Goal: Task Accomplishment & Management: Use online tool/utility

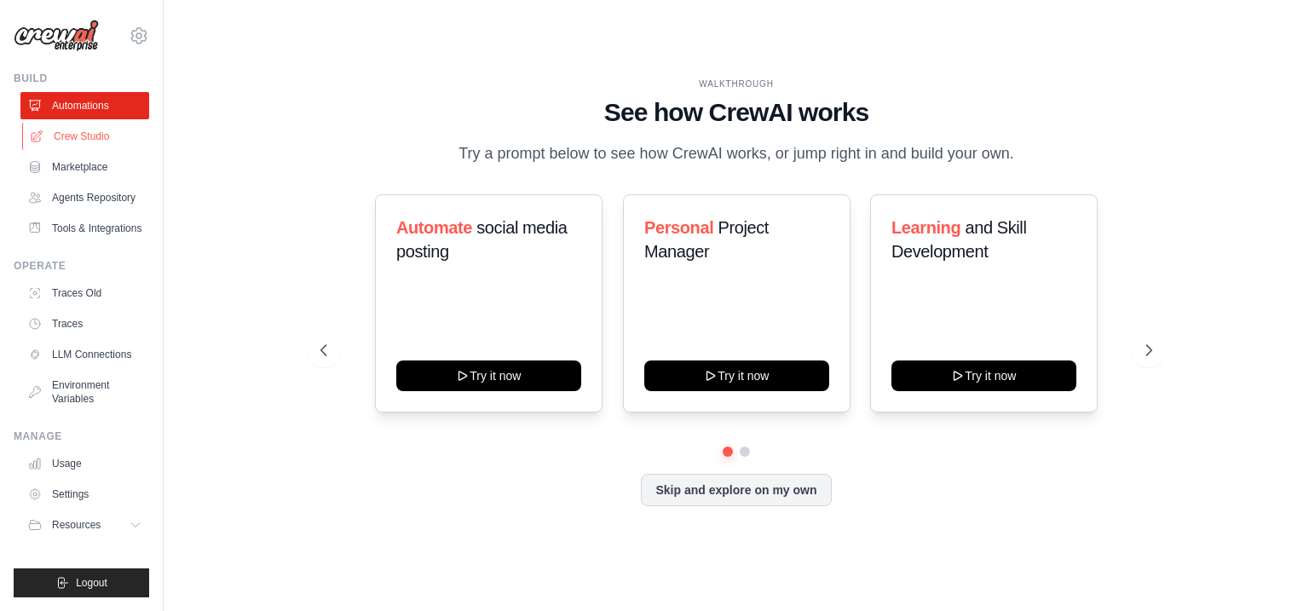
click at [102, 136] on link "Crew Studio" at bounding box center [86, 136] width 129 height 27
click at [89, 138] on link "Crew Studio" at bounding box center [86, 136] width 129 height 27
click at [704, 492] on button "Skip and explore on my own" at bounding box center [736, 488] width 190 height 32
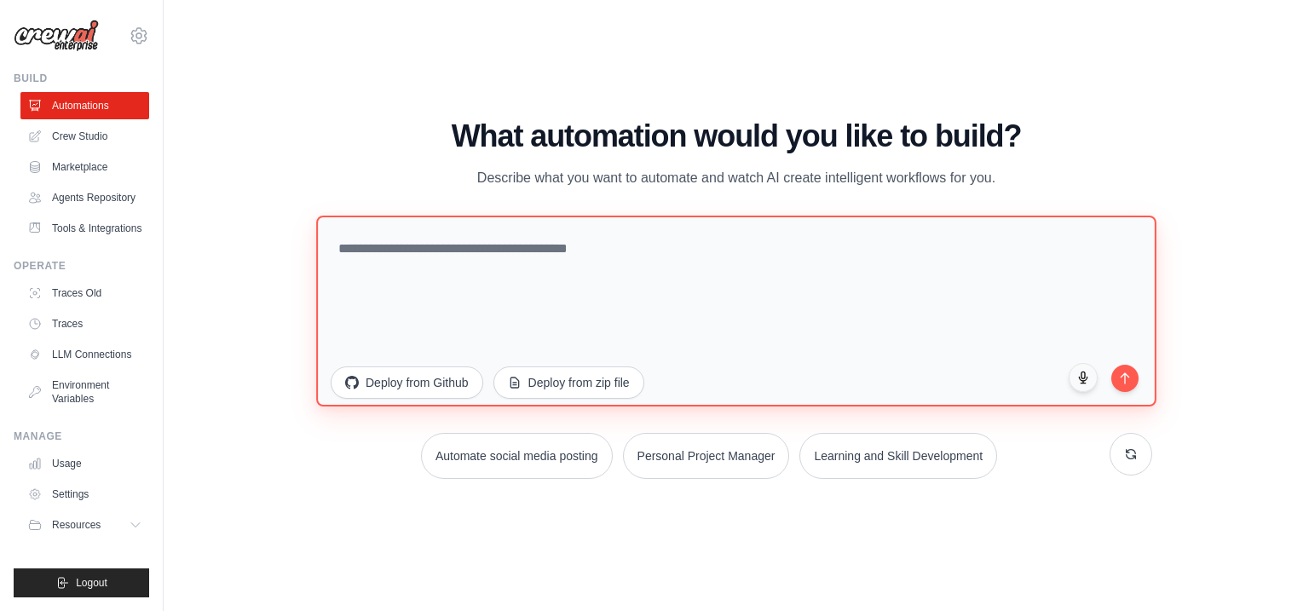
click at [533, 298] on textarea at bounding box center [736, 310] width 840 height 191
click at [481, 245] on textarea at bounding box center [736, 310] width 840 height 191
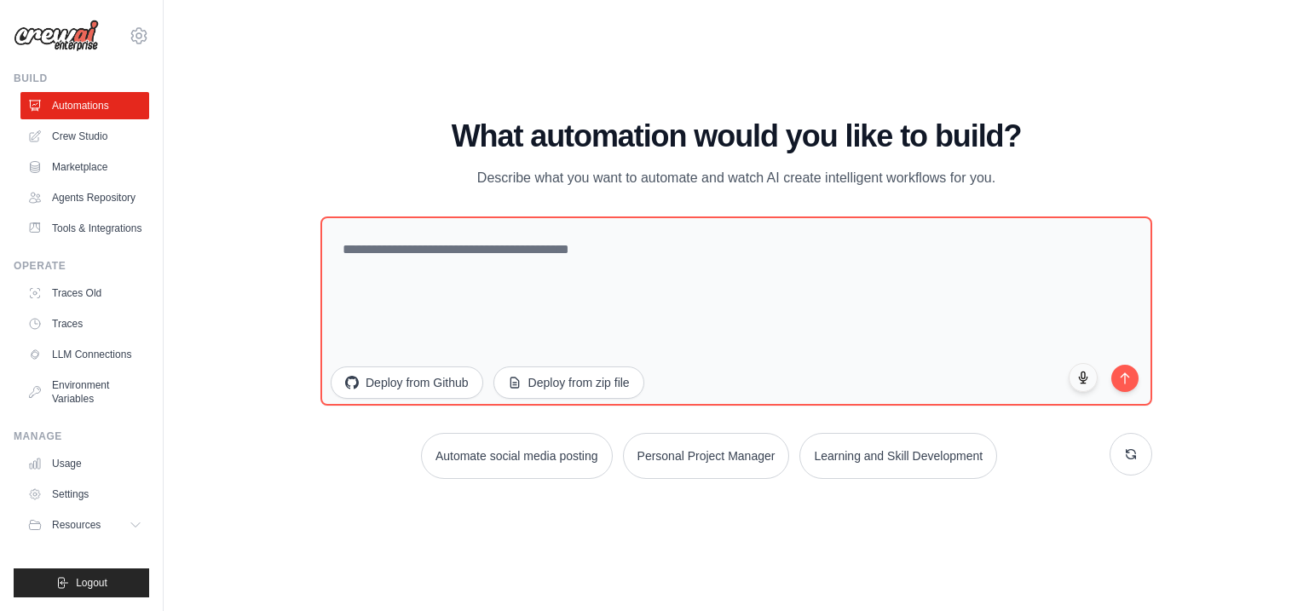
click at [651, 143] on h1 "What automation would you like to build?" at bounding box center [736, 136] width 832 height 34
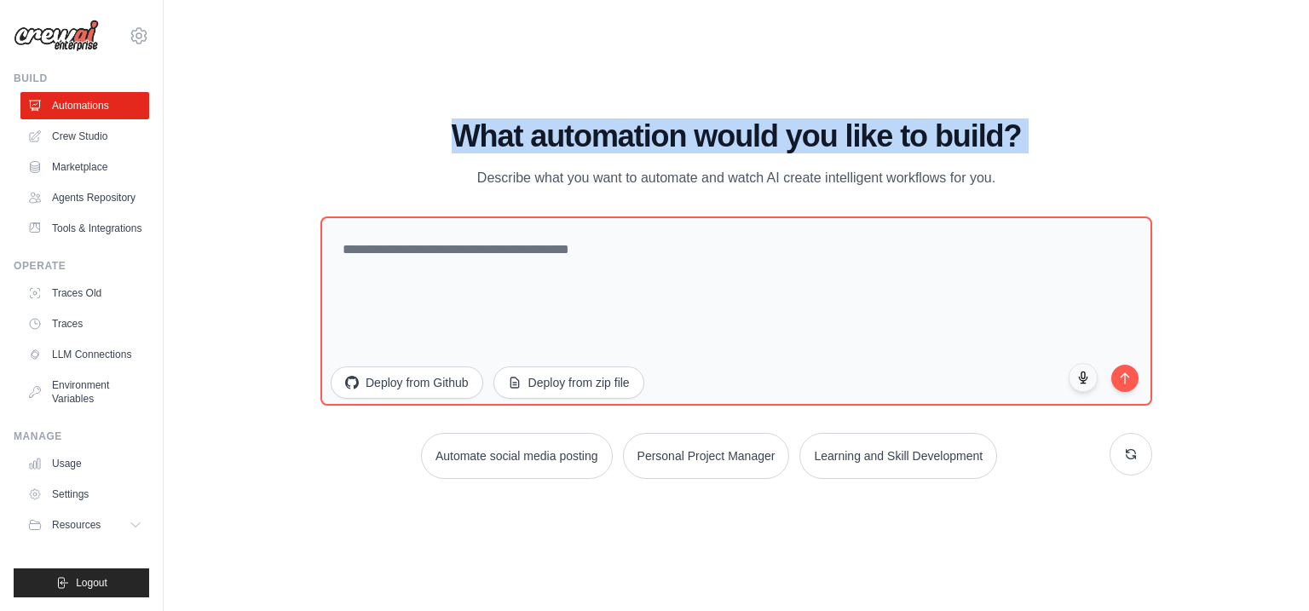
click at [401, 141] on h1 "What automation would you like to build?" at bounding box center [736, 136] width 832 height 34
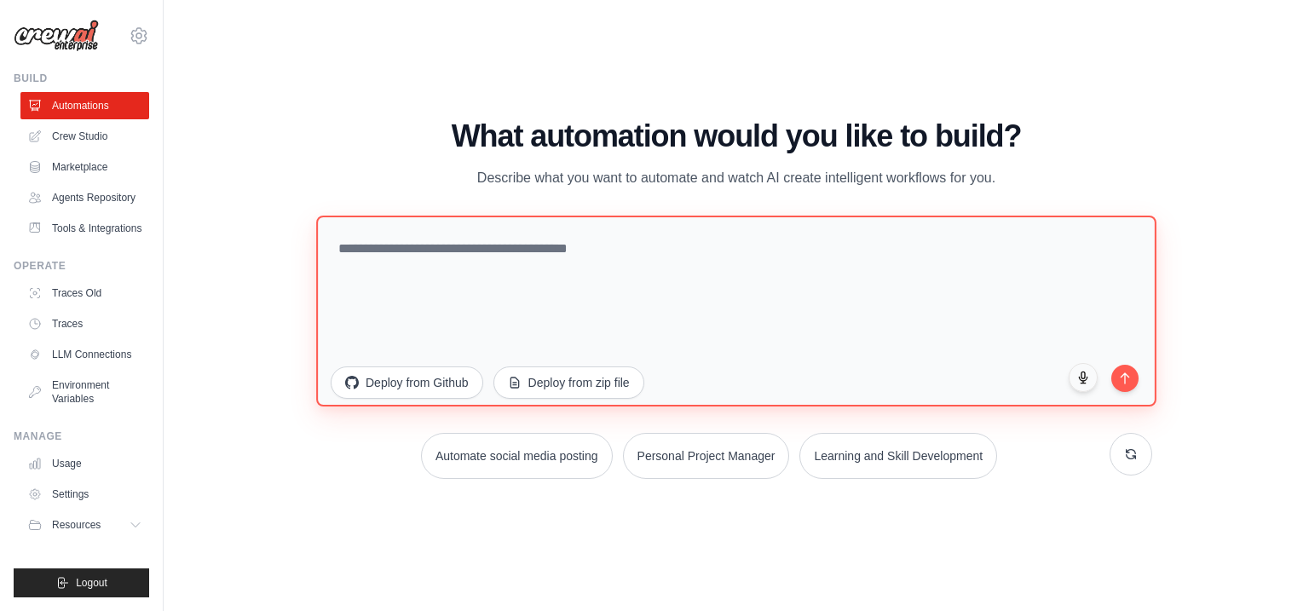
click at [614, 298] on textarea at bounding box center [736, 310] width 840 height 191
paste textarea "**********"
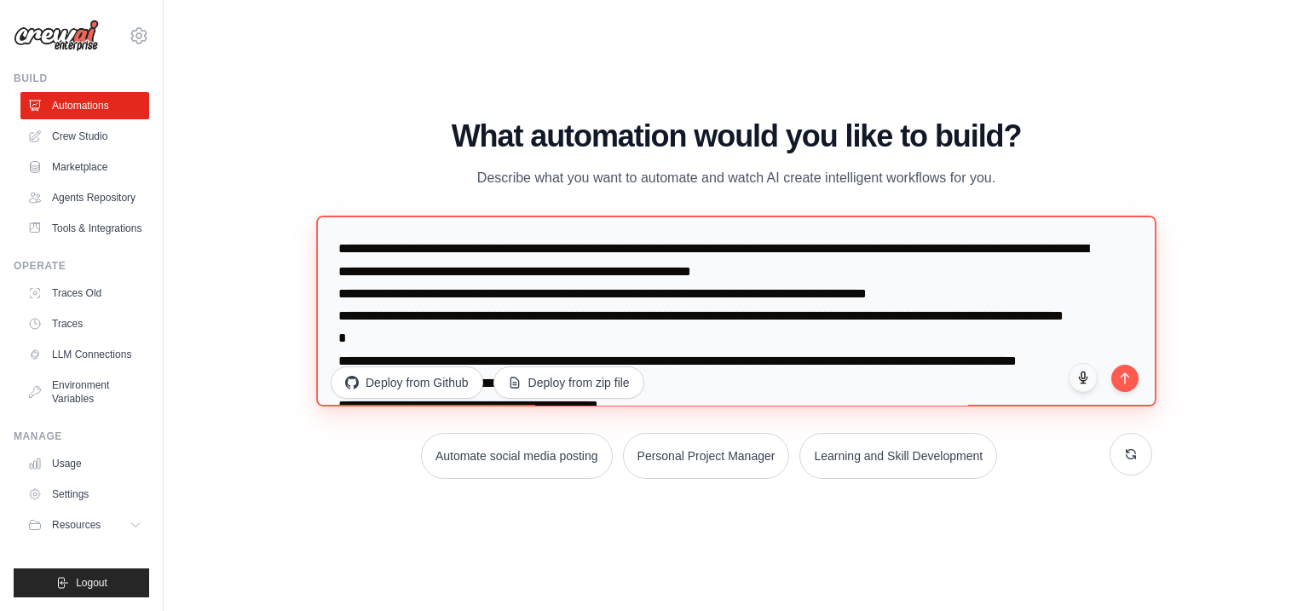
scroll to position [429, 0]
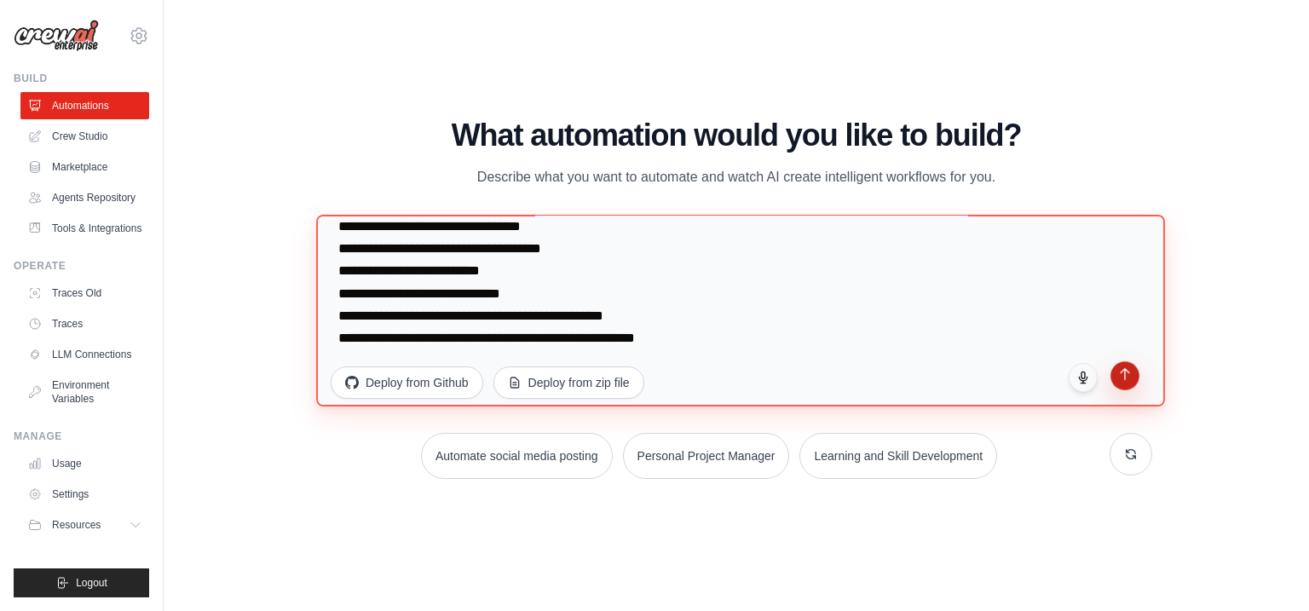
type textarea "**********"
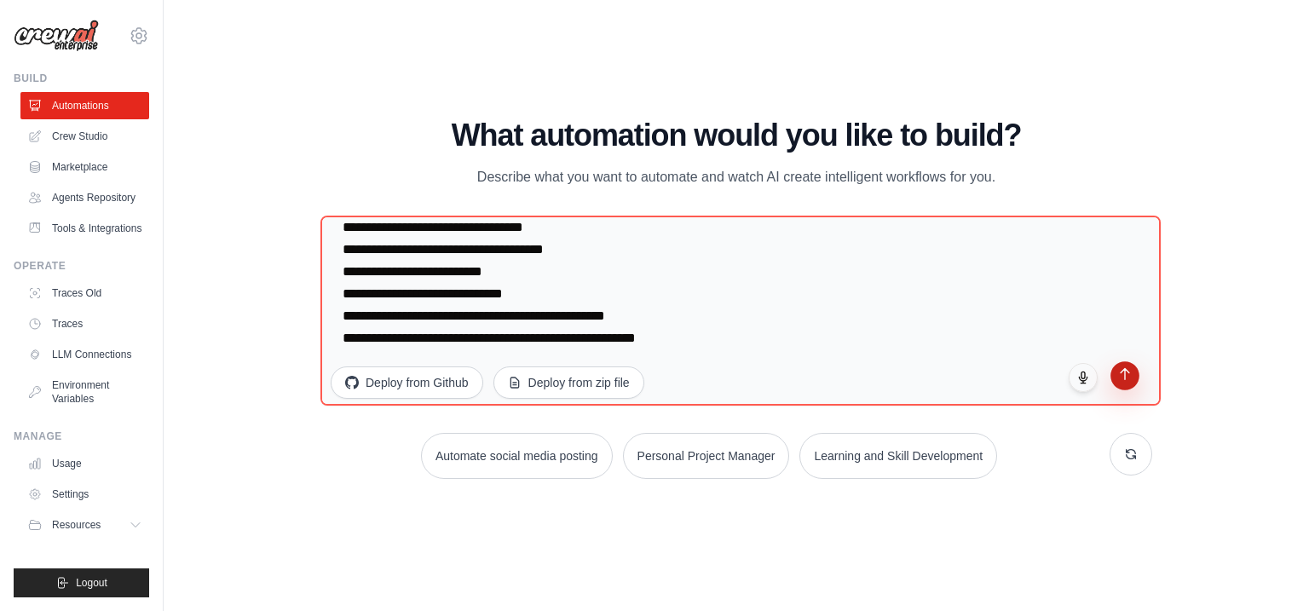
click at [1125, 379] on icon "submit" at bounding box center [1125, 374] width 14 height 14
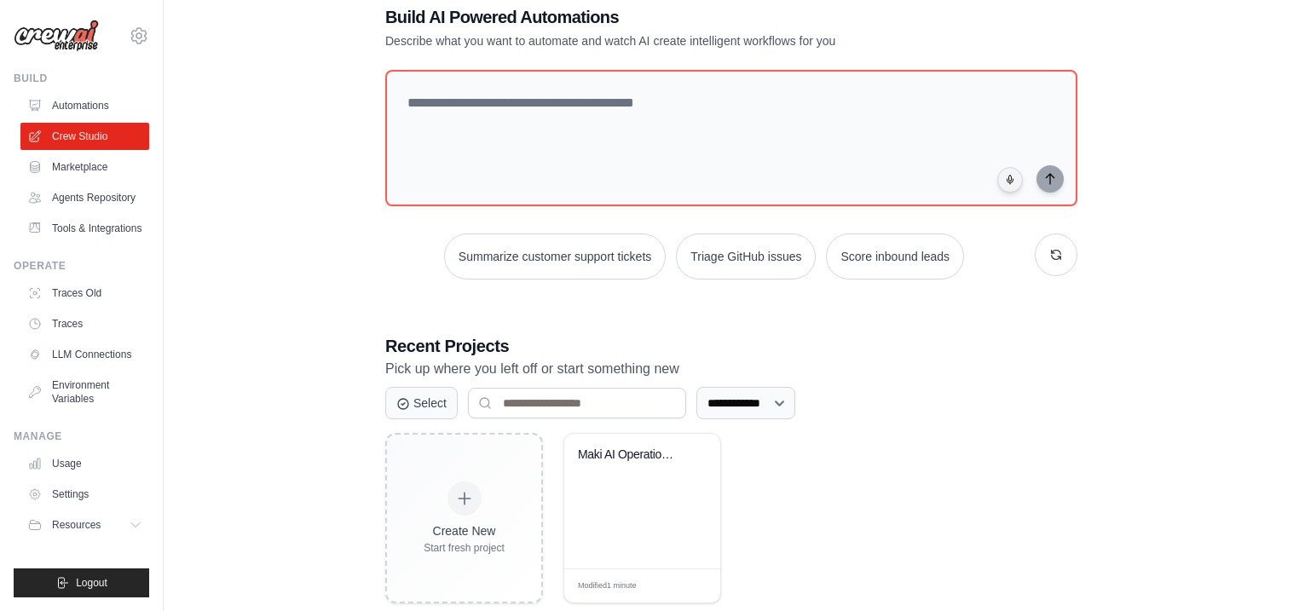
scroll to position [75, 0]
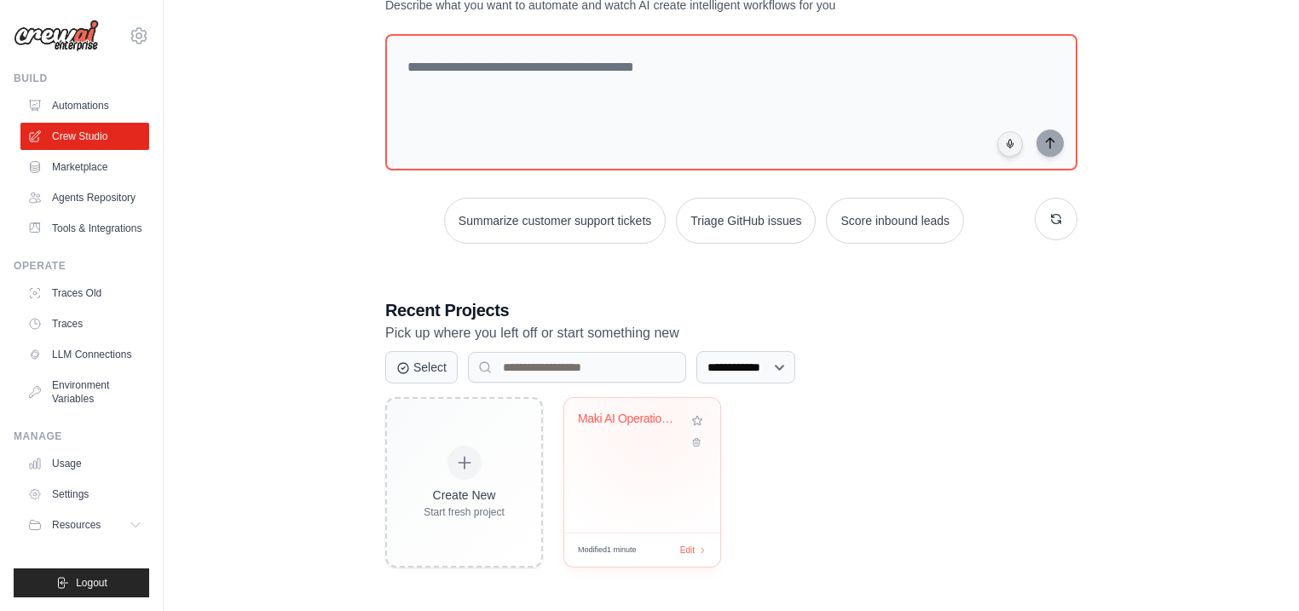
click at [648, 447] on div "Maki AI Operations Hub" at bounding box center [642, 431] width 129 height 39
click at [631, 420] on div "Maki AI Operations Hub" at bounding box center [629, 419] width 103 height 15
click at [613, 408] on div "Maki AI Operations Hub" at bounding box center [642, 465] width 156 height 135
click at [611, 412] on div "Maki AI Operations Hub" at bounding box center [629, 419] width 103 height 15
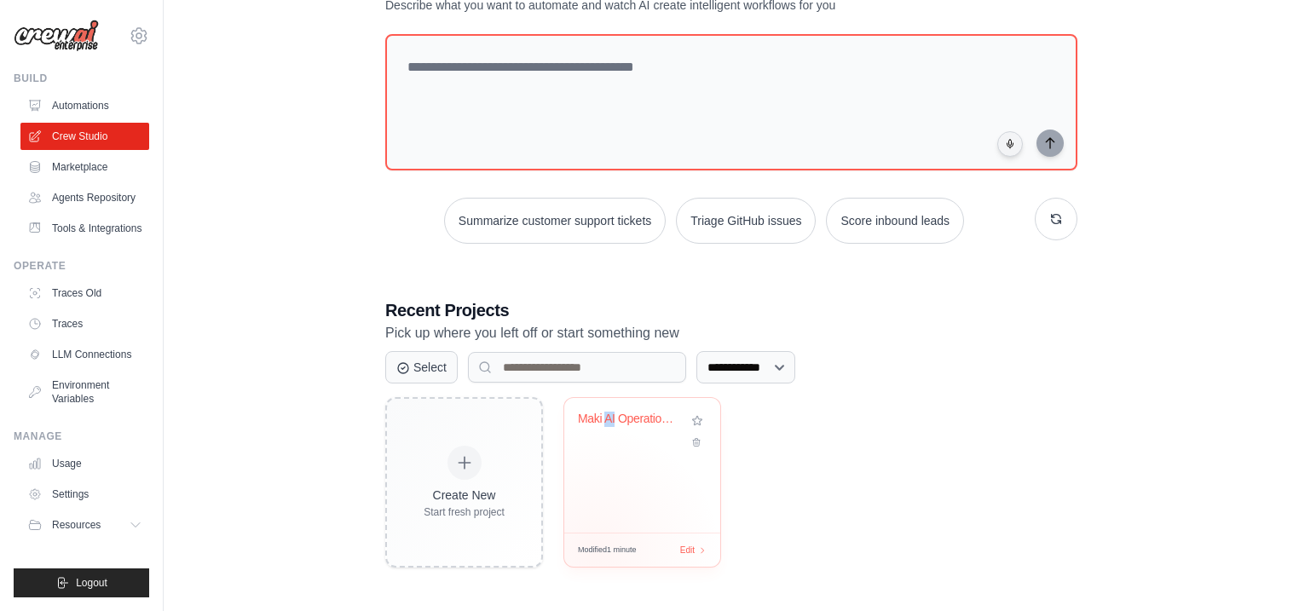
click at [596, 550] on span "Modified 1 minute" at bounding box center [607, 551] width 59 height 12
click at [700, 551] on icon at bounding box center [703, 549] width 9 height 9
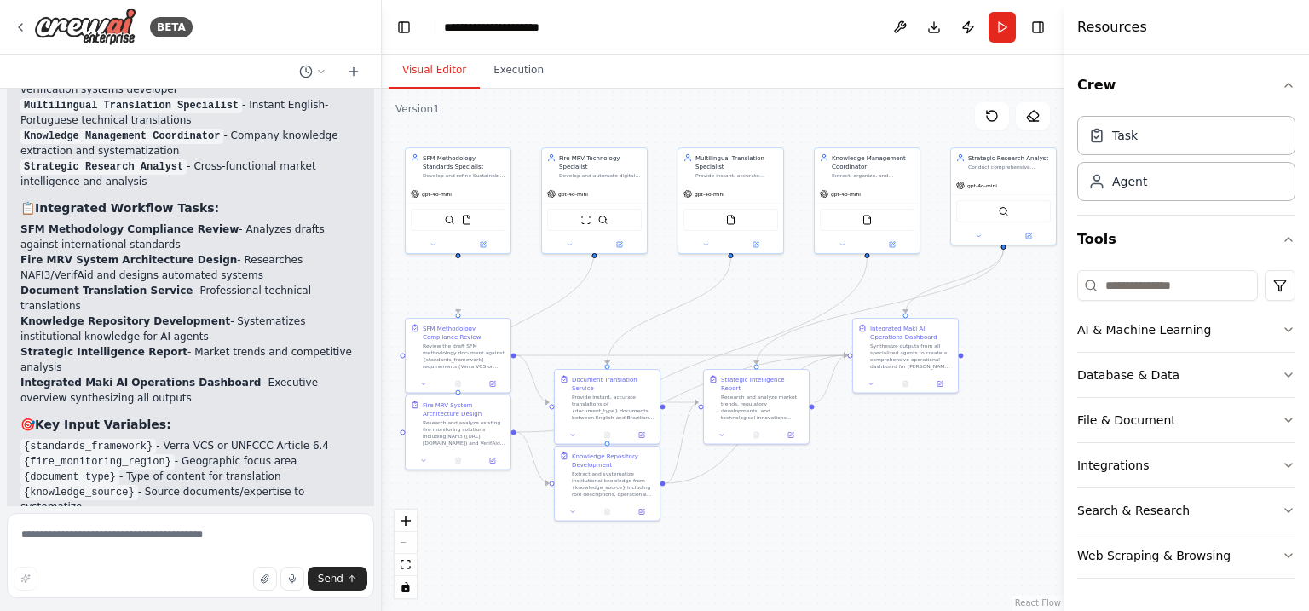
drag, startPoint x: 573, startPoint y: 290, endPoint x: 359, endPoint y: 281, distance: 214.1
click at [359, 281] on div "BETA The development , writing and approval of SFM methodology under internatio…" at bounding box center [654, 305] width 1309 height 611
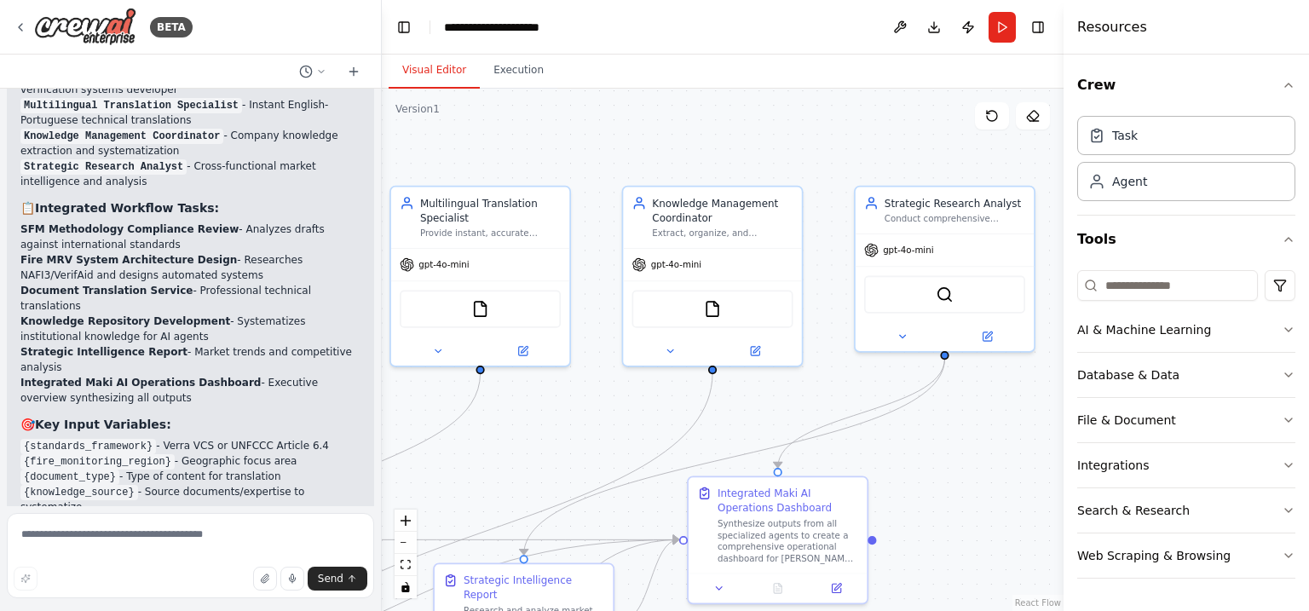
drag, startPoint x: 1003, startPoint y: 319, endPoint x: 966, endPoint y: 500, distance: 185.2
click at [966, 500] on div ".deletable-edge-delete-btn { width: 20px; height: 20px; border: 0px solid #ffff…" at bounding box center [723, 350] width 682 height 522
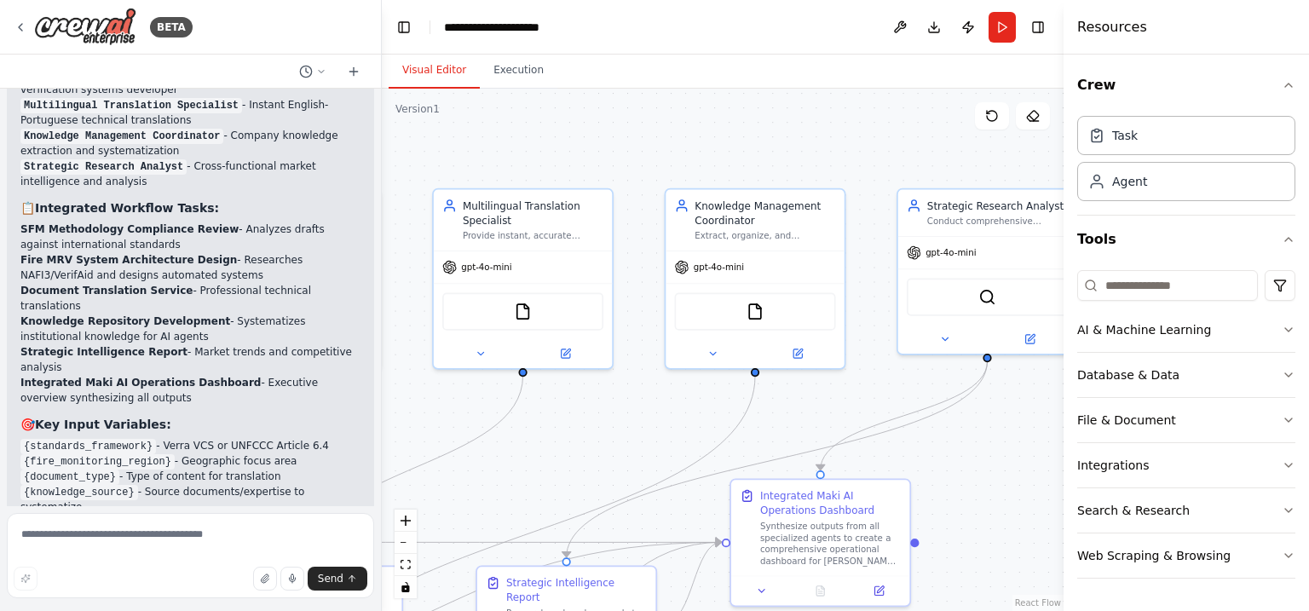
drag, startPoint x: 578, startPoint y: 401, endPoint x: 761, endPoint y: 395, distance: 183.3
click at [761, 395] on div ".deletable-edge-delete-btn { width: 20px; height: 20px; border: 0px solid #ffff…" at bounding box center [723, 350] width 682 height 522
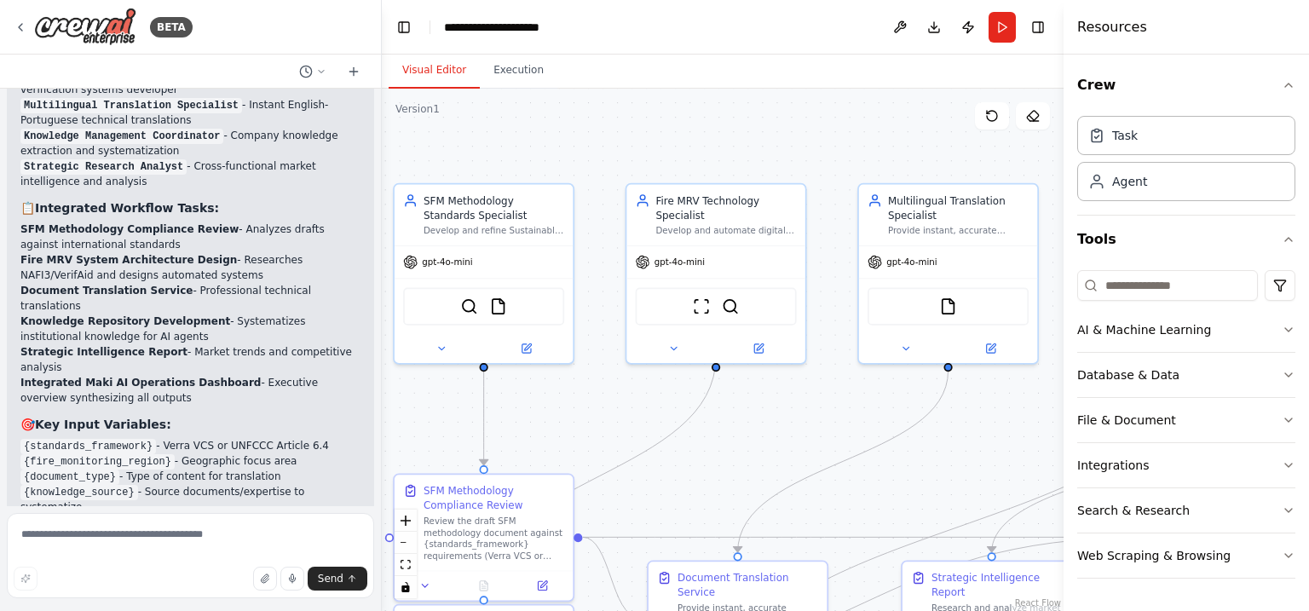
drag, startPoint x: 522, startPoint y: 385, endPoint x: 764, endPoint y: 385, distance: 242.0
click at [764, 385] on div ".deletable-edge-delete-btn { width: 20px; height: 20px; border: 0px solid #ffff…" at bounding box center [723, 350] width 682 height 522
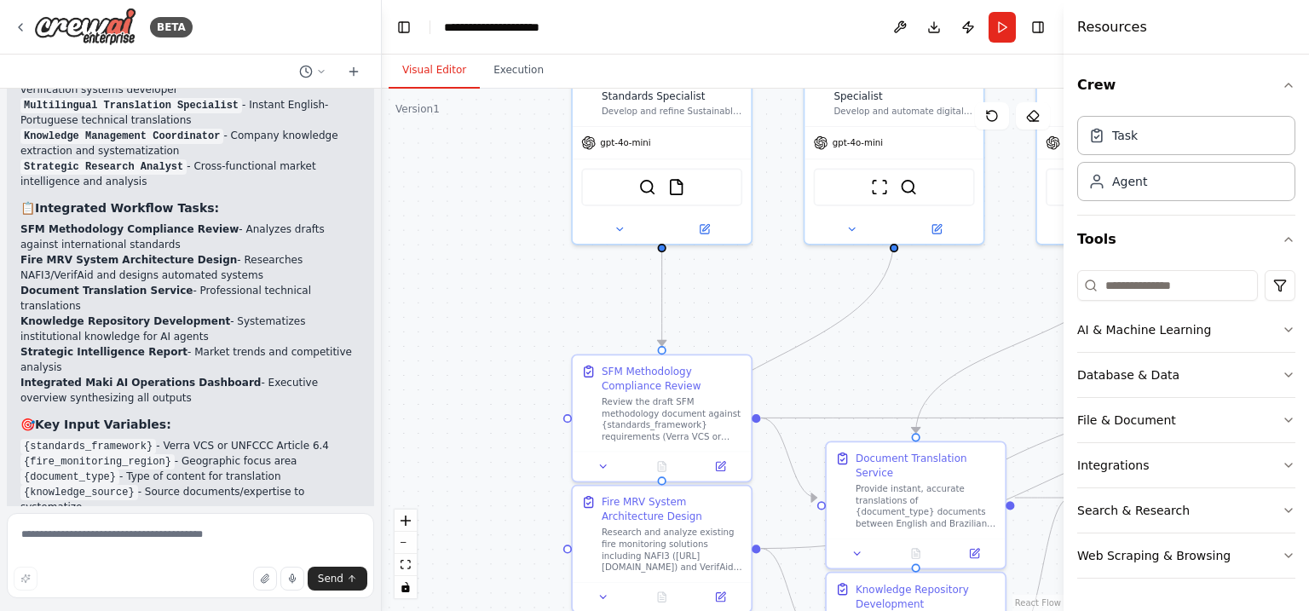
drag, startPoint x: 559, startPoint y: 378, endPoint x: 737, endPoint y: 259, distance: 214.4
click at [737, 259] on div ".deletable-edge-delete-btn { width: 20px; height: 20px; border: 0px solid #ffff…" at bounding box center [723, 350] width 682 height 522
drag, startPoint x: 591, startPoint y: 313, endPoint x: 596, endPoint y: 213, distance: 99.9
click at [596, 213] on div ".deletable-edge-delete-btn { width: 20px; height: 20px; border: 0px solid #ffff…" at bounding box center [723, 350] width 682 height 522
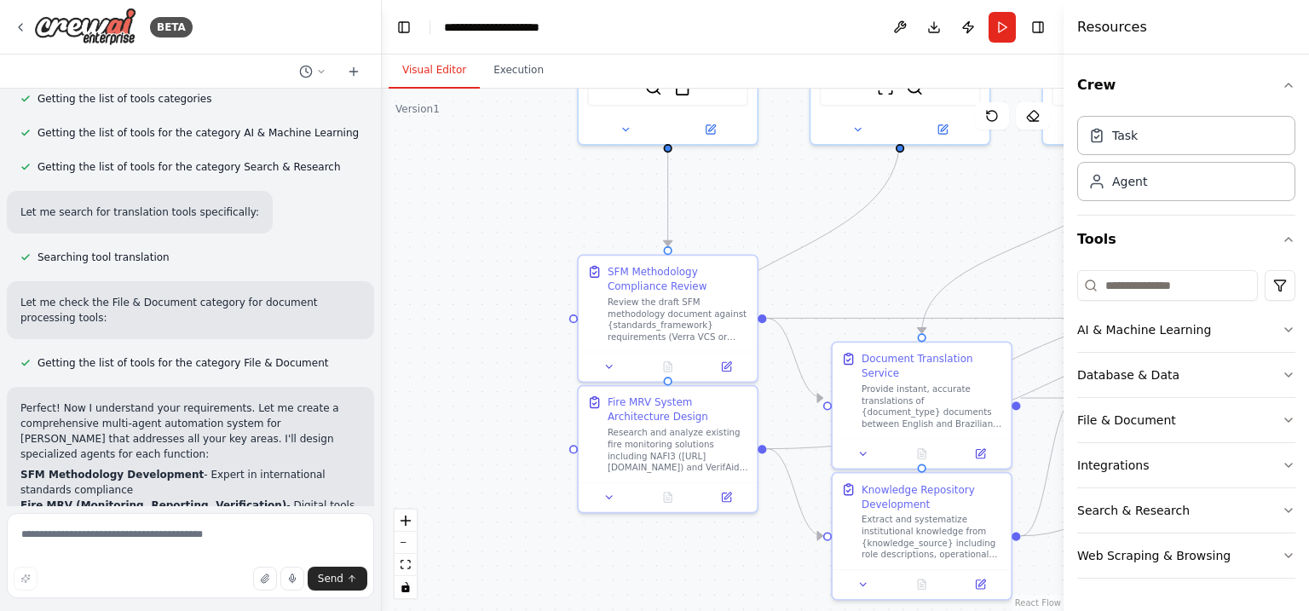
scroll to position [715, 0]
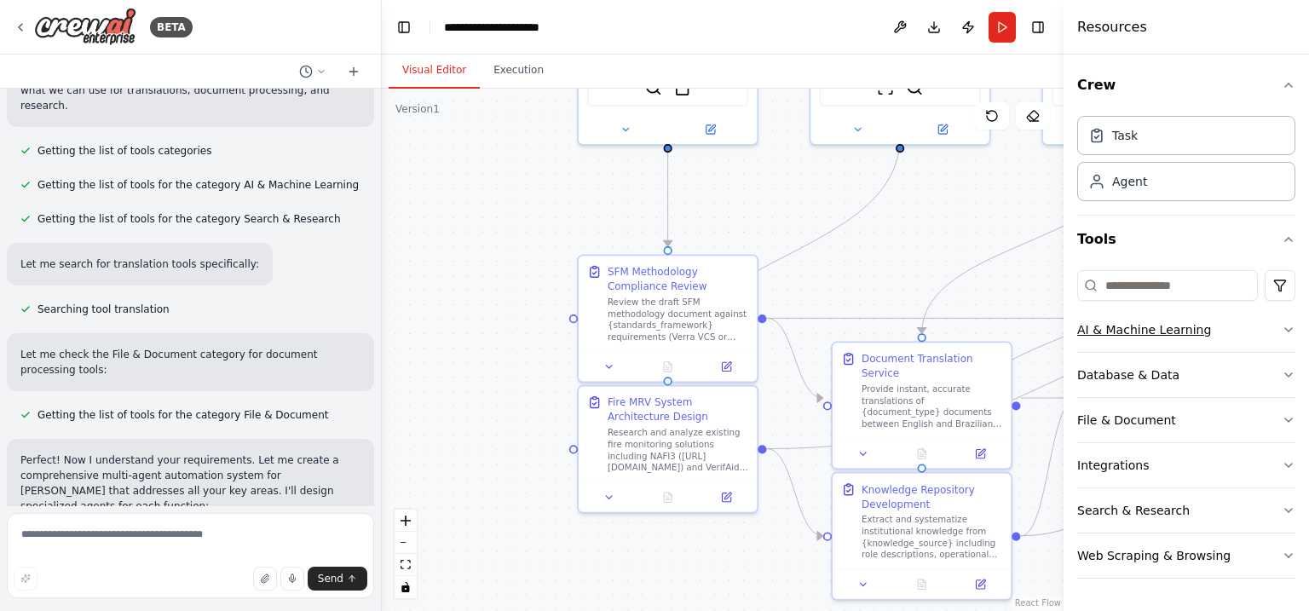
click at [1285, 334] on icon "button" at bounding box center [1289, 330] width 14 height 14
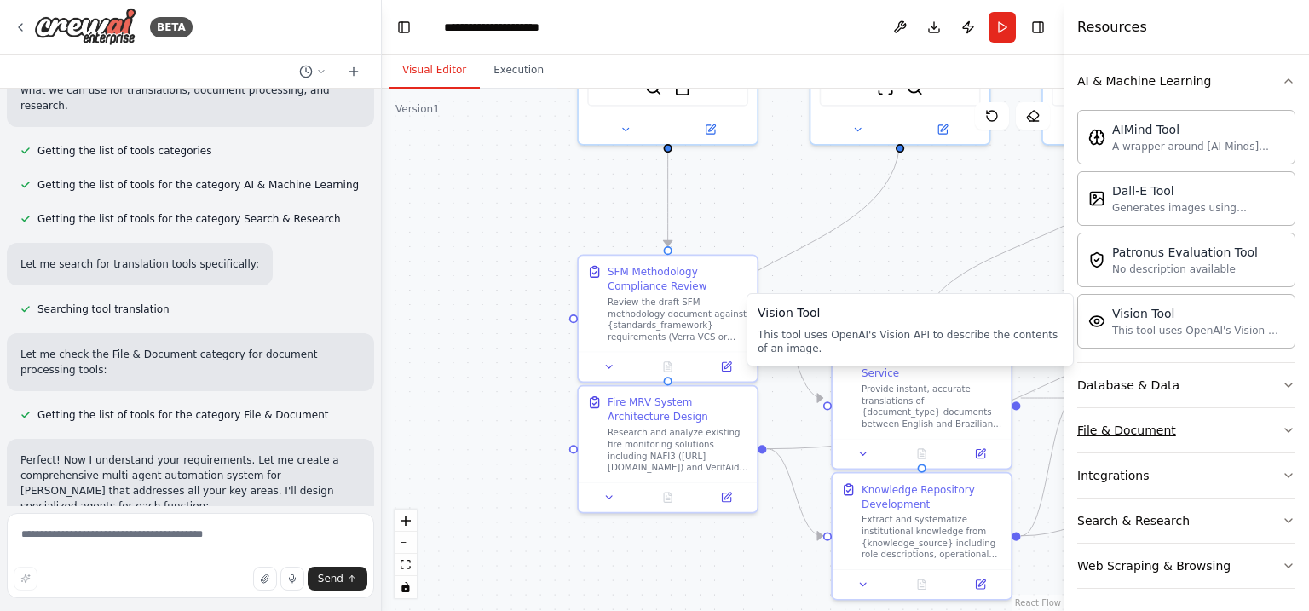
scroll to position [251, 0]
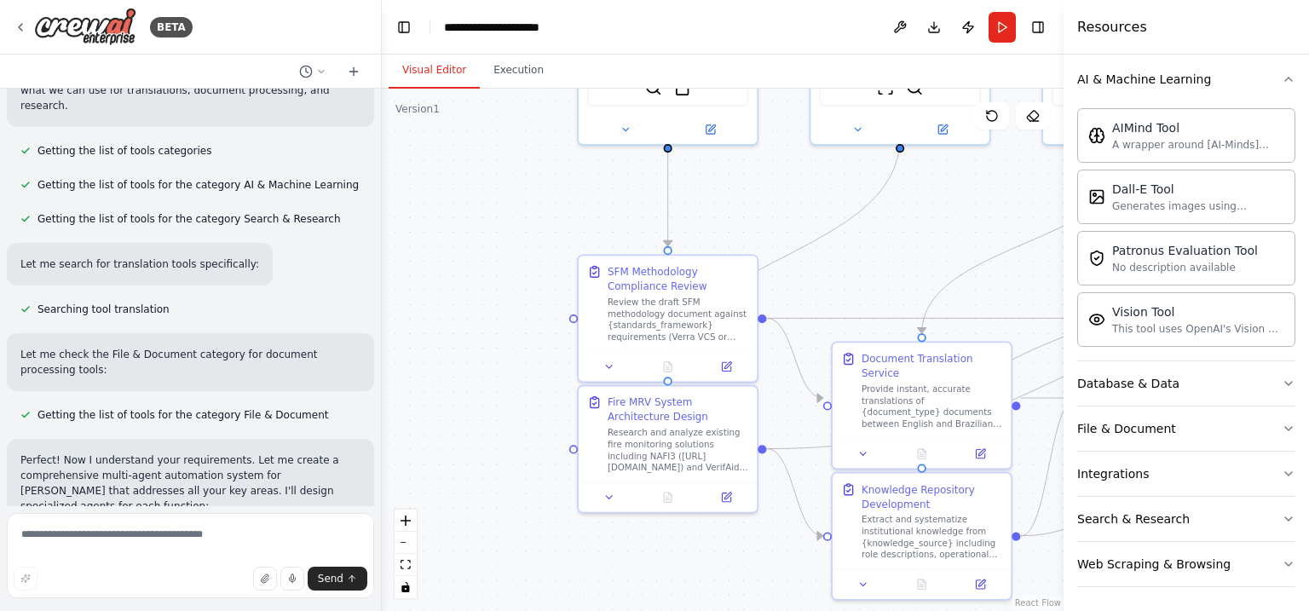
click at [501, 199] on div ".deletable-edge-delete-btn { width: 20px; height: 20px; border: 0px solid #ffff…" at bounding box center [723, 350] width 682 height 522
click at [994, 27] on button "Run" at bounding box center [1001, 27] width 27 height 31
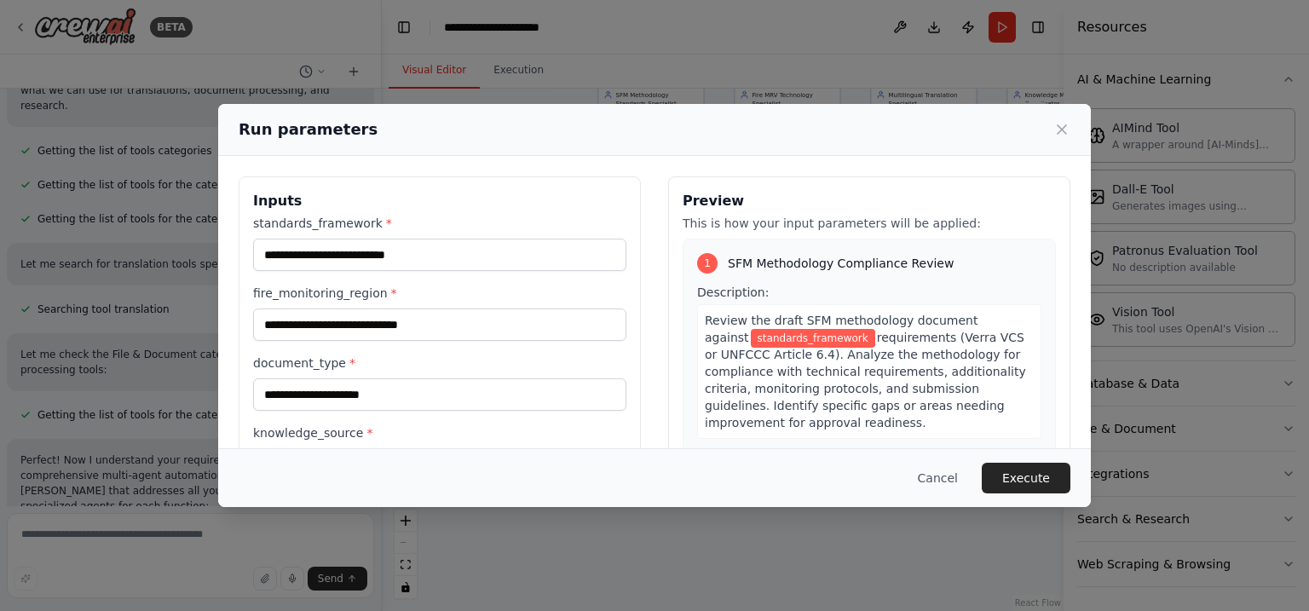
click at [866, 428] on div "Description: Review the draft SFM methodology document against standards_framew…" at bounding box center [869, 435] width 344 height 303
click at [1034, 474] on button "Execute" at bounding box center [1026, 478] width 89 height 31
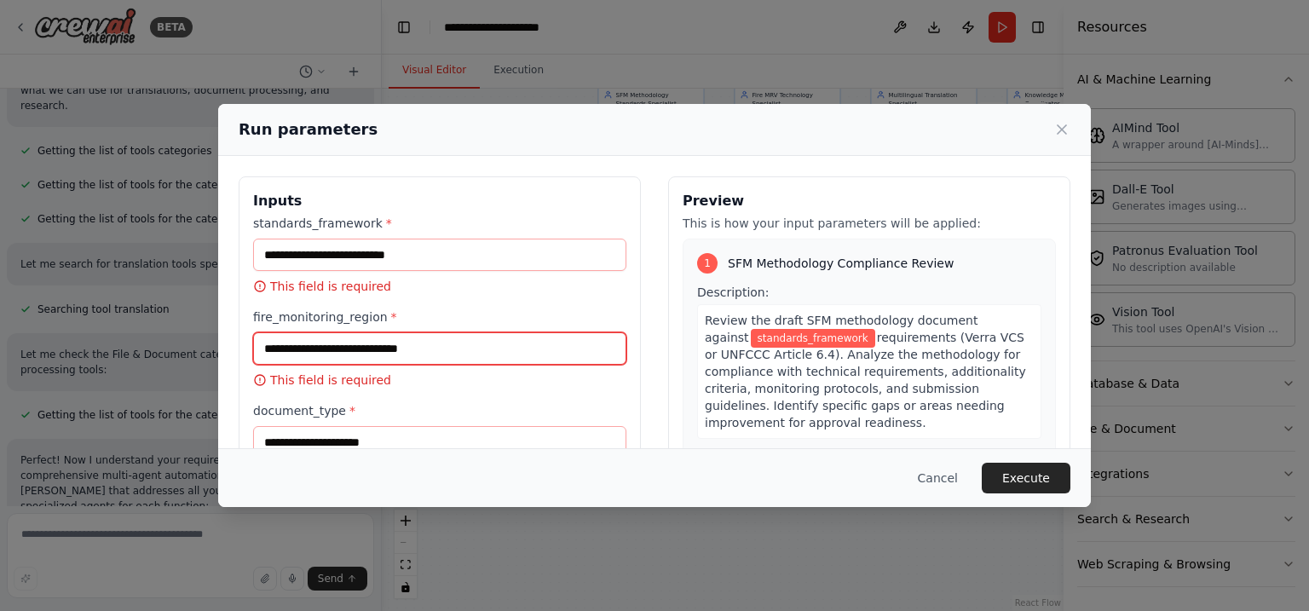
click at [458, 340] on input "fire_monitoring_region *" at bounding box center [439, 348] width 373 height 32
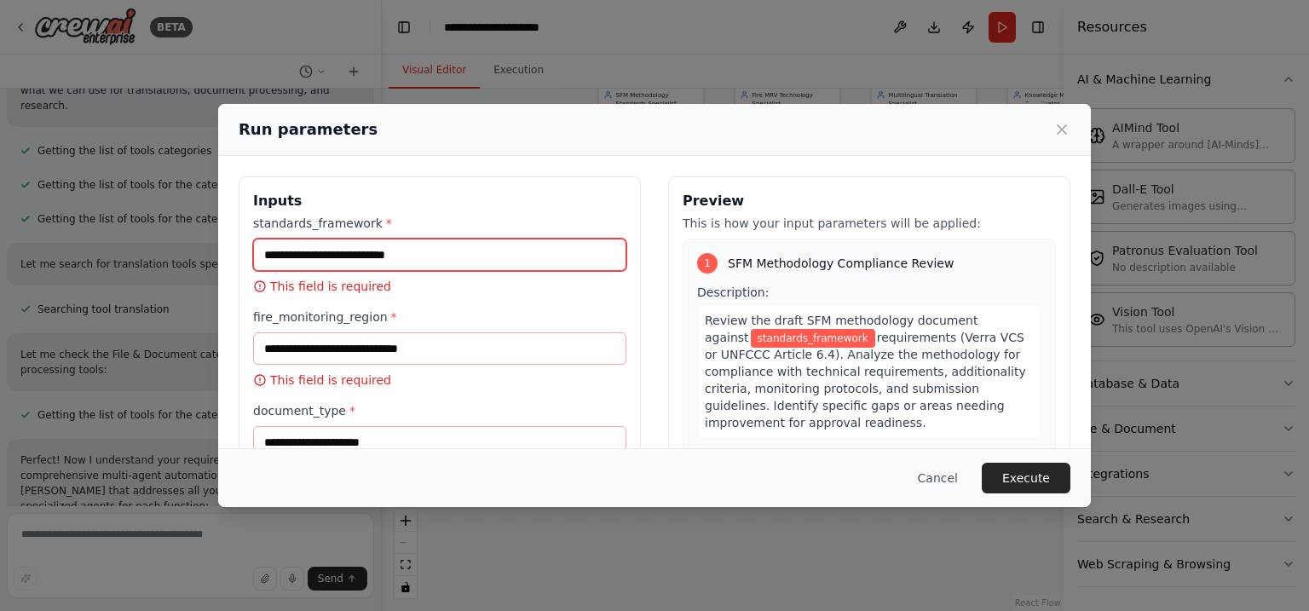
click at [467, 268] on input "standards_framework *" at bounding box center [439, 255] width 373 height 32
click at [466, 265] on input "standards_framework *" at bounding box center [439, 255] width 373 height 32
click at [307, 249] on input "standards_framework *" at bounding box center [439, 255] width 373 height 32
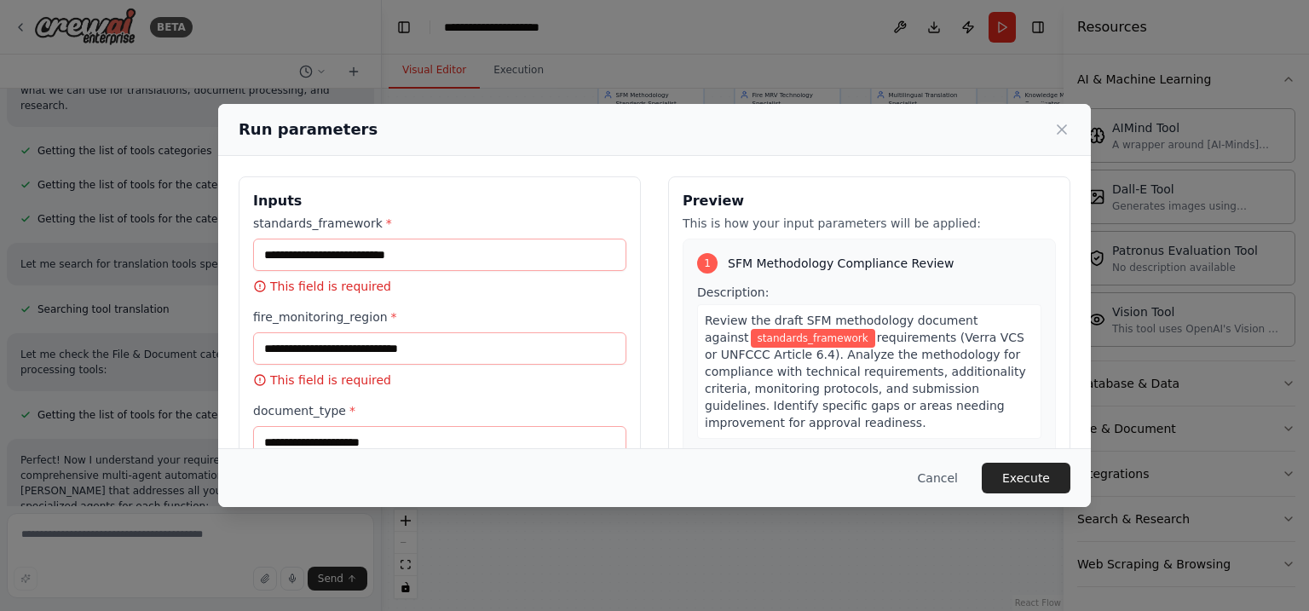
click at [293, 227] on label "standards_framework *" at bounding box center [439, 223] width 373 height 17
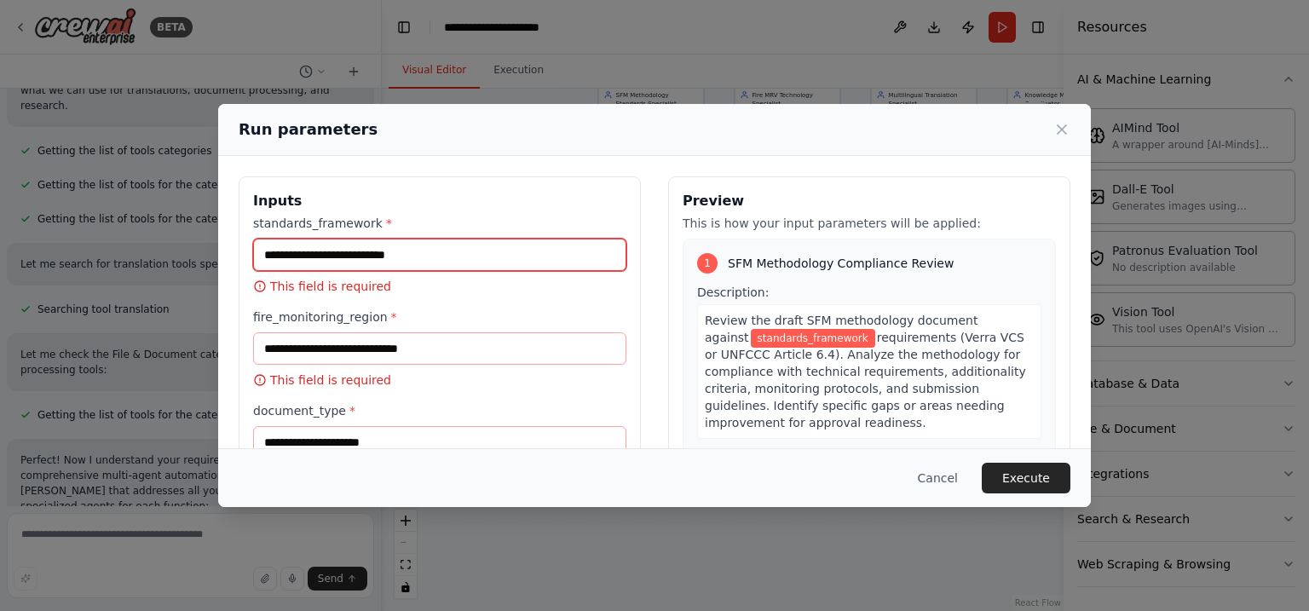
click at [293, 239] on input "standards_framework *" at bounding box center [439, 255] width 373 height 32
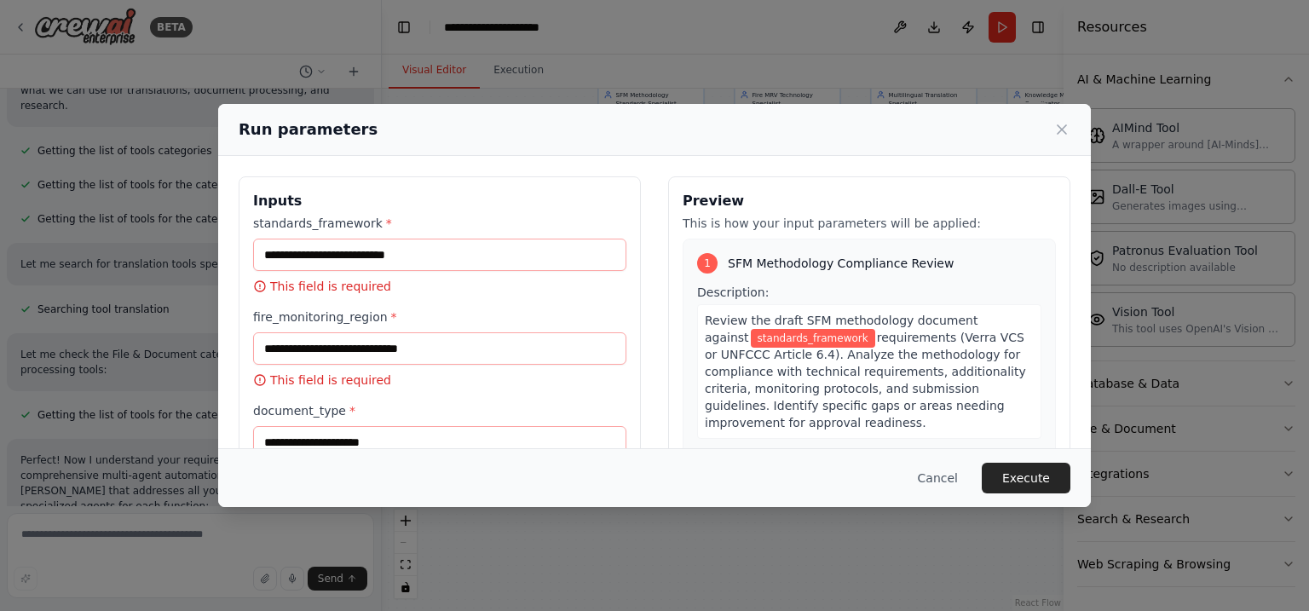
click at [293, 227] on label "standards_framework *" at bounding box center [439, 223] width 373 height 17
click at [293, 239] on input "standards_framework *" at bounding box center [439, 255] width 373 height 32
click at [293, 227] on label "standards_framework *" at bounding box center [439, 223] width 373 height 17
click at [293, 239] on input "standards_framework *" at bounding box center [439, 255] width 373 height 32
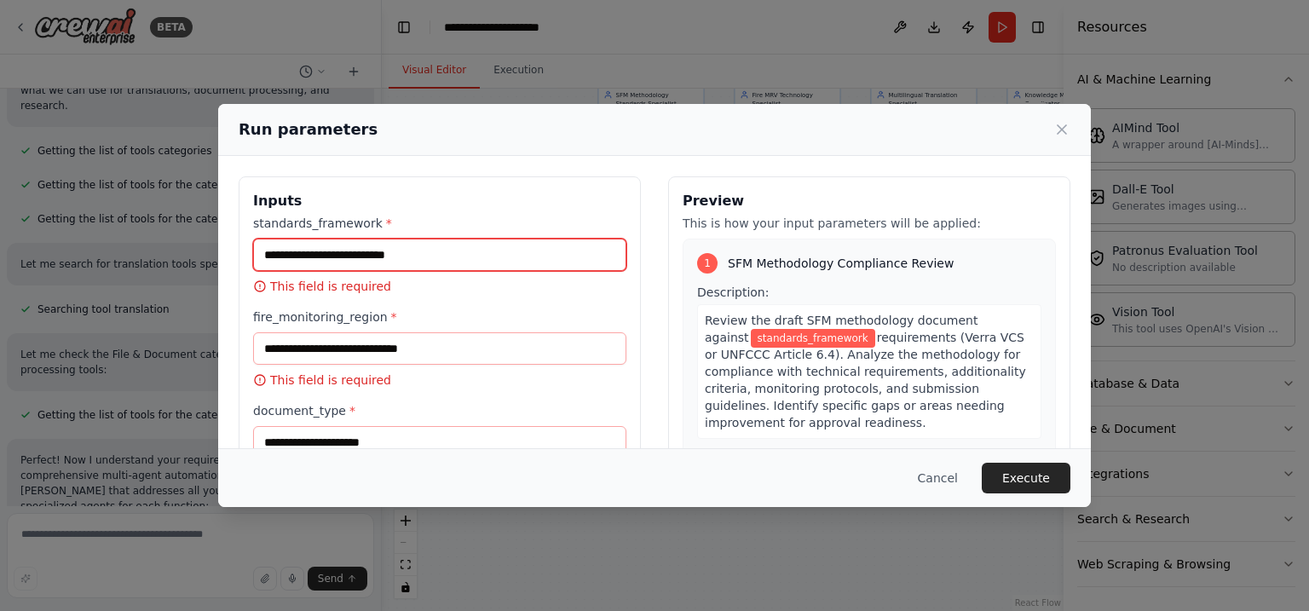
click at [372, 247] on input "standards_framework *" at bounding box center [439, 255] width 373 height 32
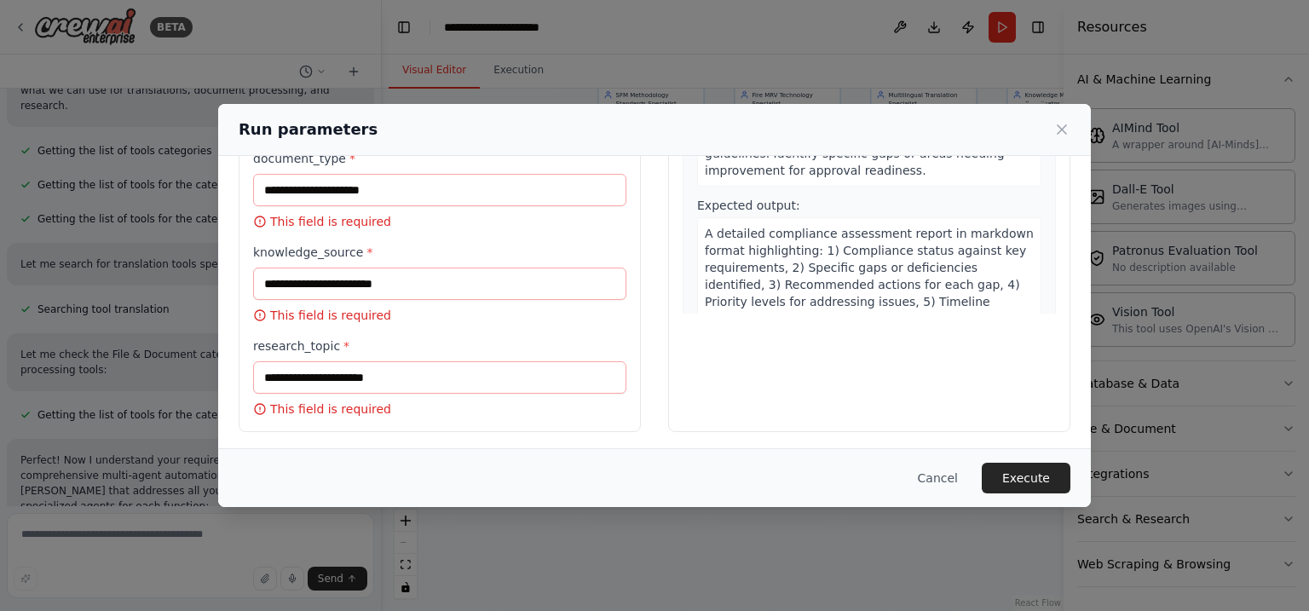
scroll to position [253, 0]
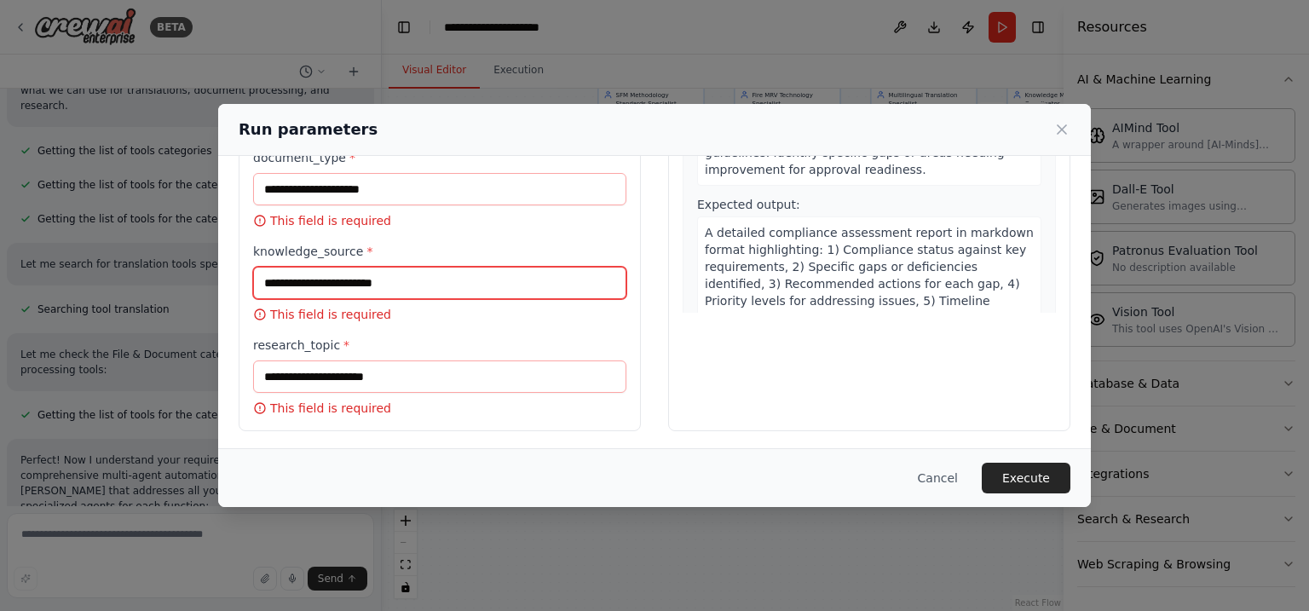
click at [392, 277] on input "knowledge_source *" at bounding box center [439, 283] width 373 height 32
click at [441, 281] on input "knowledge_source *" at bounding box center [439, 283] width 373 height 32
click at [348, 320] on p "This field is required" at bounding box center [439, 314] width 373 height 17
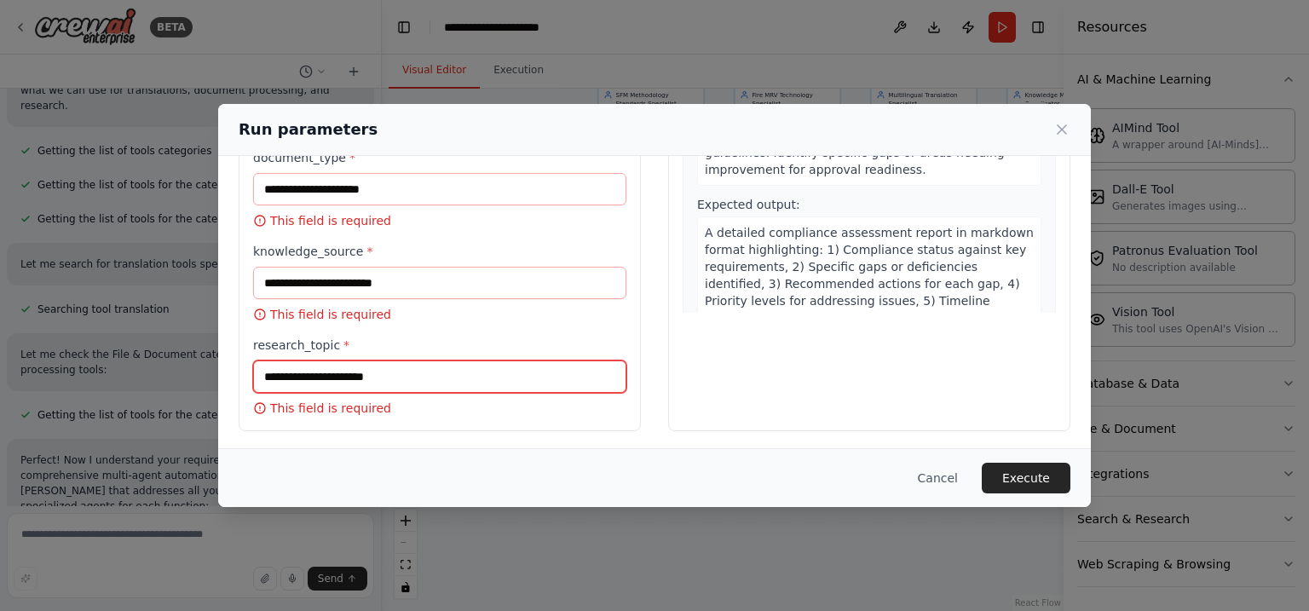
click at [350, 365] on input "research_topic *" at bounding box center [439, 376] width 373 height 32
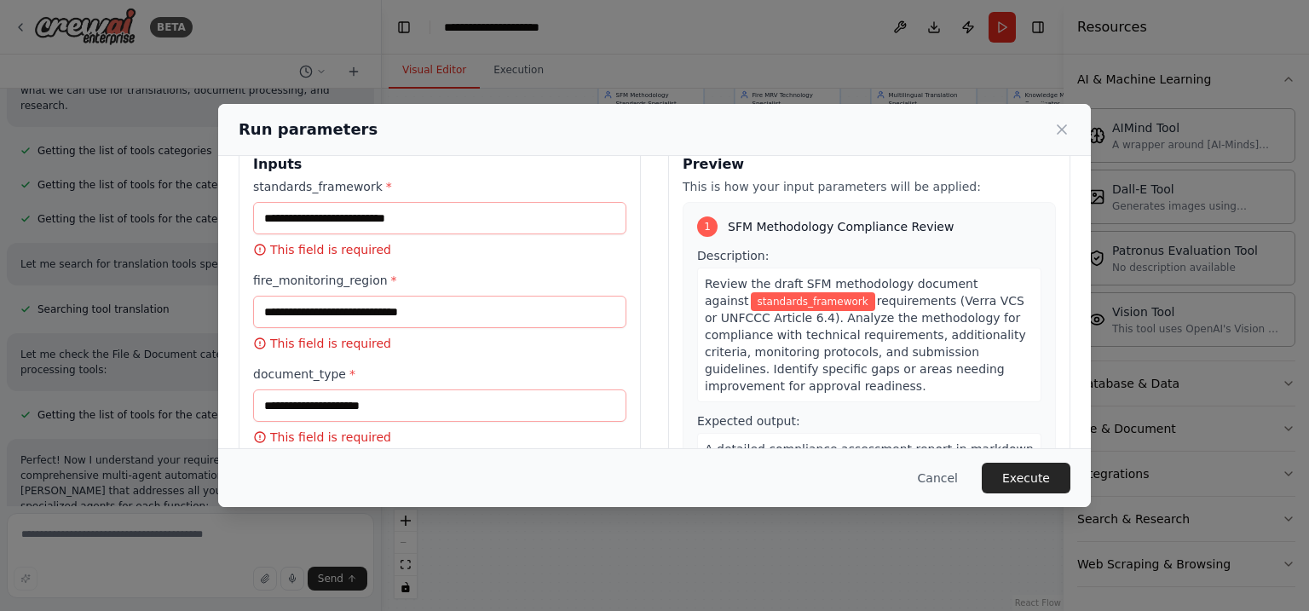
scroll to position [0, 0]
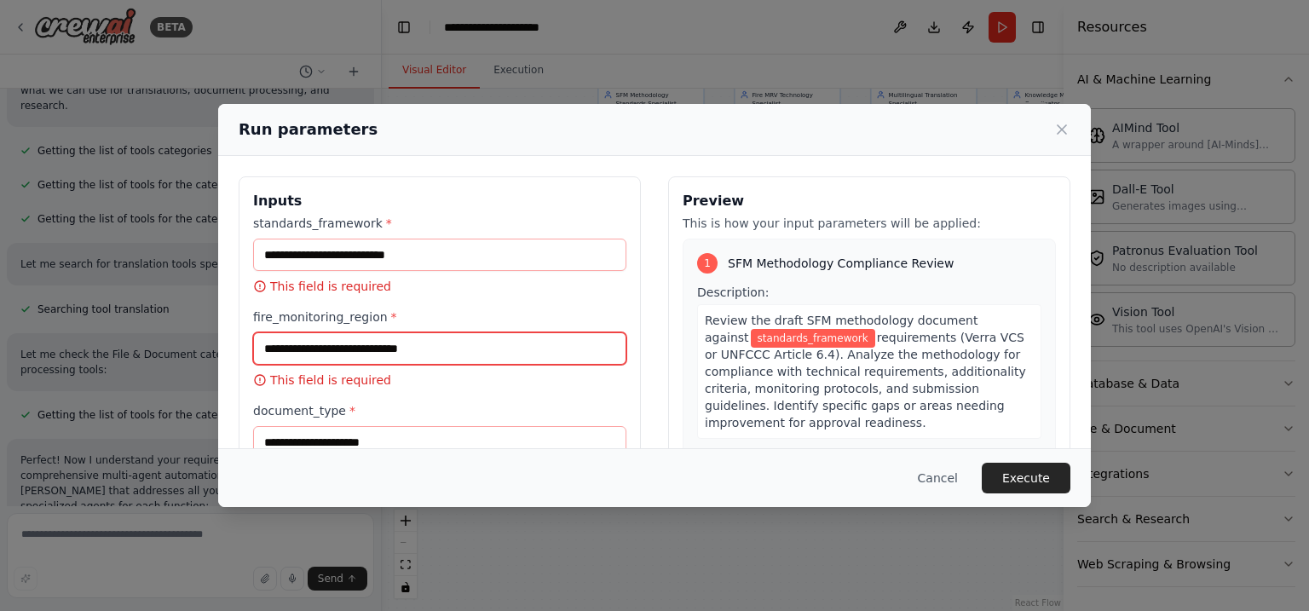
click at [368, 348] on input "fire_monitoring_region *" at bounding box center [439, 348] width 373 height 32
click at [451, 351] on input "fire_monitoring_region *" at bounding box center [439, 348] width 373 height 32
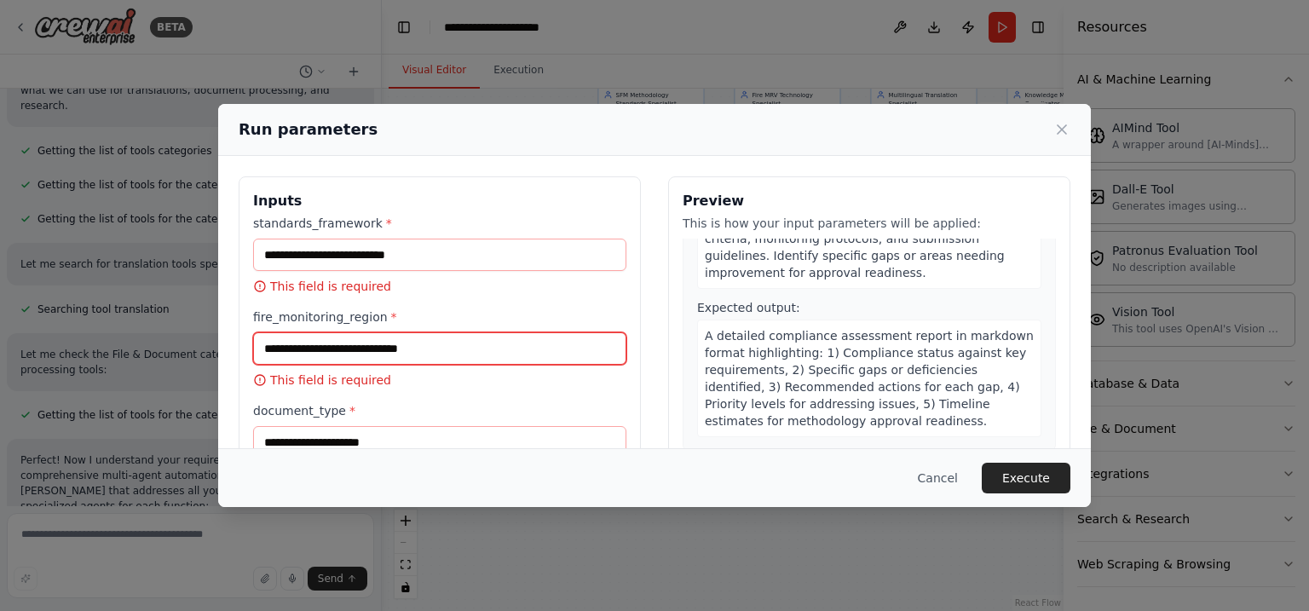
scroll to position [332, 0]
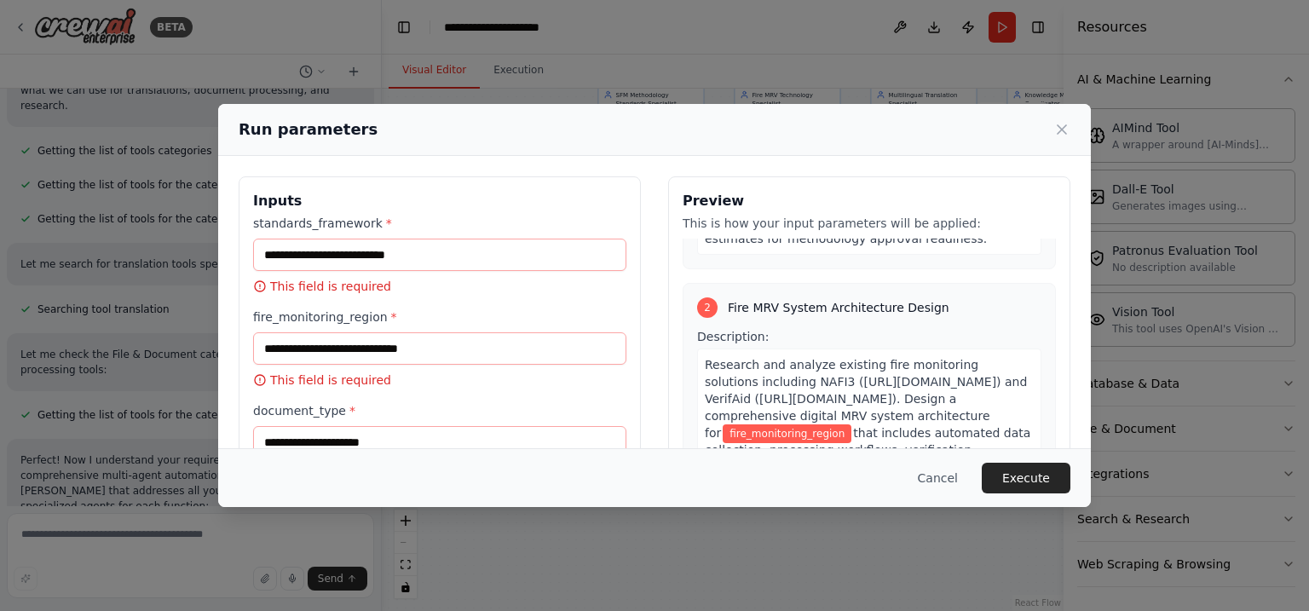
click at [344, 321] on label "fire_monitoring_region *" at bounding box center [439, 316] width 373 height 17
click at [344, 332] on input "fire_monitoring_region *" at bounding box center [439, 348] width 373 height 32
click at [344, 321] on label "fire_monitoring_region *" at bounding box center [439, 316] width 373 height 17
click at [344, 332] on input "fire_monitoring_region *" at bounding box center [439, 348] width 373 height 32
click at [344, 321] on label "fire_monitoring_region *" at bounding box center [439, 316] width 373 height 17
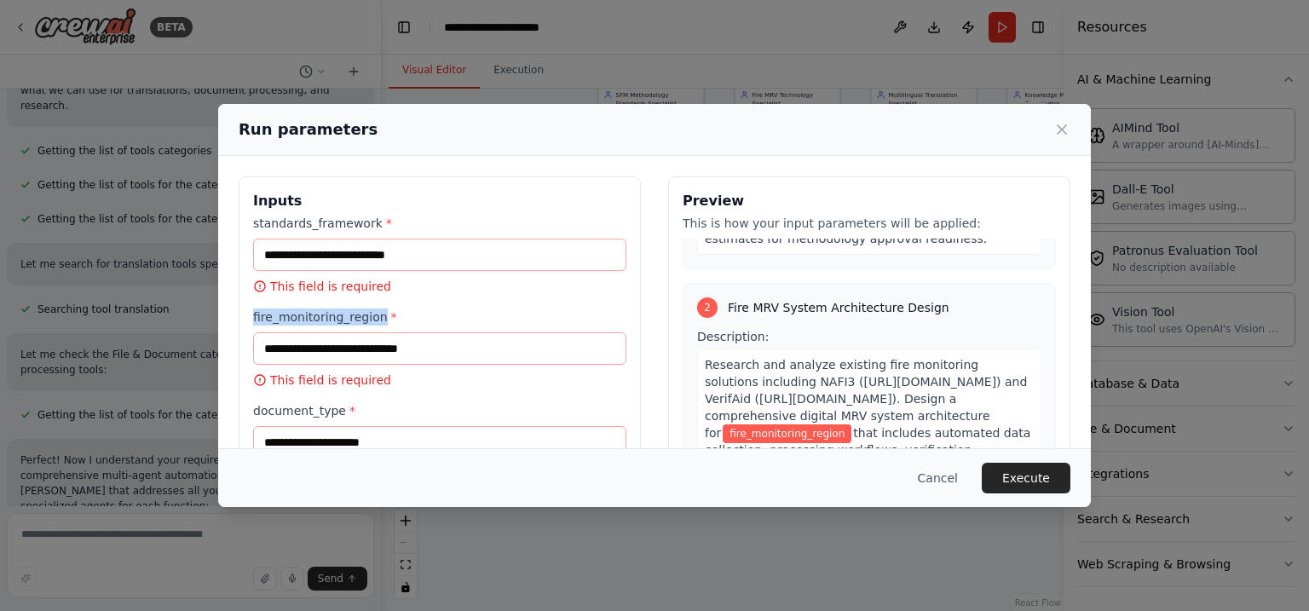
click at [344, 332] on input "fire_monitoring_region *" at bounding box center [439, 348] width 373 height 32
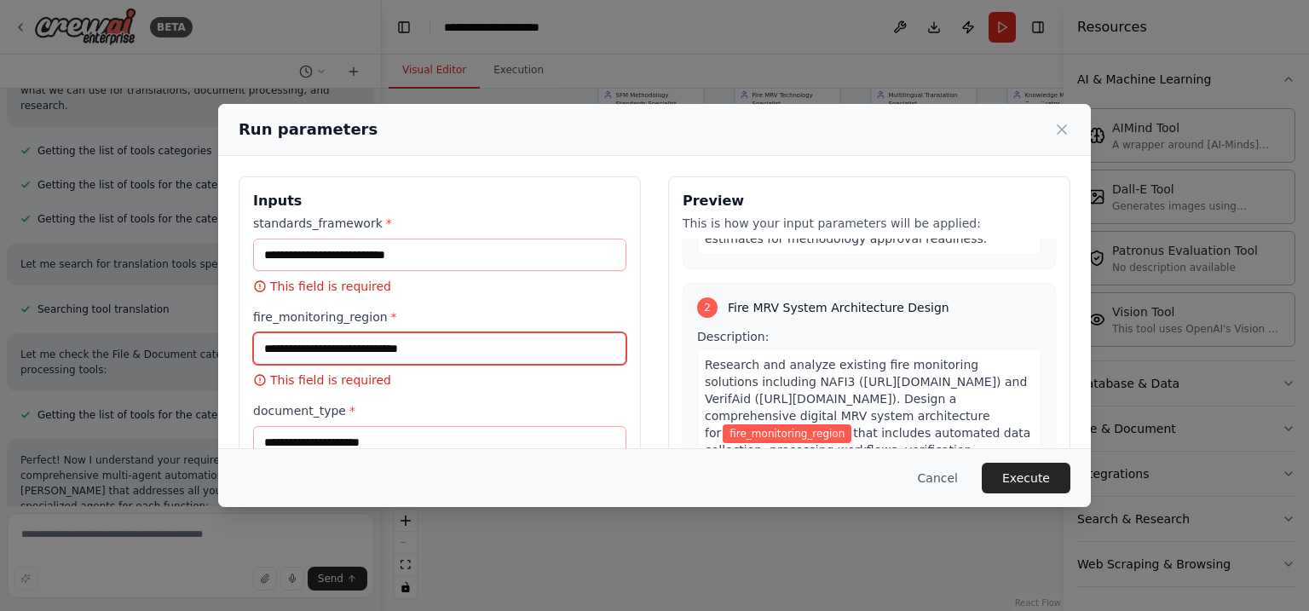
click at [416, 332] on input "fire_monitoring_region *" at bounding box center [439, 348] width 373 height 32
click at [417, 336] on input "fire_monitoring_region *" at bounding box center [439, 348] width 373 height 32
click at [417, 349] on input "fire_monitoring_region *" at bounding box center [439, 348] width 373 height 32
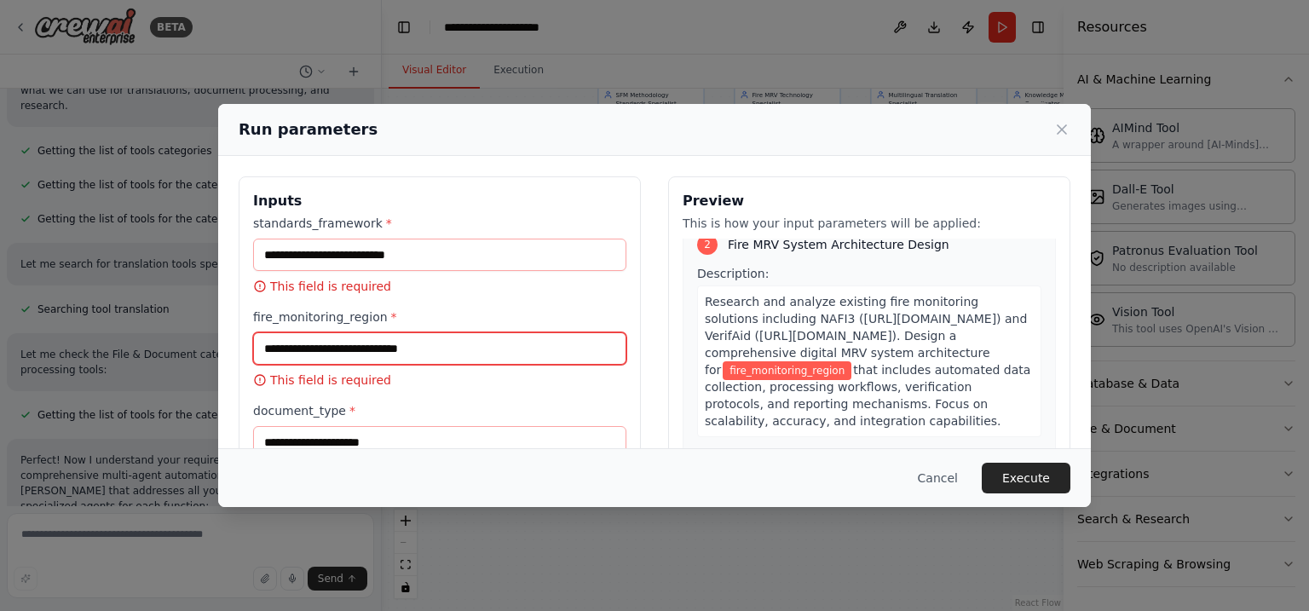
scroll to position [409, 0]
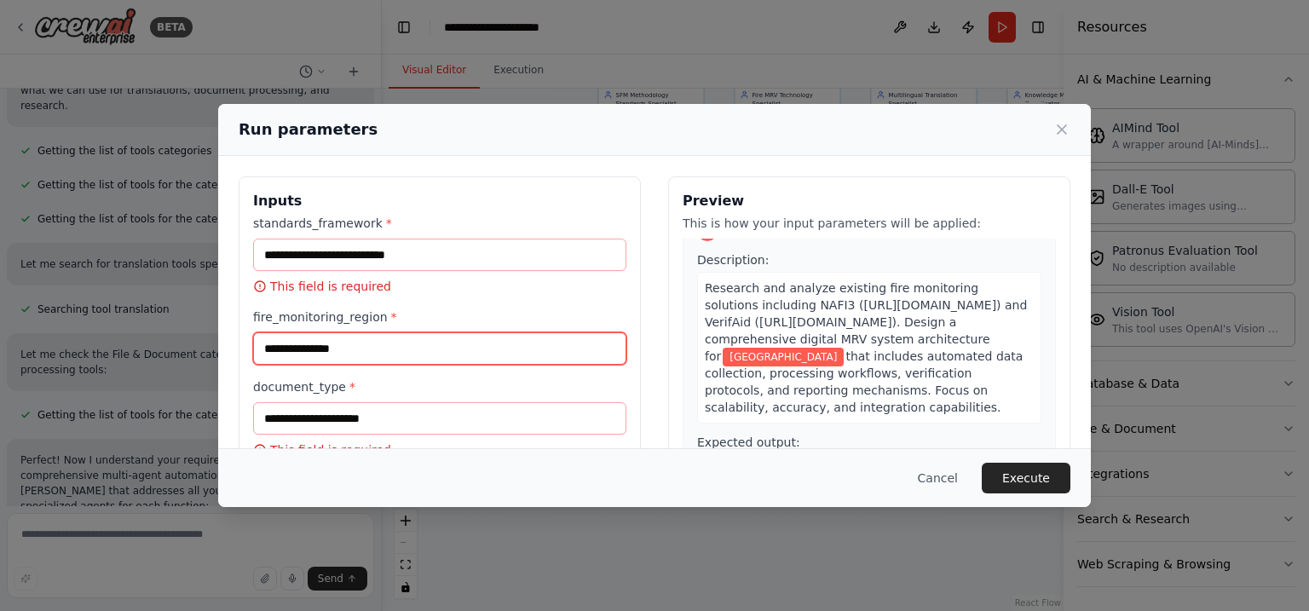
type input "**********"
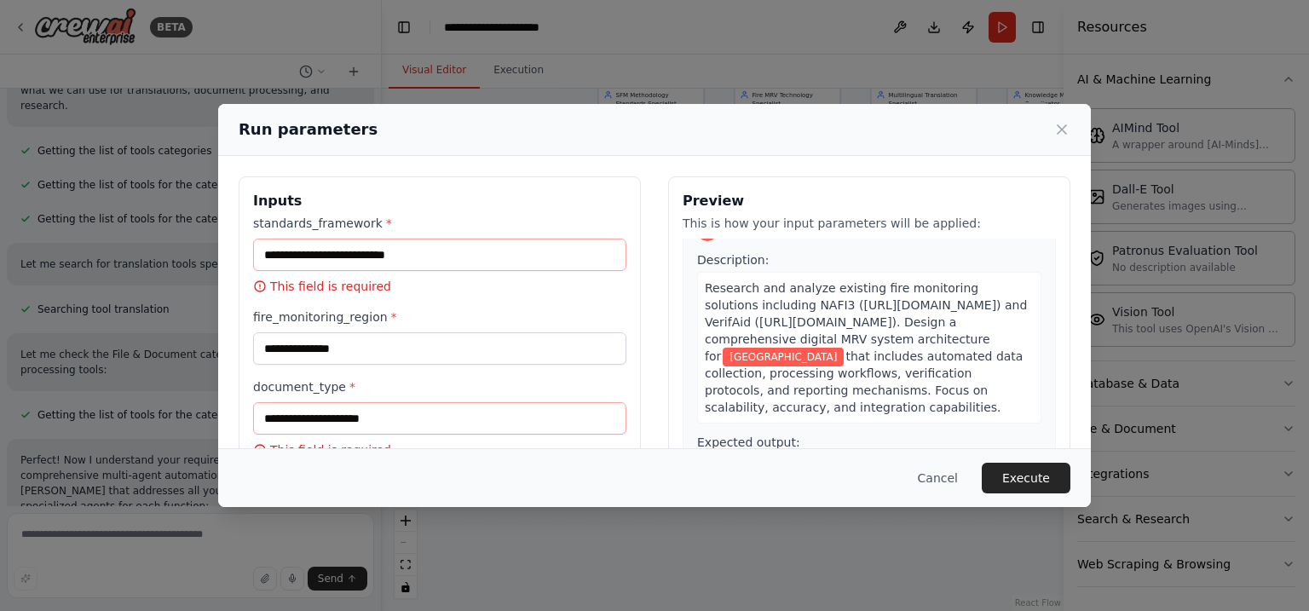
click at [388, 399] on div "document_type * This field is required" at bounding box center [439, 418] width 373 height 80
click at [403, 419] on input "document_type *" at bounding box center [439, 418] width 373 height 32
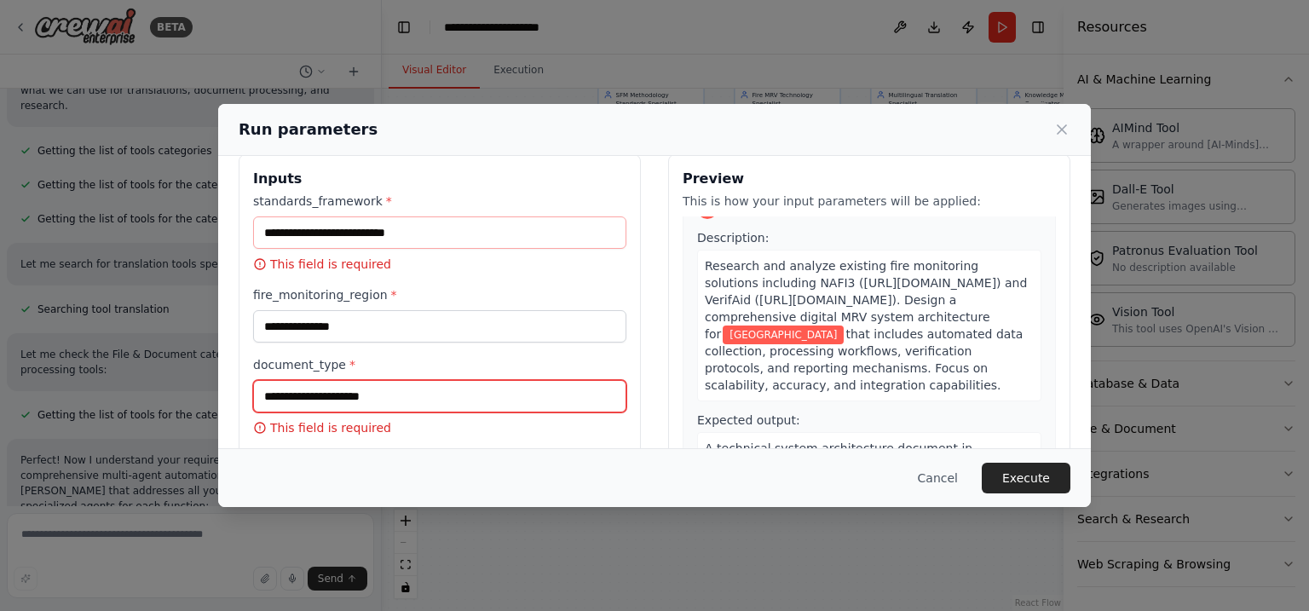
scroll to position [0, 0]
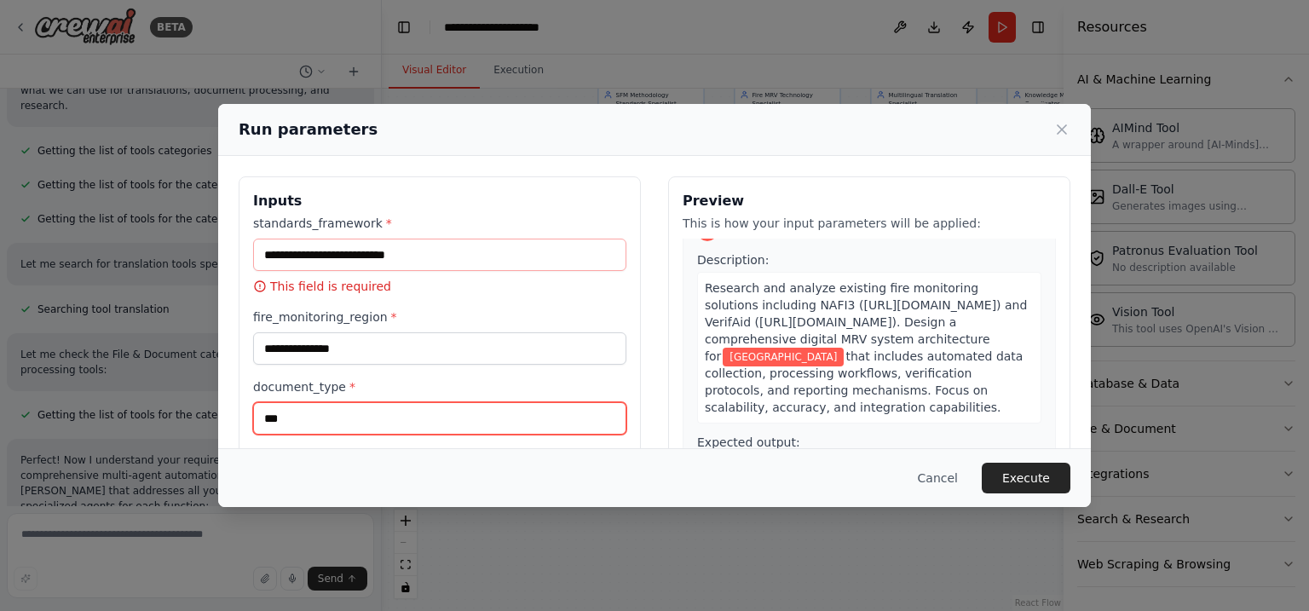
type input "***"
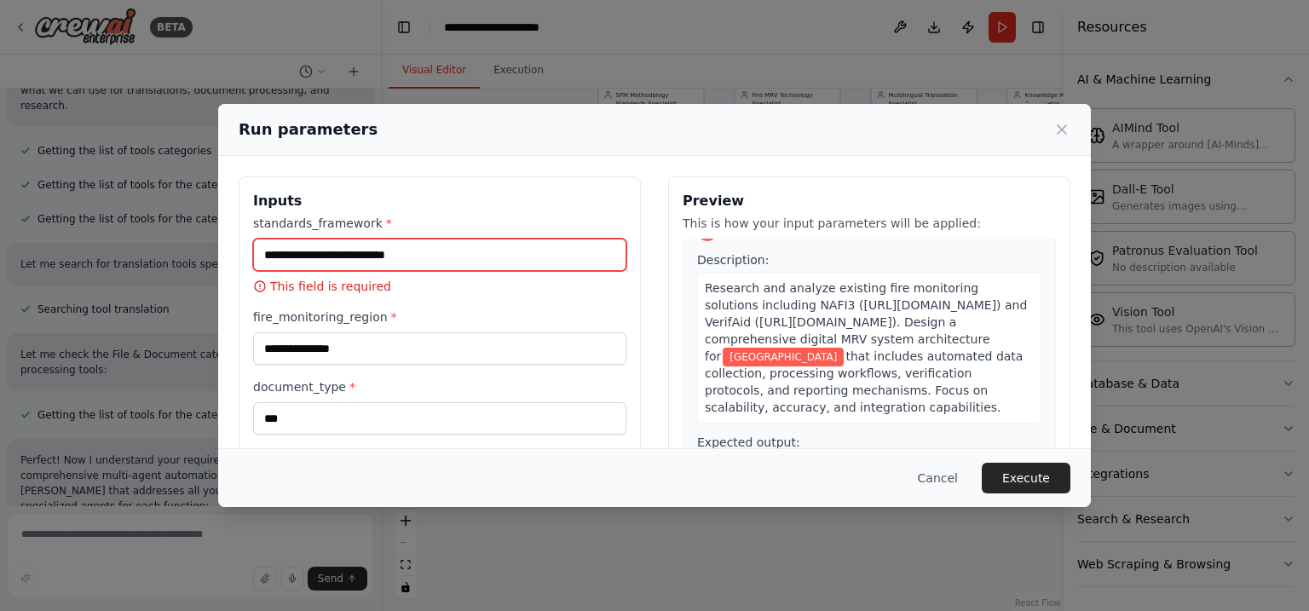
click at [285, 252] on input "standards_framework *" at bounding box center [439, 255] width 373 height 32
click at [359, 256] on input "standards_framework *" at bounding box center [439, 255] width 373 height 32
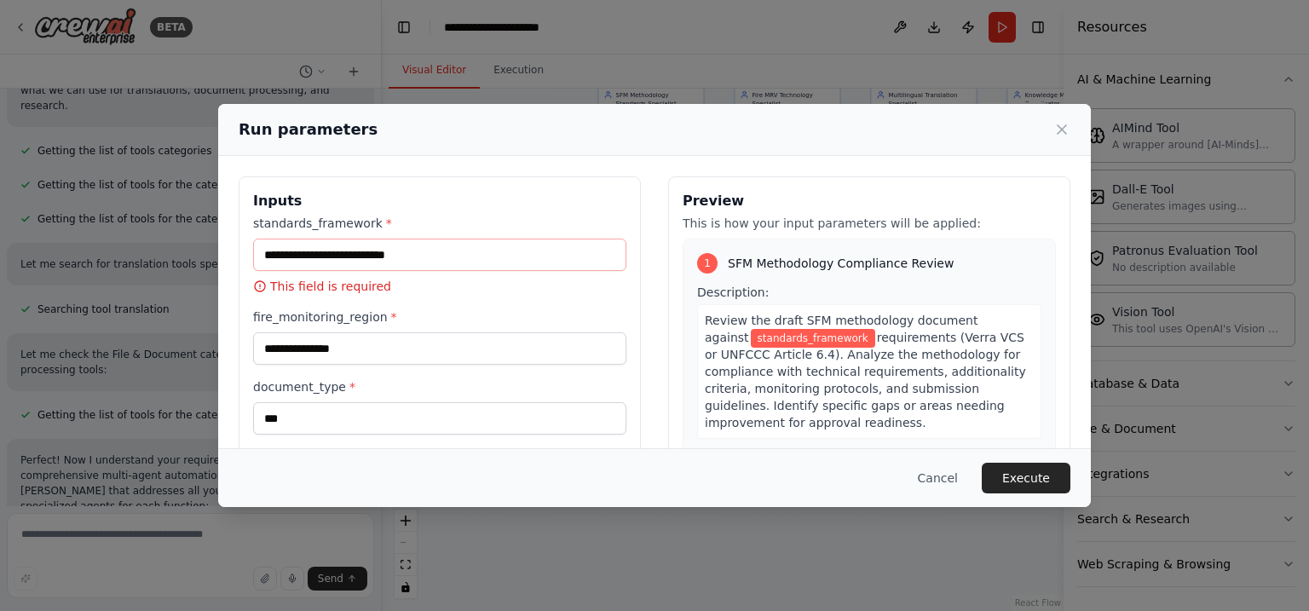
drag, startPoint x: 652, startPoint y: 501, endPoint x: 677, endPoint y: 474, distance: 37.4
click at [659, 494] on div "Cancel Execute" at bounding box center [654, 477] width 873 height 59
click at [678, 472] on div "Cancel Execute" at bounding box center [655, 478] width 832 height 31
drag, startPoint x: 895, startPoint y: 337, endPoint x: 760, endPoint y: 353, distance: 135.5
click at [763, 352] on span "requirements (Verra VCS or UNFCCC Article 6.4). Analyze the methodology for com…" at bounding box center [865, 380] width 321 height 99
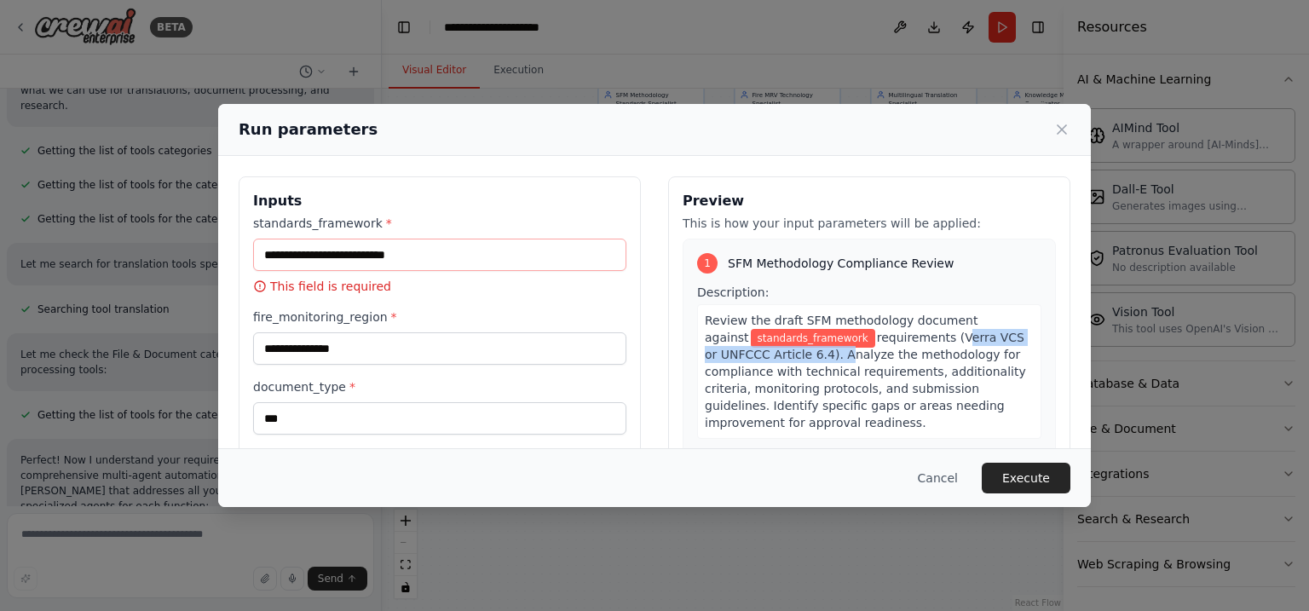
copy span "Verra VCS or UNFCCC Article 6.4)."
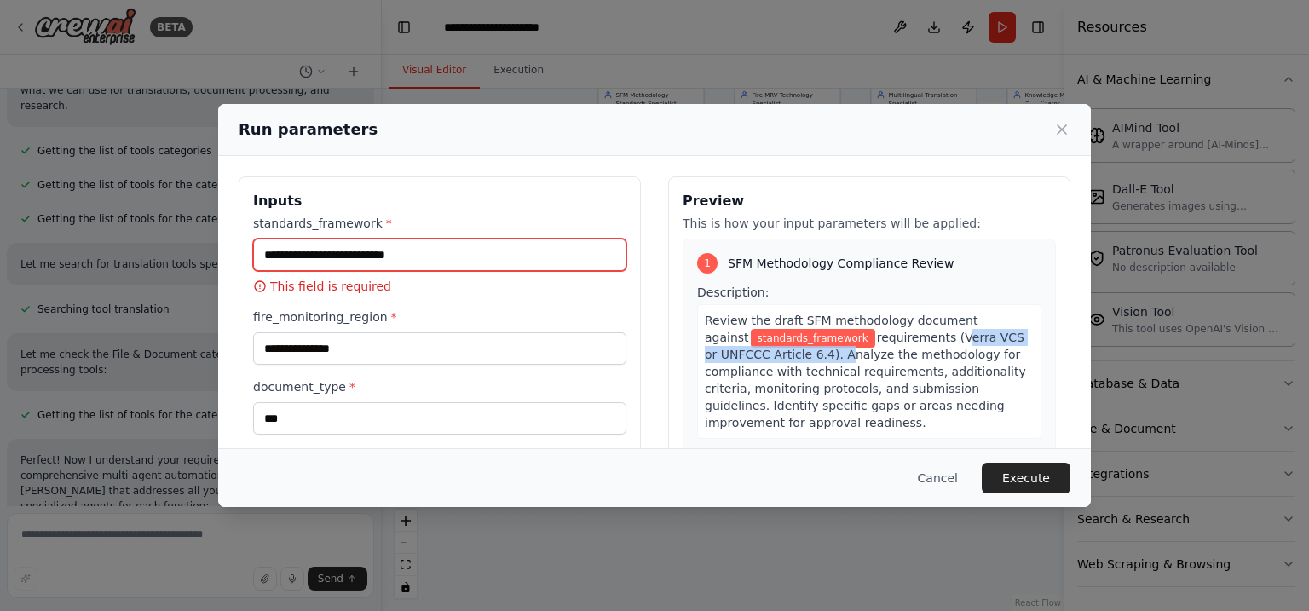
click at [412, 253] on input "standards_framework *" at bounding box center [439, 255] width 373 height 32
paste input "**********"
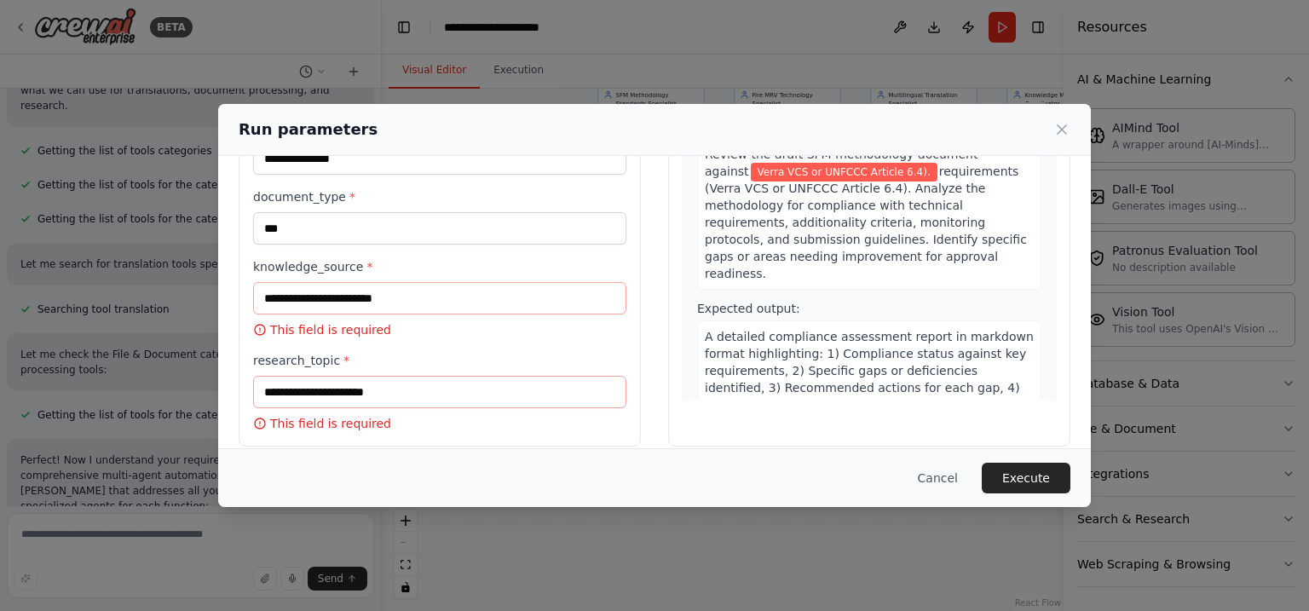
scroll to position [180, 0]
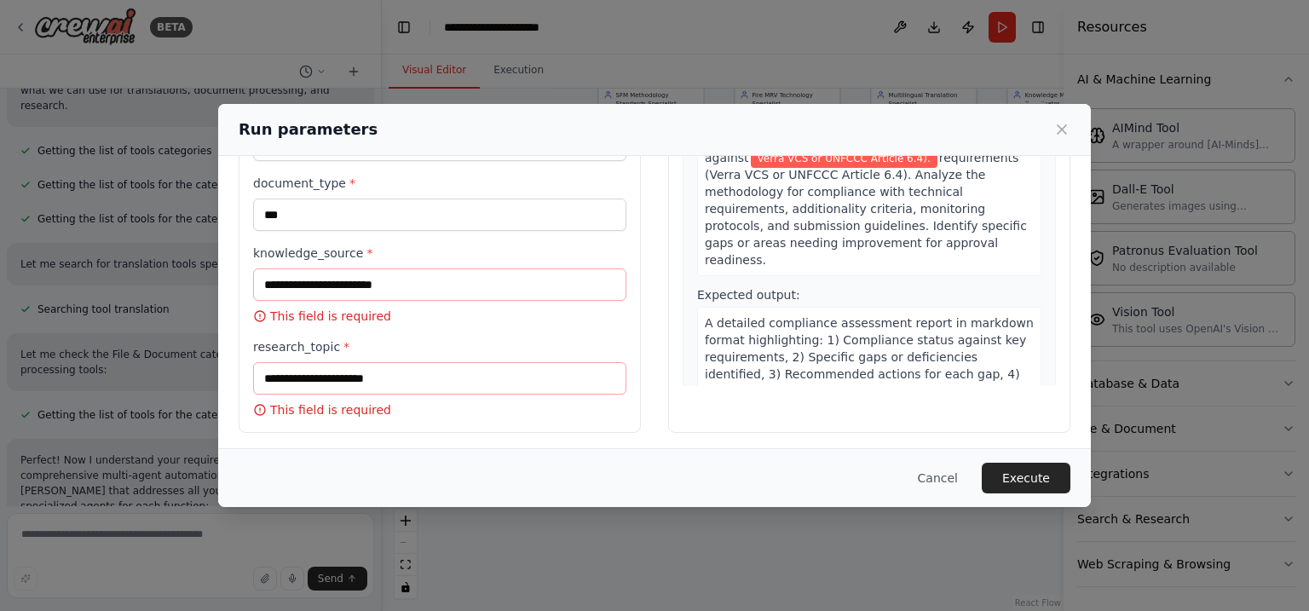
type input "**********"
click at [343, 285] on input "knowledge_source *" at bounding box center [439, 284] width 373 height 32
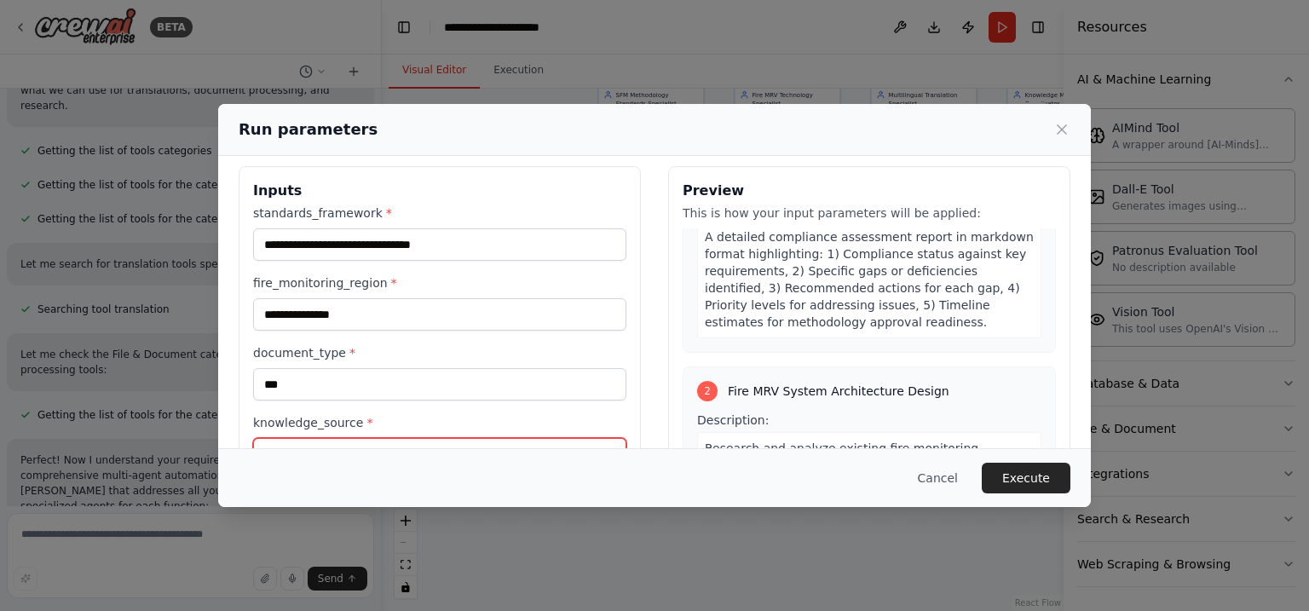
scroll to position [0, 0]
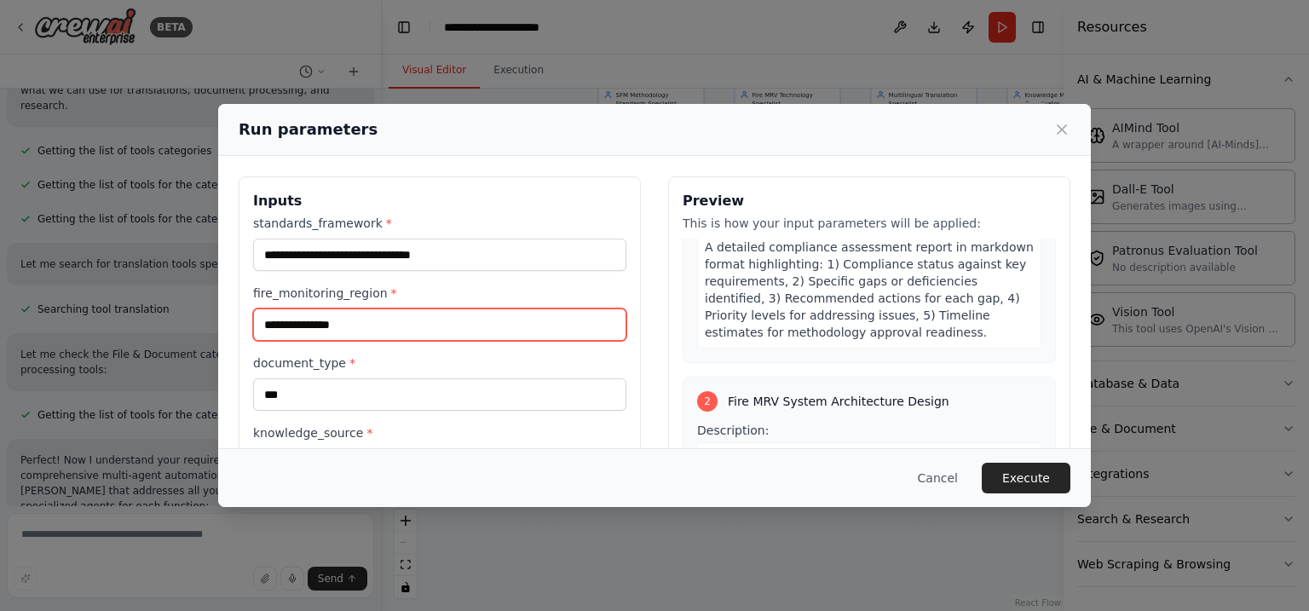
click at [354, 327] on input "**********" at bounding box center [439, 324] width 373 height 32
type input "*********"
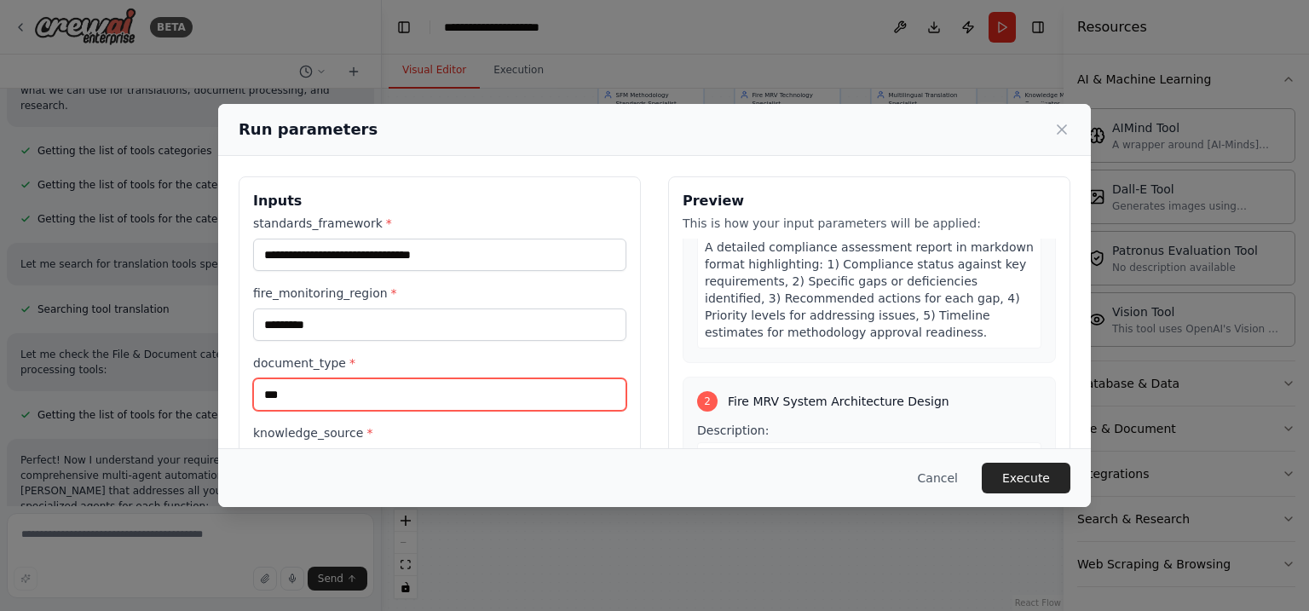
click at [377, 389] on input "***" at bounding box center [439, 394] width 373 height 32
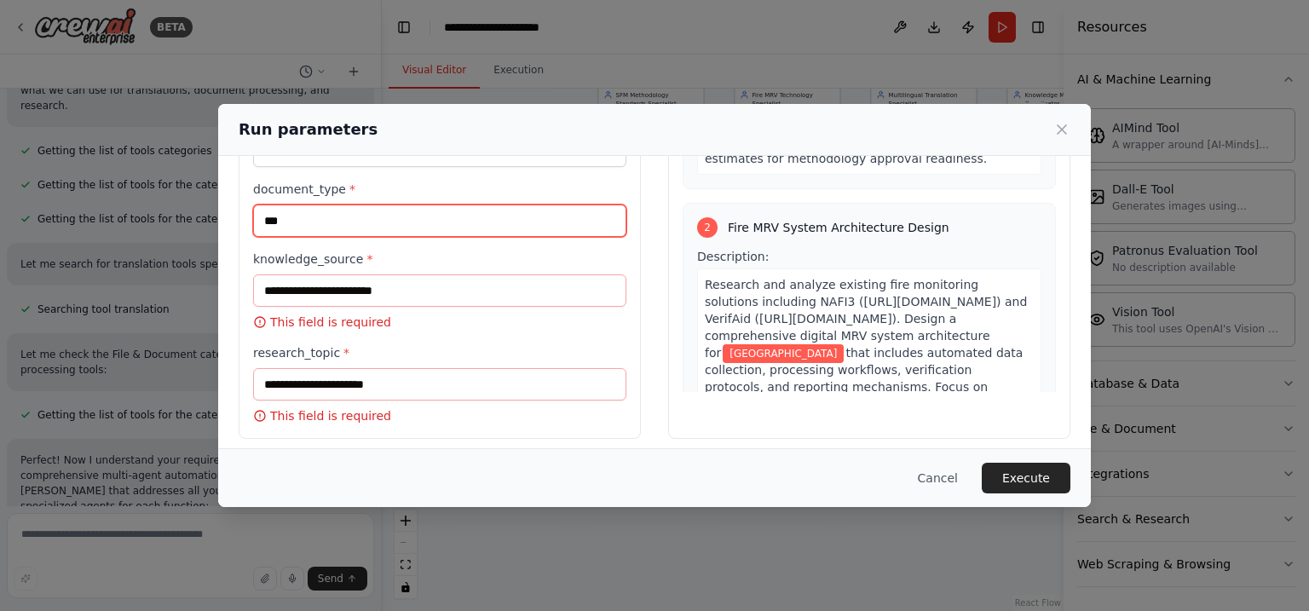
scroll to position [182, 0]
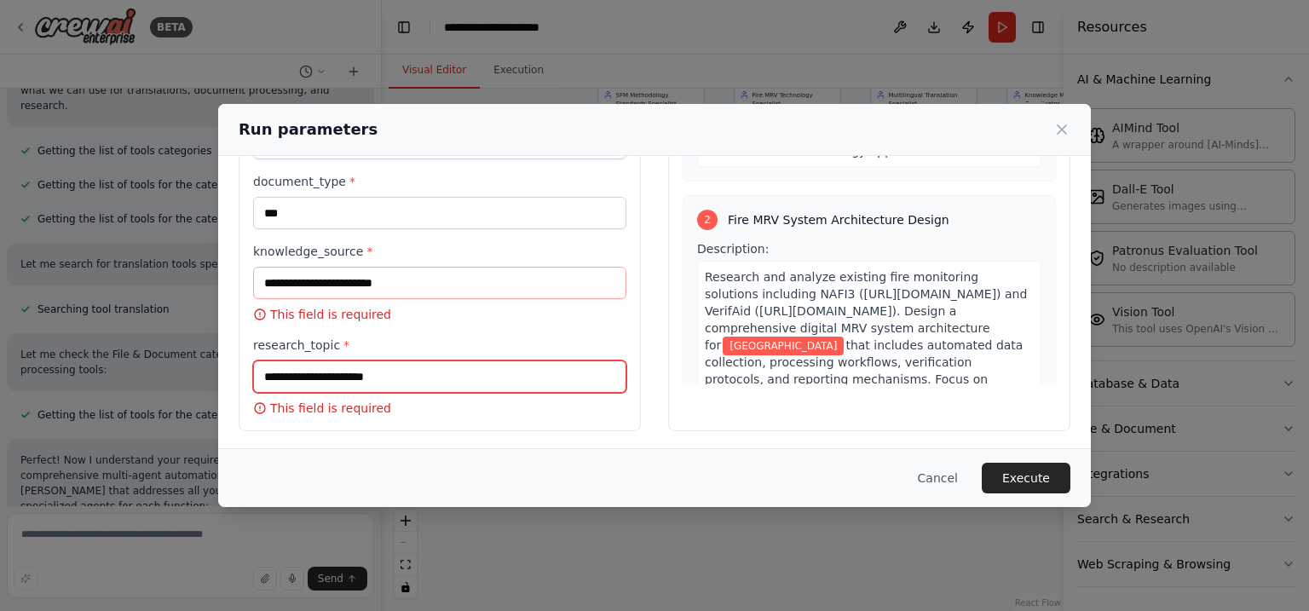
click at [355, 364] on input "research_topic *" at bounding box center [439, 376] width 373 height 32
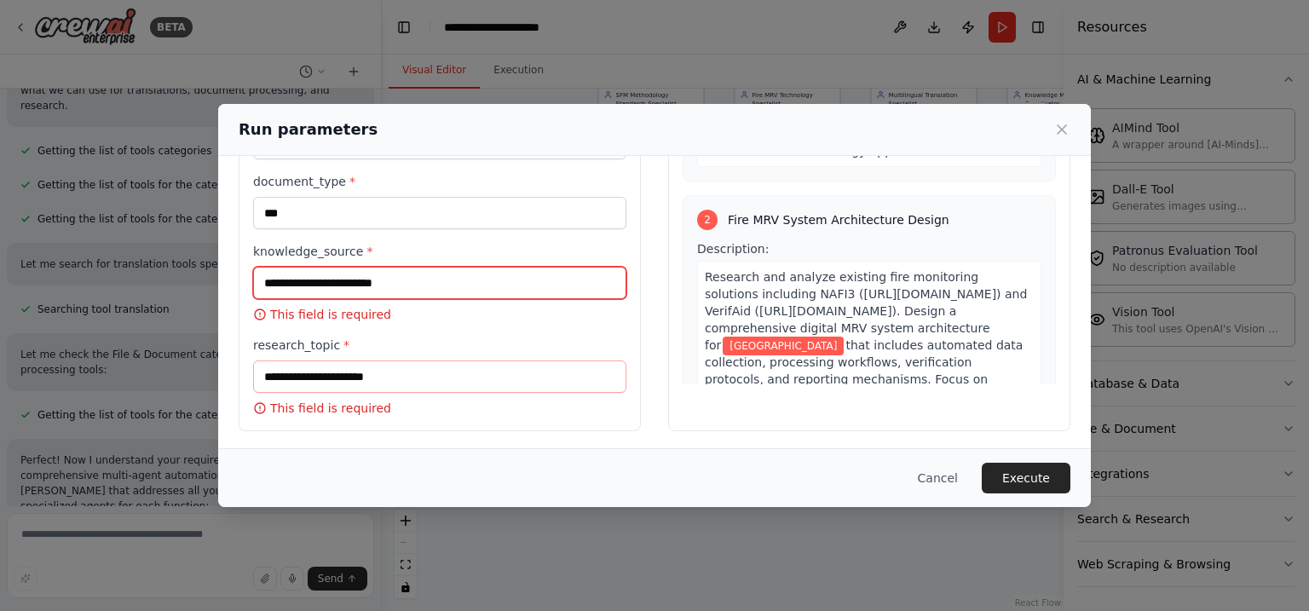
click at [351, 280] on input "knowledge_source *" at bounding box center [439, 283] width 373 height 32
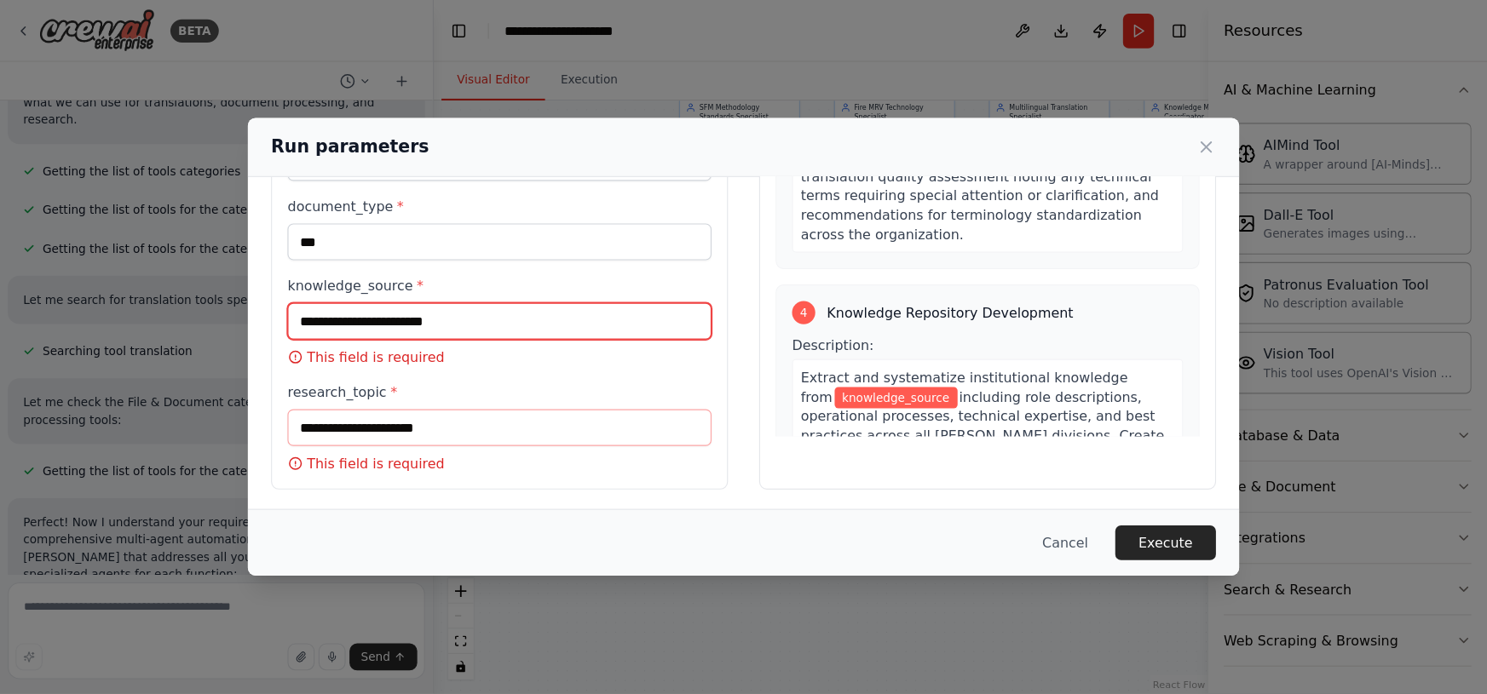
scroll to position [998, 0]
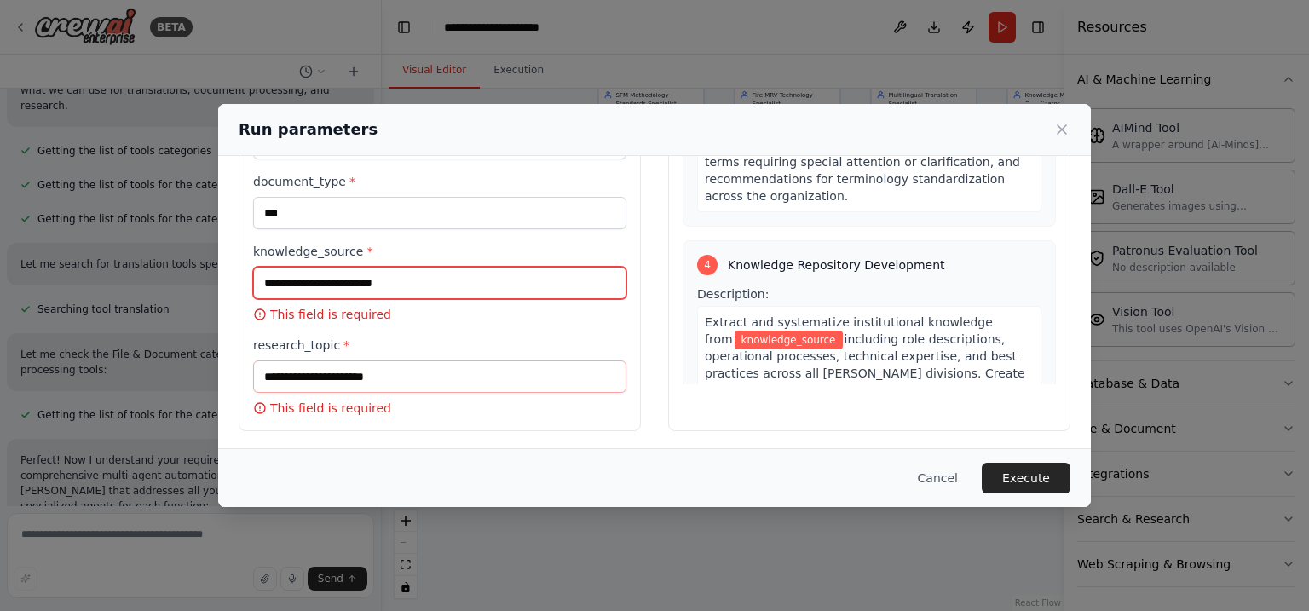
click at [365, 274] on input "knowledge_source *" at bounding box center [439, 283] width 373 height 32
click at [954, 478] on button "Cancel" at bounding box center [937, 478] width 67 height 31
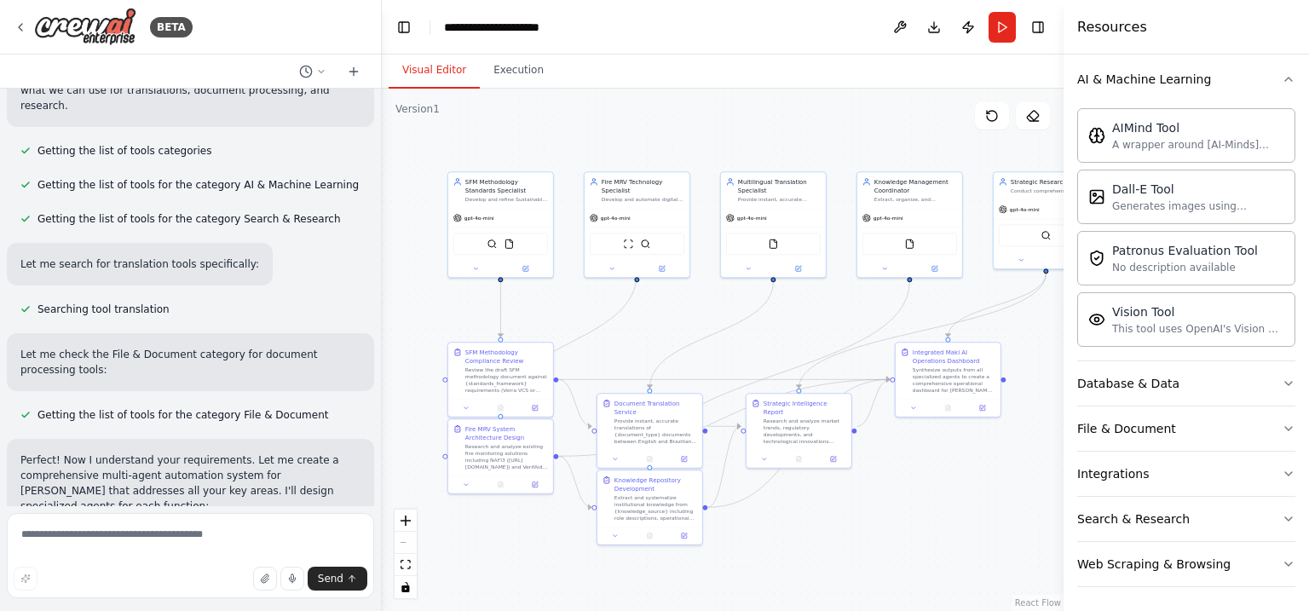
drag, startPoint x: 970, startPoint y: 467, endPoint x: 819, endPoint y: 555, distance: 174.5
click at [819, 555] on div ".deletable-edge-delete-btn { width: 20px; height: 20px; border: 0px solid #ffff…" at bounding box center [723, 350] width 682 height 522
click at [504, 75] on button "Execution" at bounding box center [519, 71] width 78 height 36
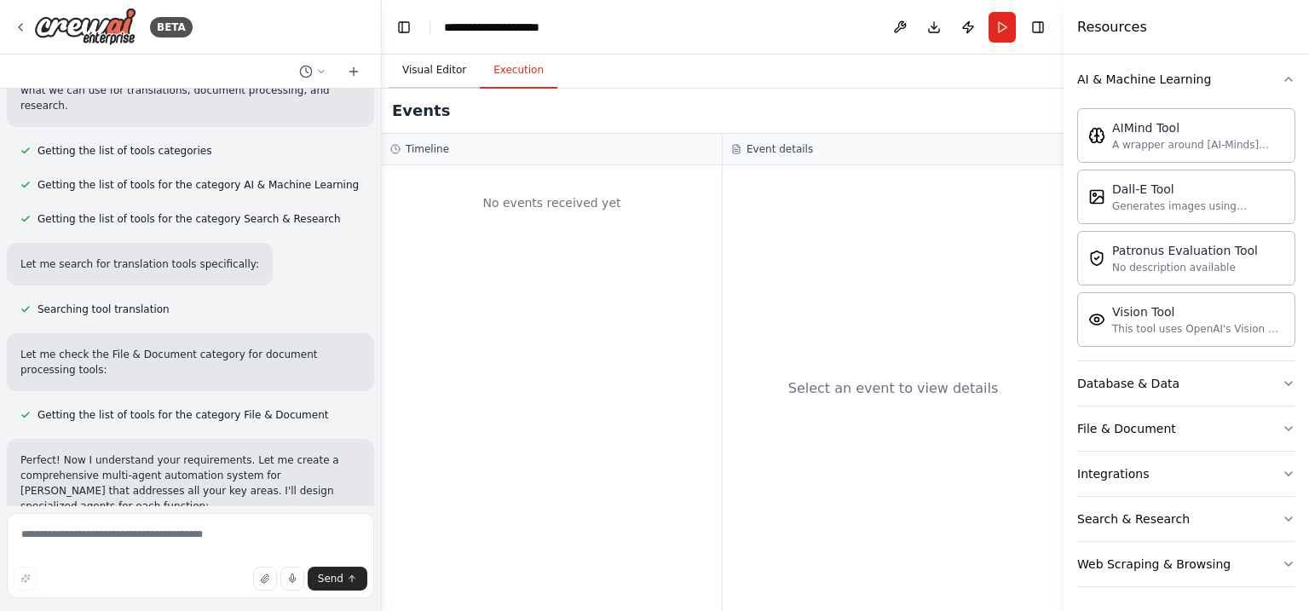
click at [421, 70] on button "Visual Editor" at bounding box center [434, 71] width 91 height 36
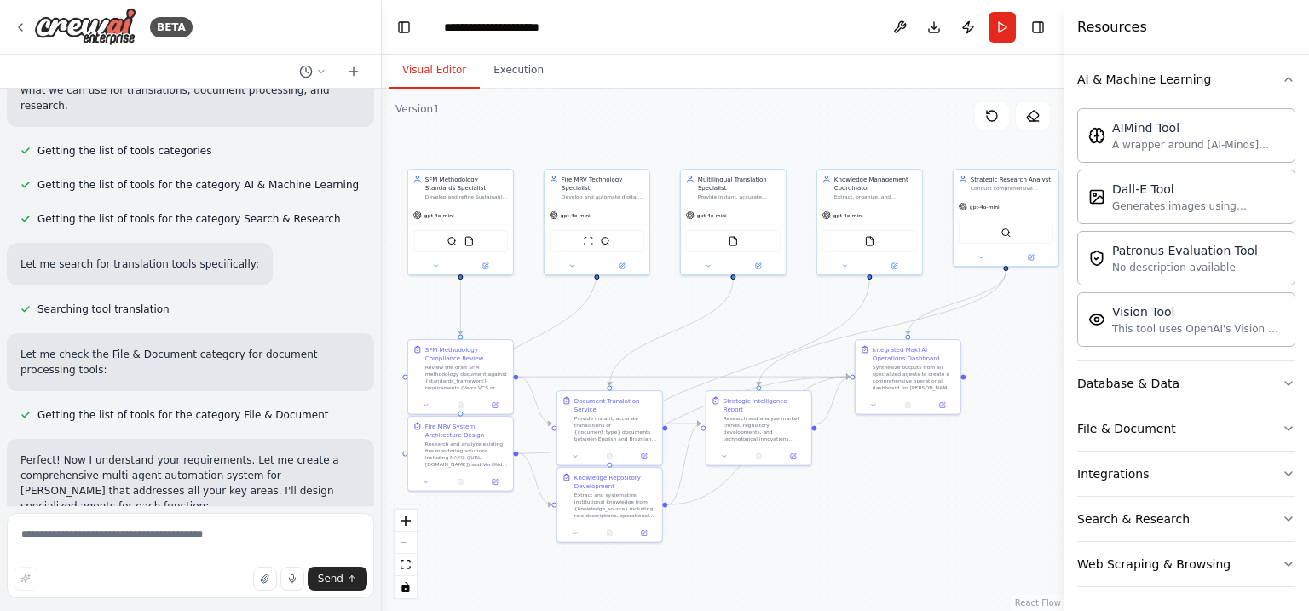
drag, startPoint x: 761, startPoint y: 140, endPoint x: 723, endPoint y: 139, distance: 38.4
click at [723, 139] on div ".deletable-edge-delete-btn { width: 20px; height: 20px; border: 0px solid #ffff…" at bounding box center [723, 350] width 682 height 522
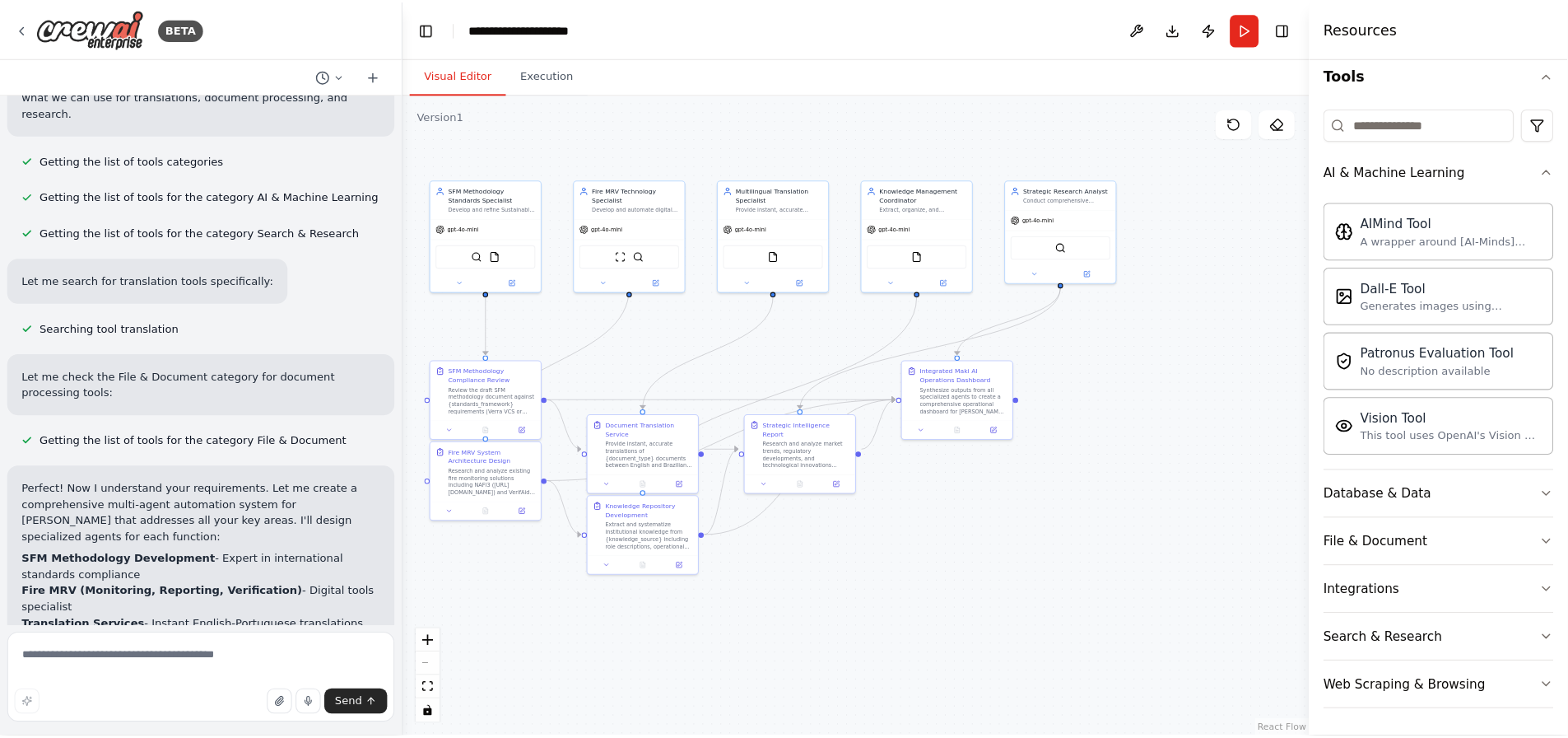
scroll to position [98, 0]
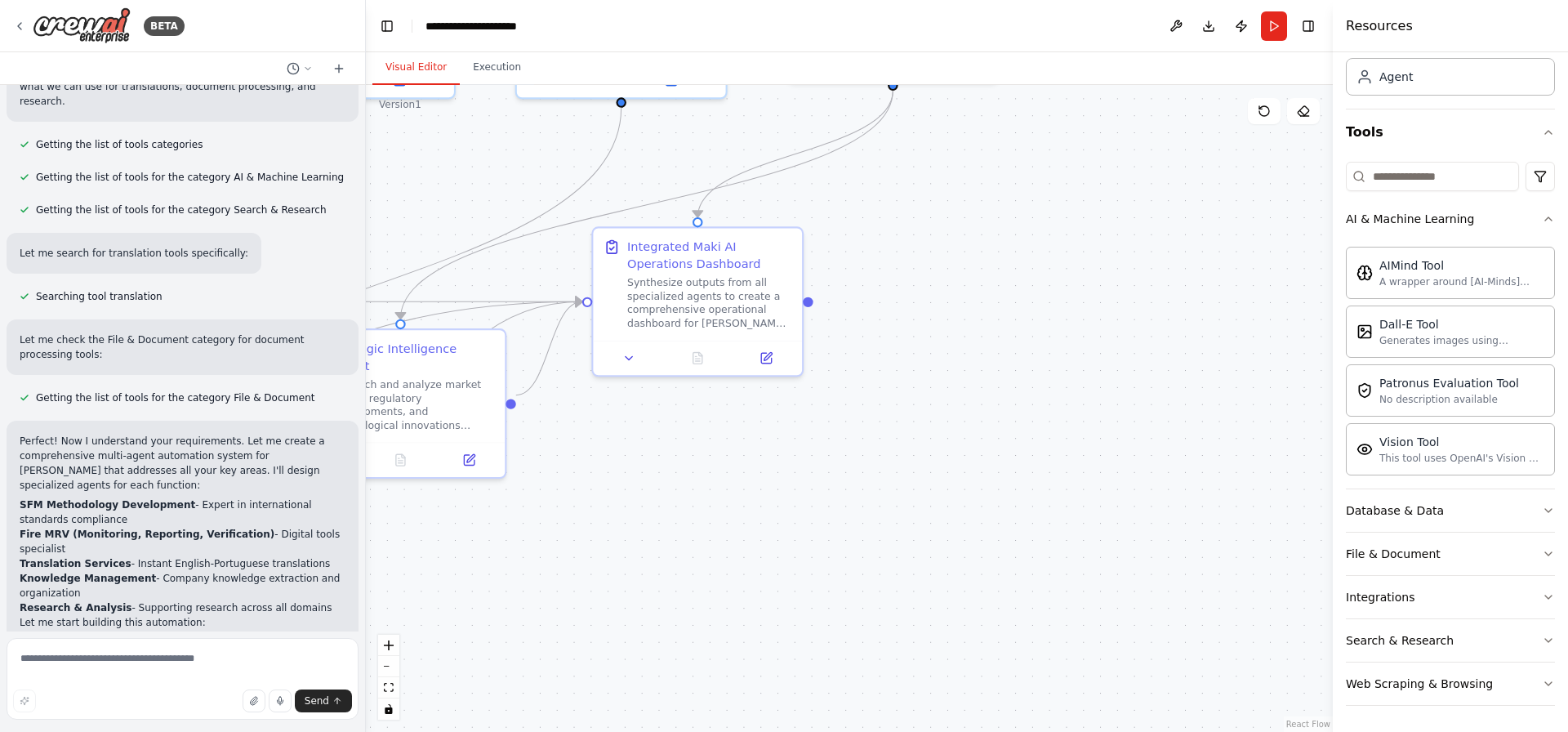
click at [1024, 423] on div ".deletable-edge-delete-btn { width: 20px; height: 20px; border: 0px solid #ffff…" at bounding box center [849, 408] width 967 height 647
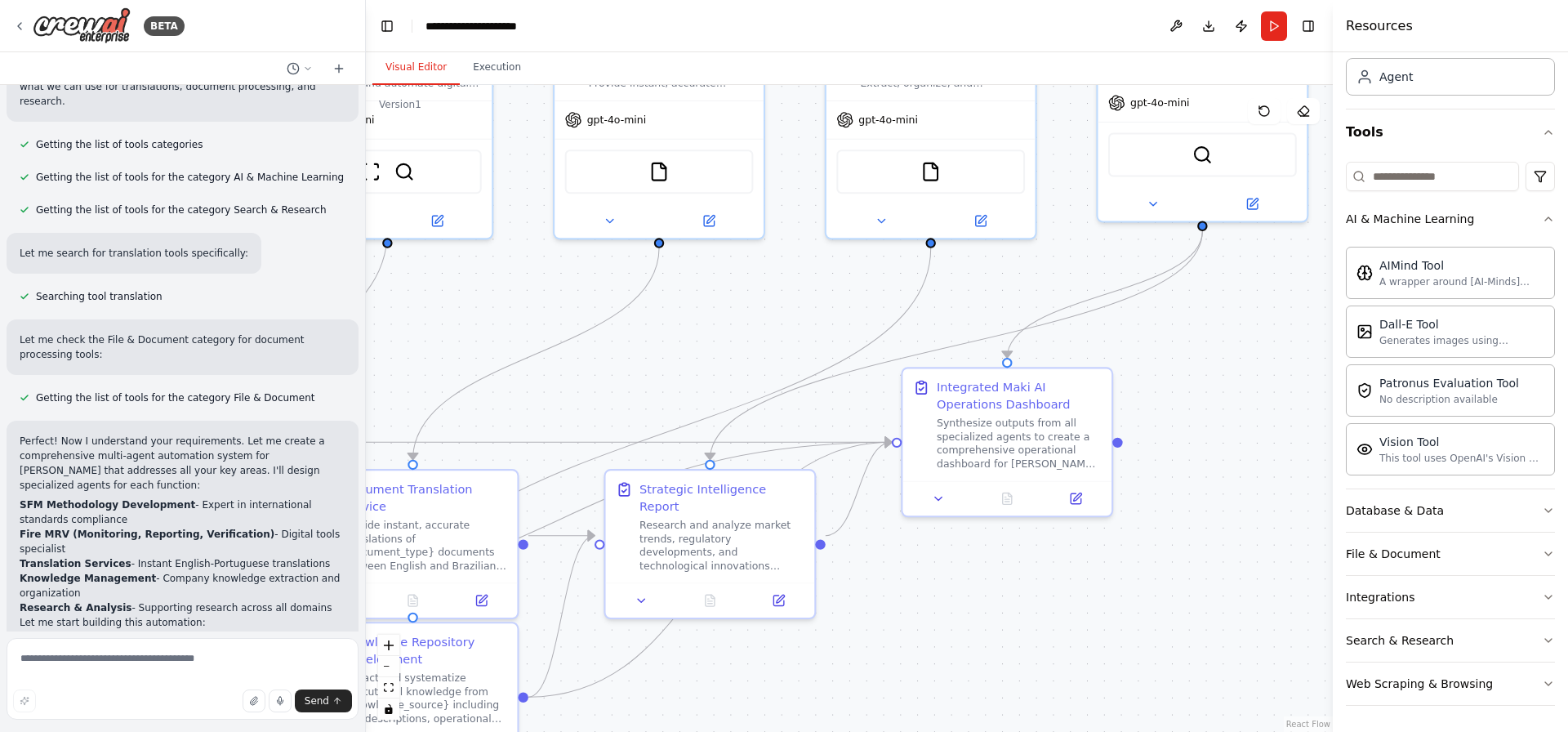
drag, startPoint x: 1024, startPoint y: 423, endPoint x: 1335, endPoint y: 565, distance: 341.9
click at [1254, 565] on div "BETA The development , writing and approval of SFM methodology under internatio…" at bounding box center [784, 366] width 1568 height 732
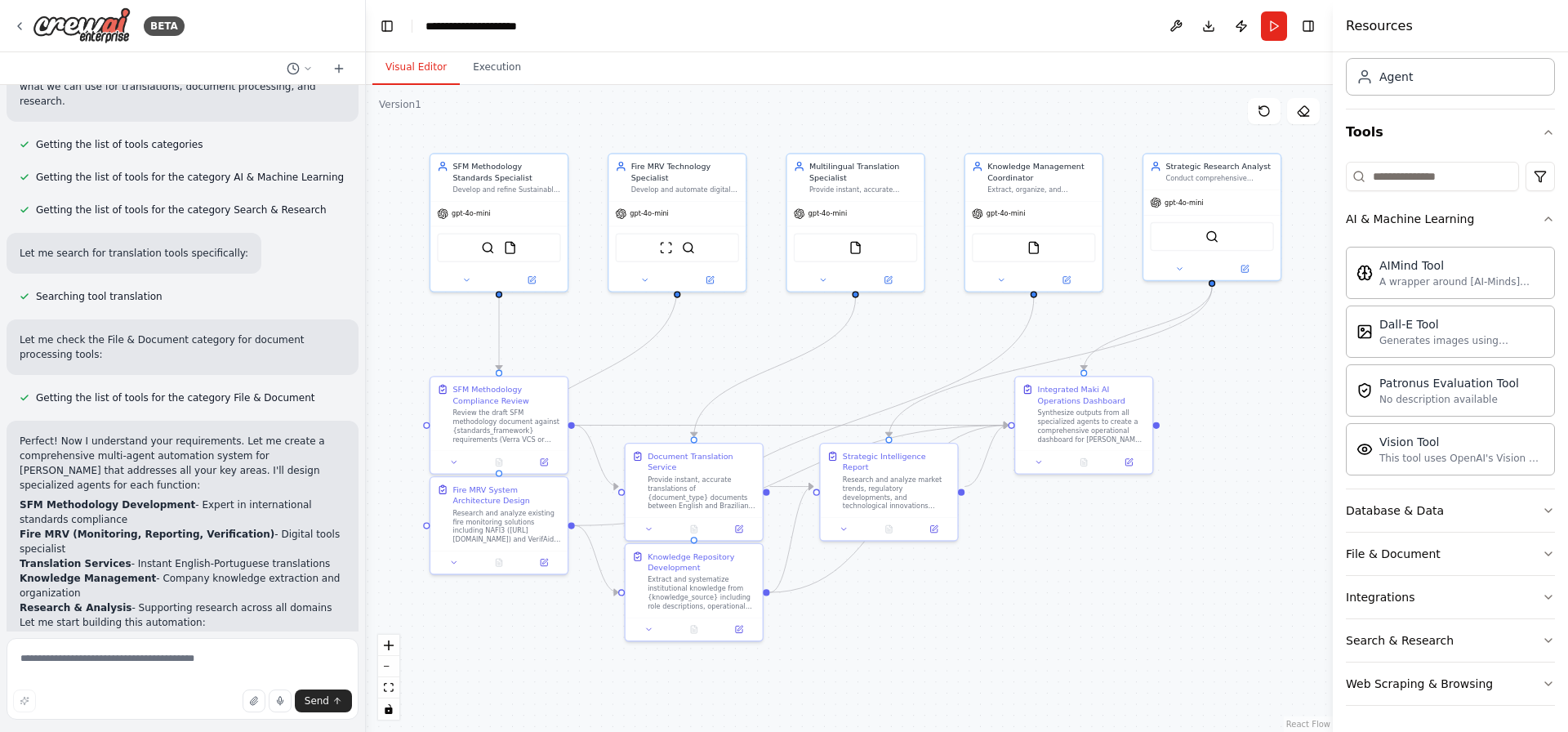
drag, startPoint x: 1203, startPoint y: 522, endPoint x: 1233, endPoint y: 489, distance: 44.6
click at [1233, 489] on div ".deletable-edge-delete-btn { width: 20px; height: 20px; border: 0px solid #ffff…" at bounding box center [849, 408] width 967 height 647
drag, startPoint x: 369, startPoint y: 10, endPoint x: 1542, endPoint y: 712, distance: 1367.0
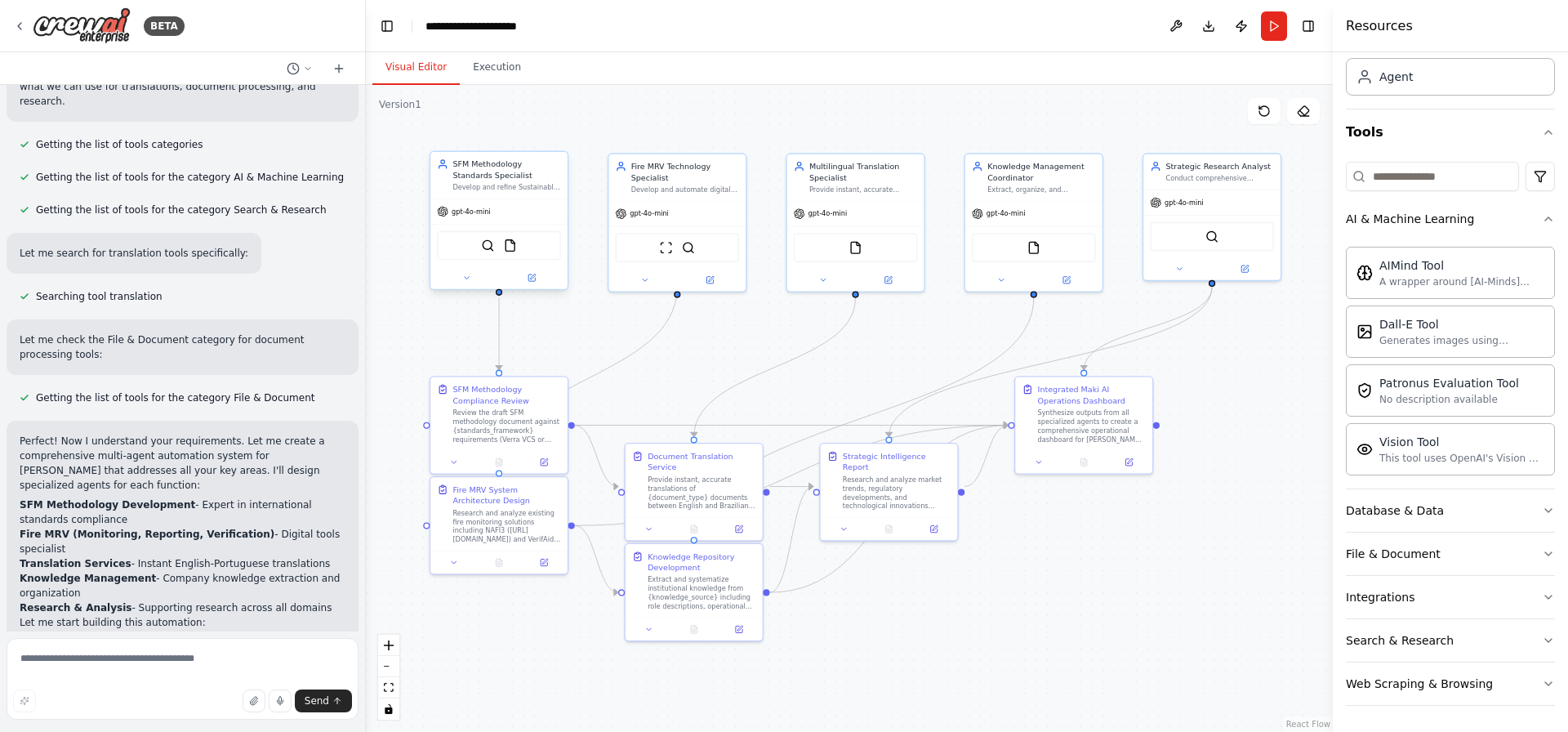
click at [501, 194] on div "SFM Methodology Standards Specialist Develop and refine Sustainable Forest Mana…" at bounding box center [498, 174] width 137 height 47
click at [649, 273] on icon at bounding box center [644, 277] width 9 height 9
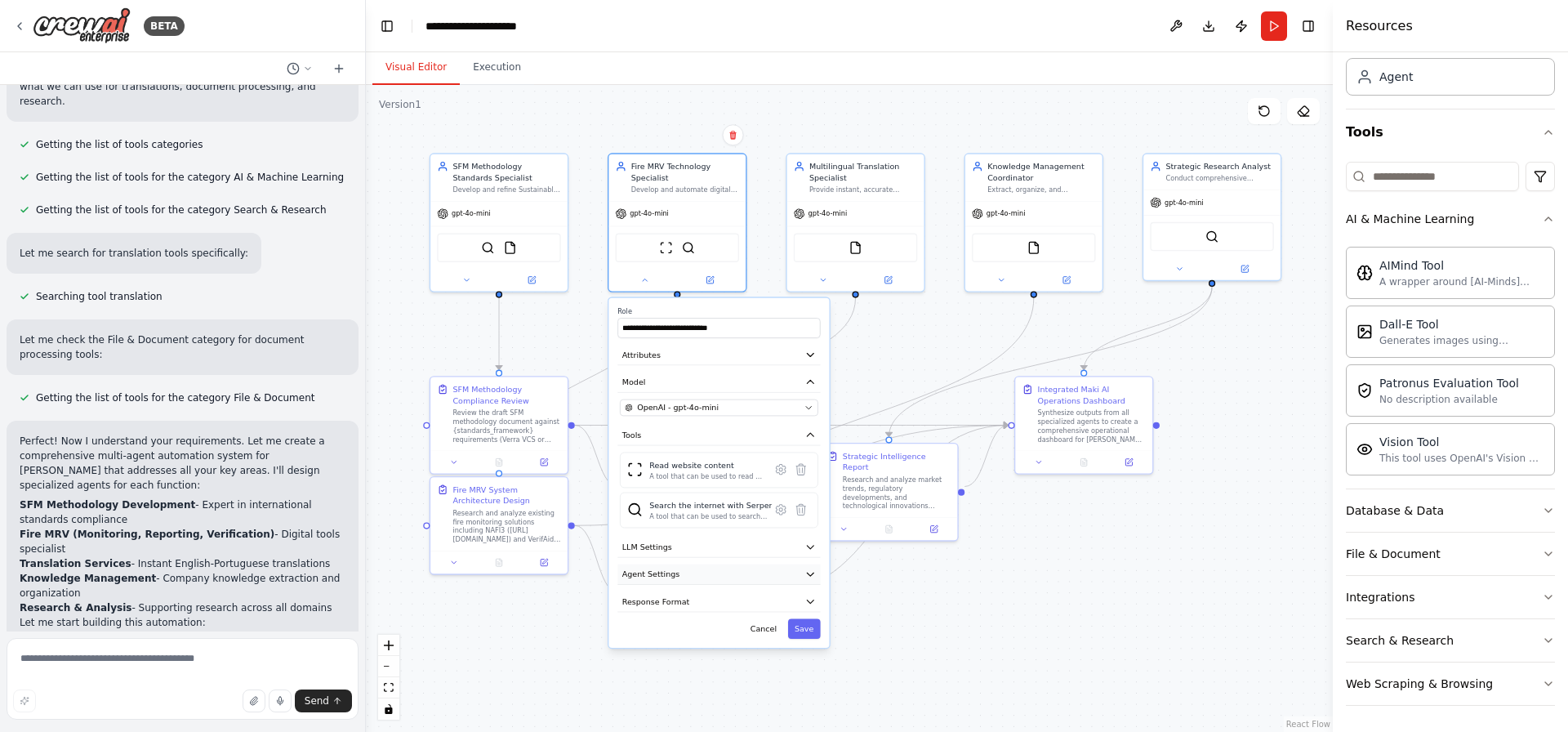
click at [698, 566] on button "Agent Settings" at bounding box center [718, 574] width 202 height 20
click at [703, 537] on button "LLM Settings" at bounding box center [718, 546] width 202 height 20
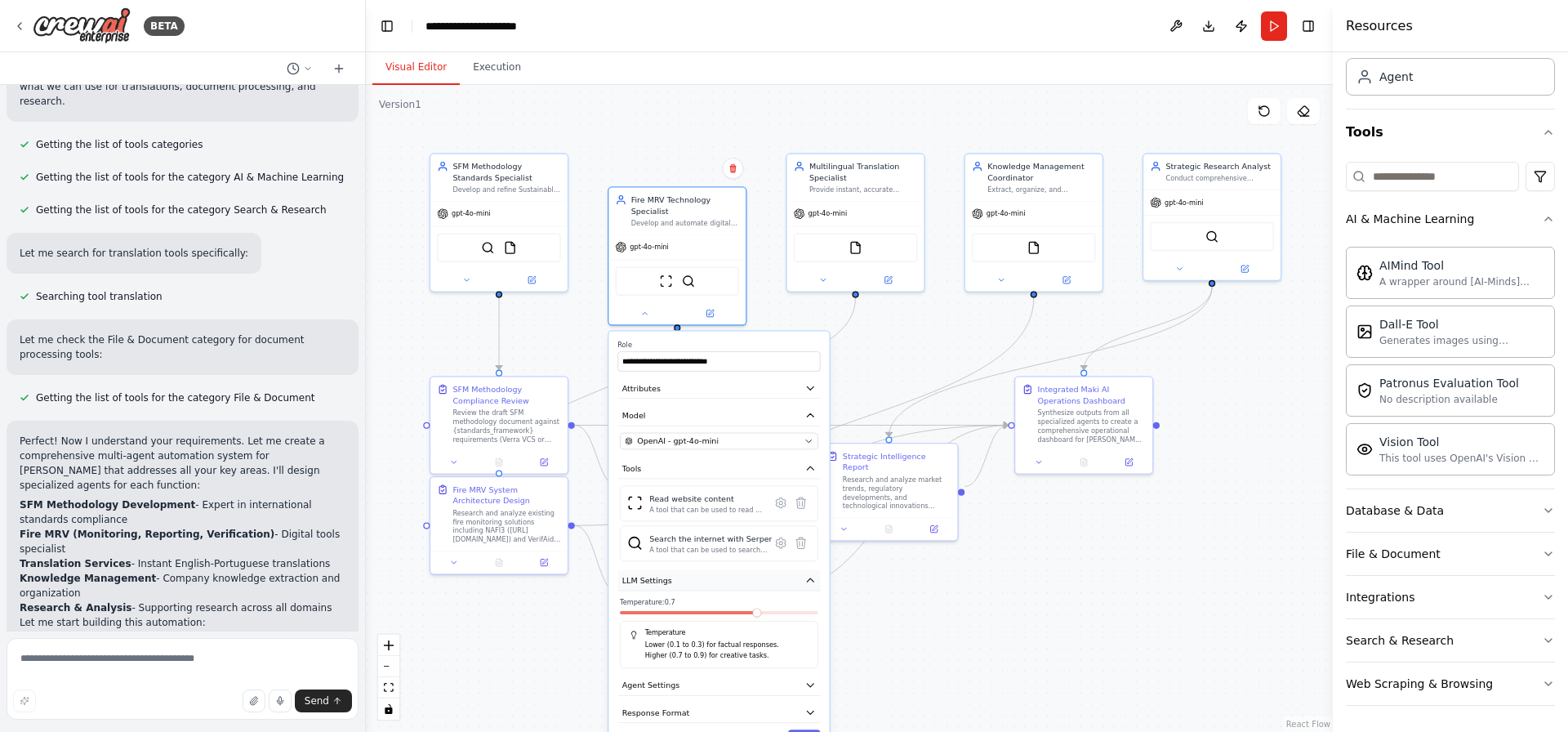
drag, startPoint x: 703, startPoint y: 536, endPoint x: 701, endPoint y: 572, distance: 36.1
click at [701, 572] on button "LLM Settings" at bounding box center [718, 580] width 202 height 20
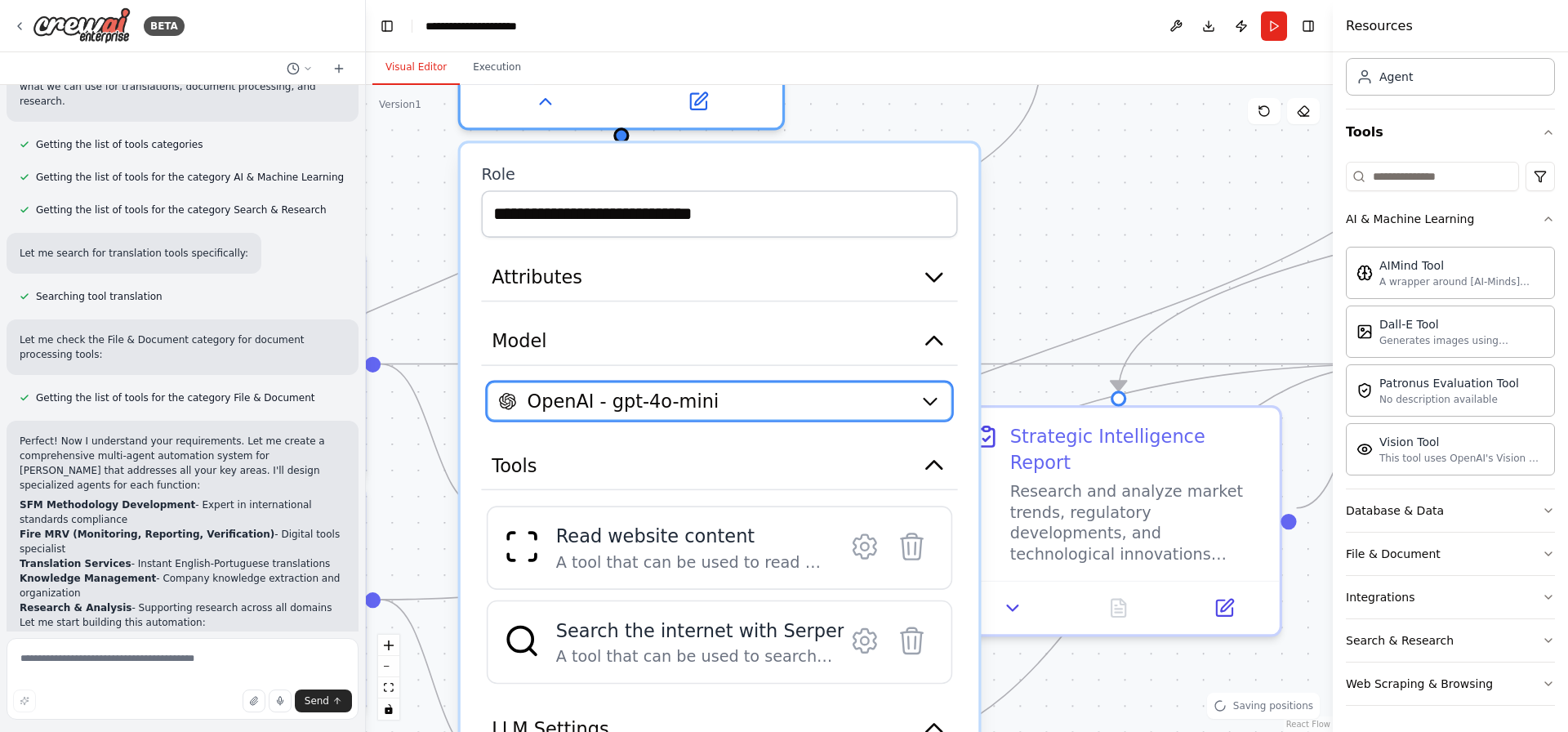
click at [738, 388] on div "OpenAI - gpt-4o-mini" at bounding box center [703, 400] width 411 height 26
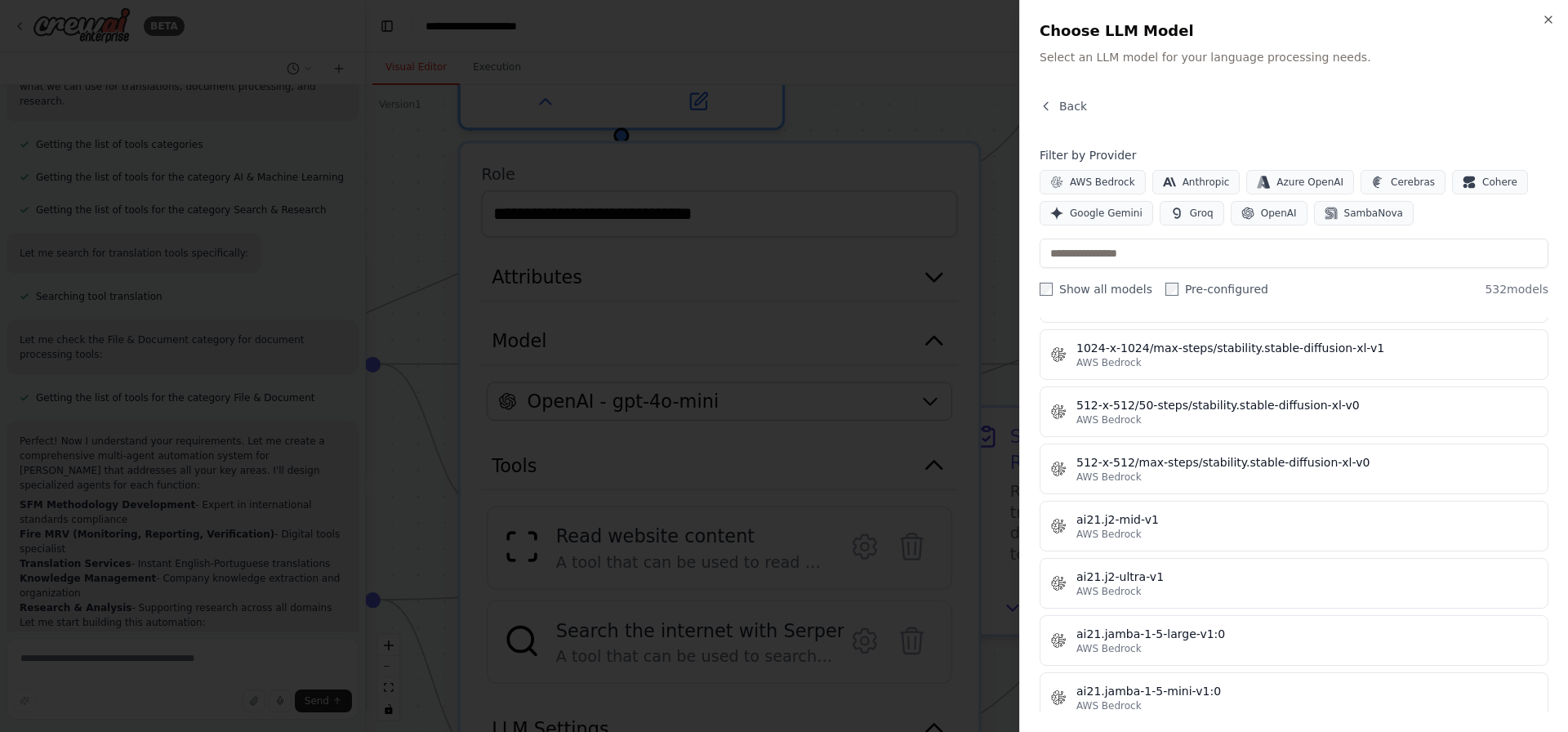
scroll to position [633, 0]
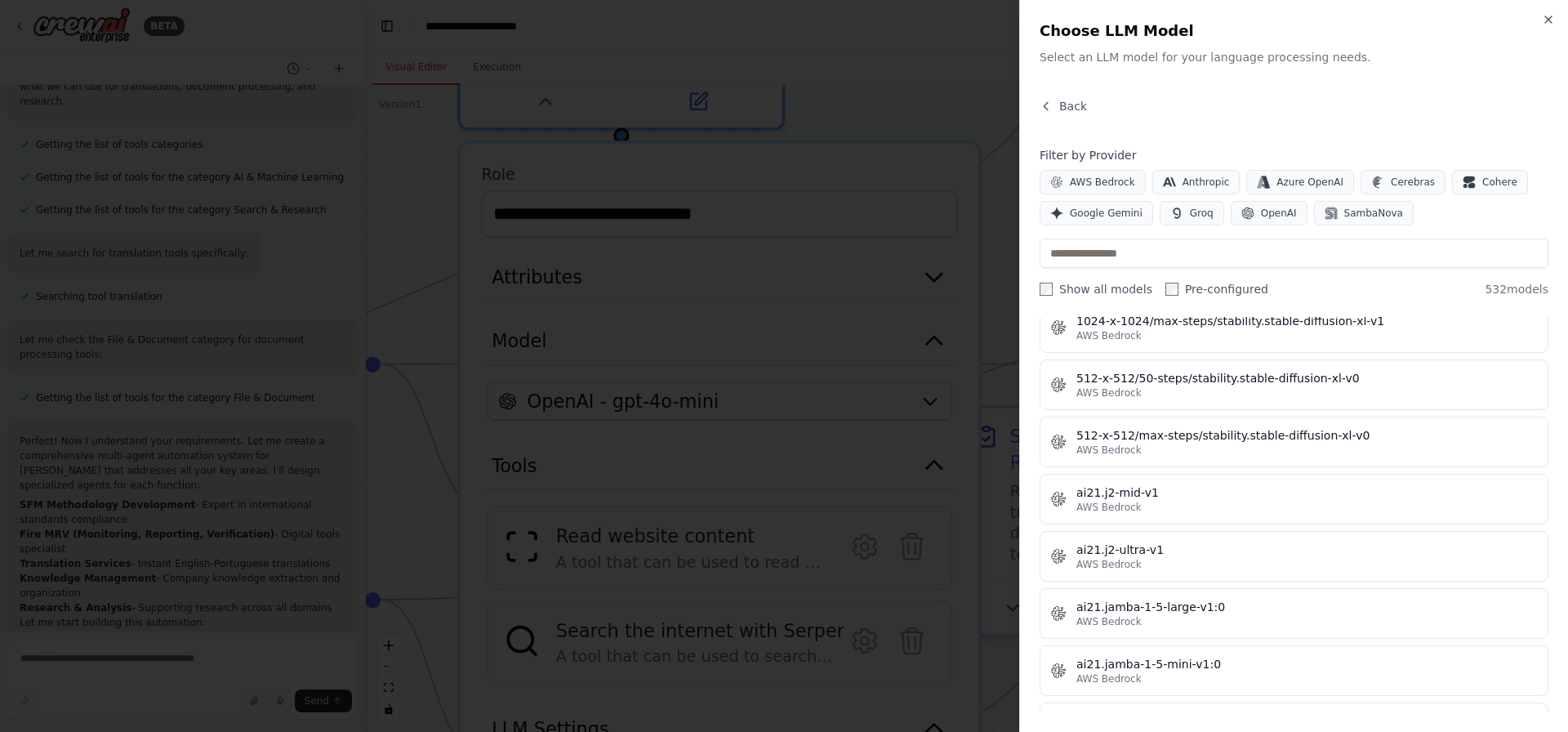
click at [901, 317] on div at bounding box center [784, 366] width 1568 height 732
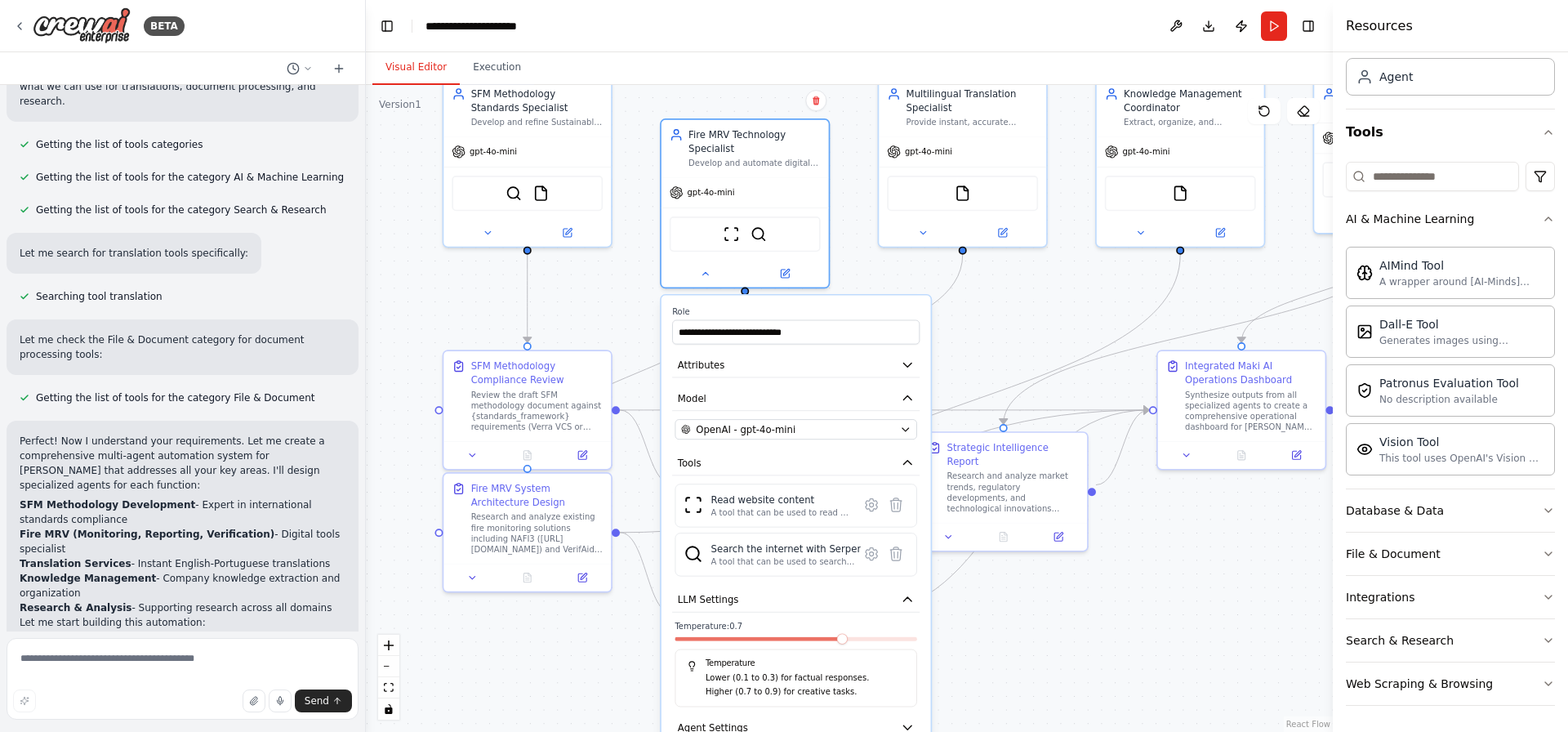
click at [616, 299] on div ".deletable-edge-delete-btn { width: 20px; height: 20px; border: 0px solid #ffff…" at bounding box center [849, 408] width 967 height 647
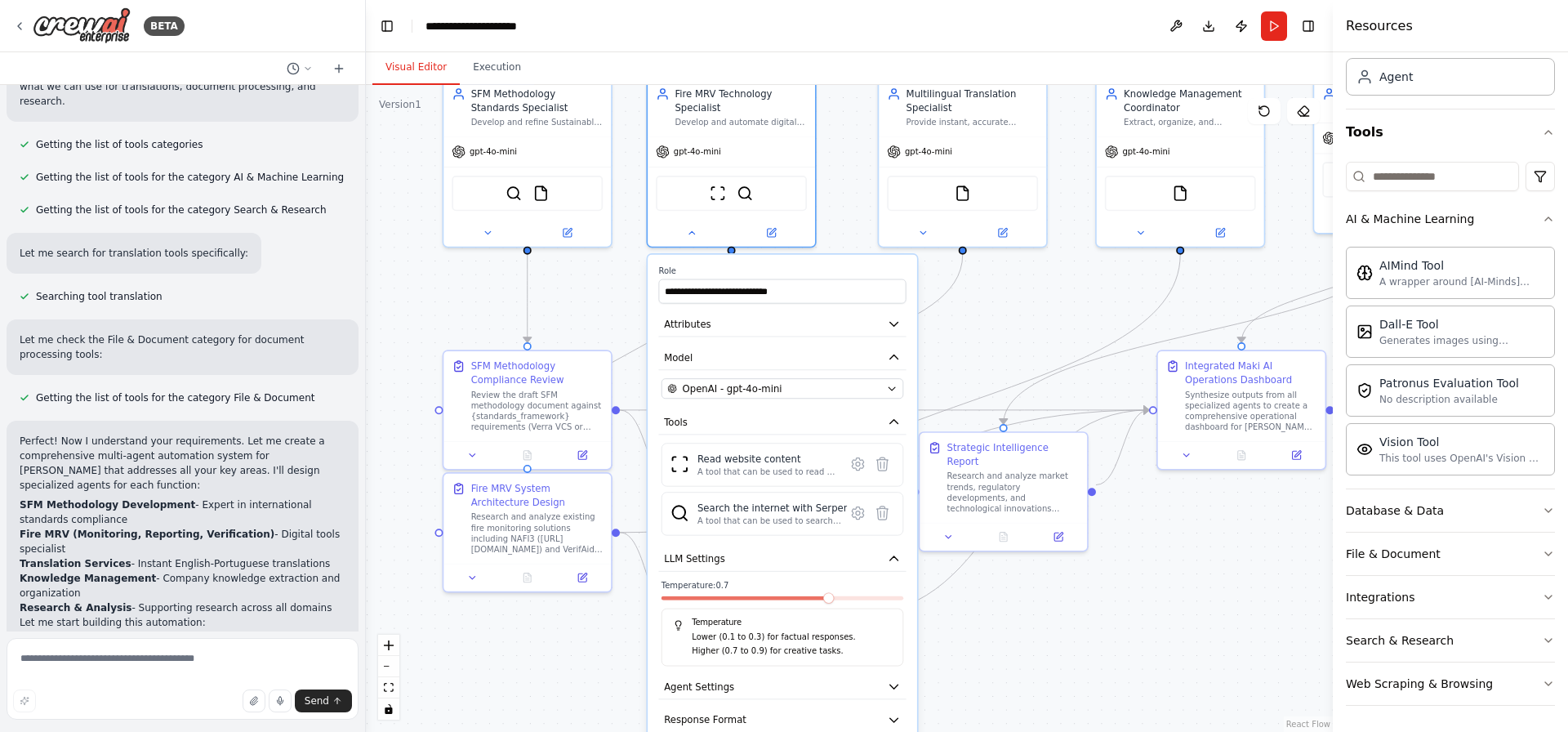
drag, startPoint x: 867, startPoint y: 292, endPoint x: 851, endPoint y: 246, distance: 48.7
click at [851, 255] on div "**********" at bounding box center [782, 515] width 269 height 522
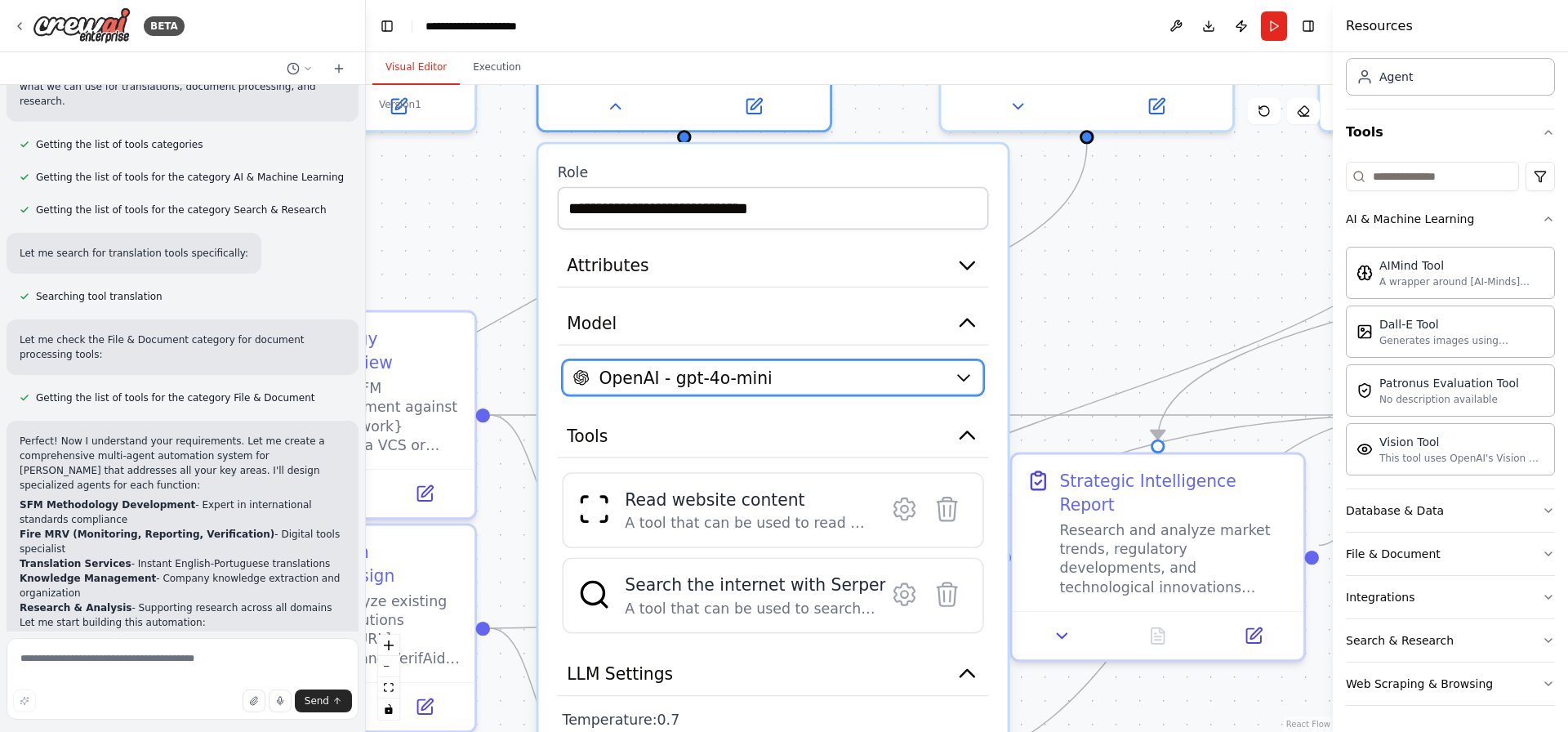
click at [892, 366] on div "OpenAI - gpt-4o-mini" at bounding box center [759, 377] width 372 height 24
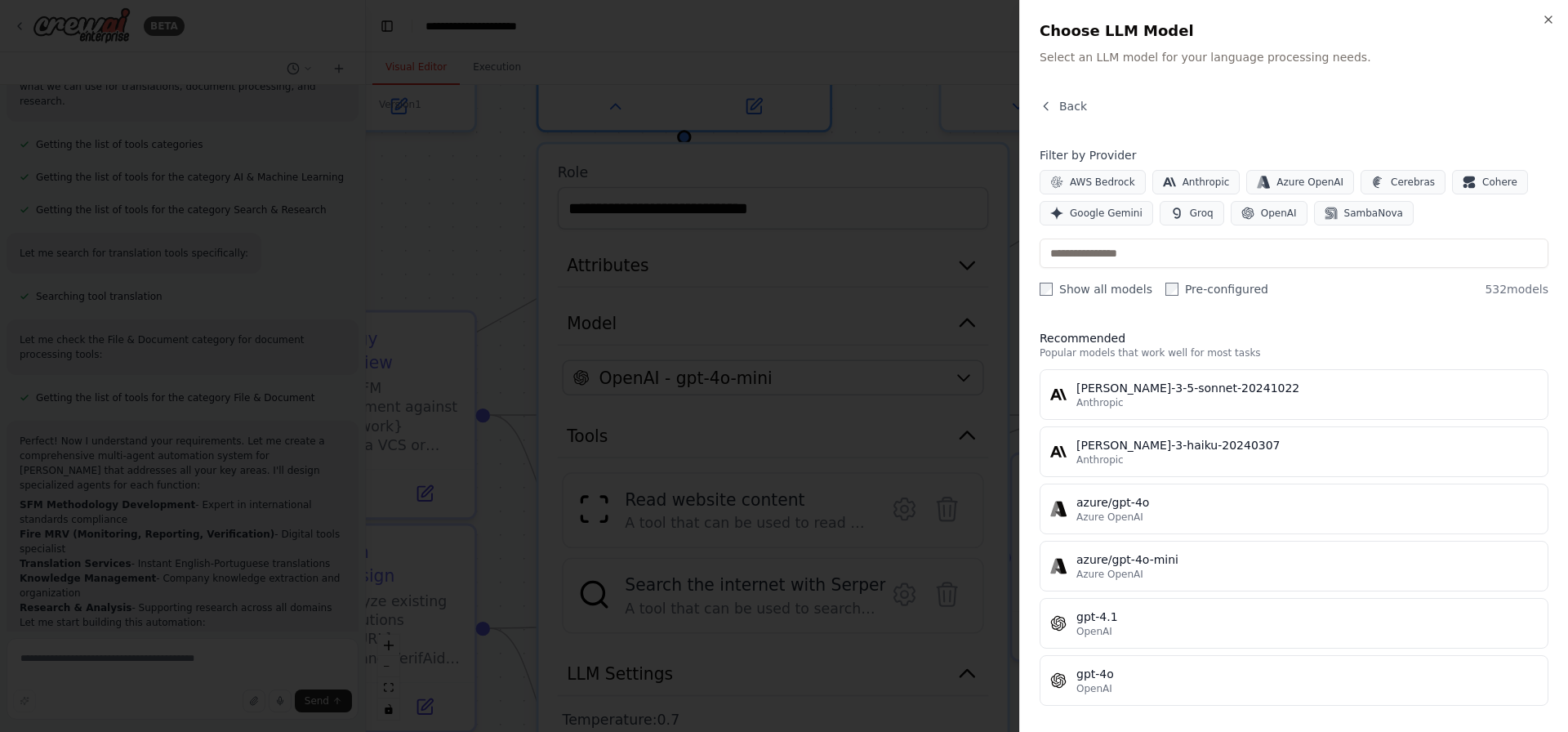
scroll to position [13, 0]
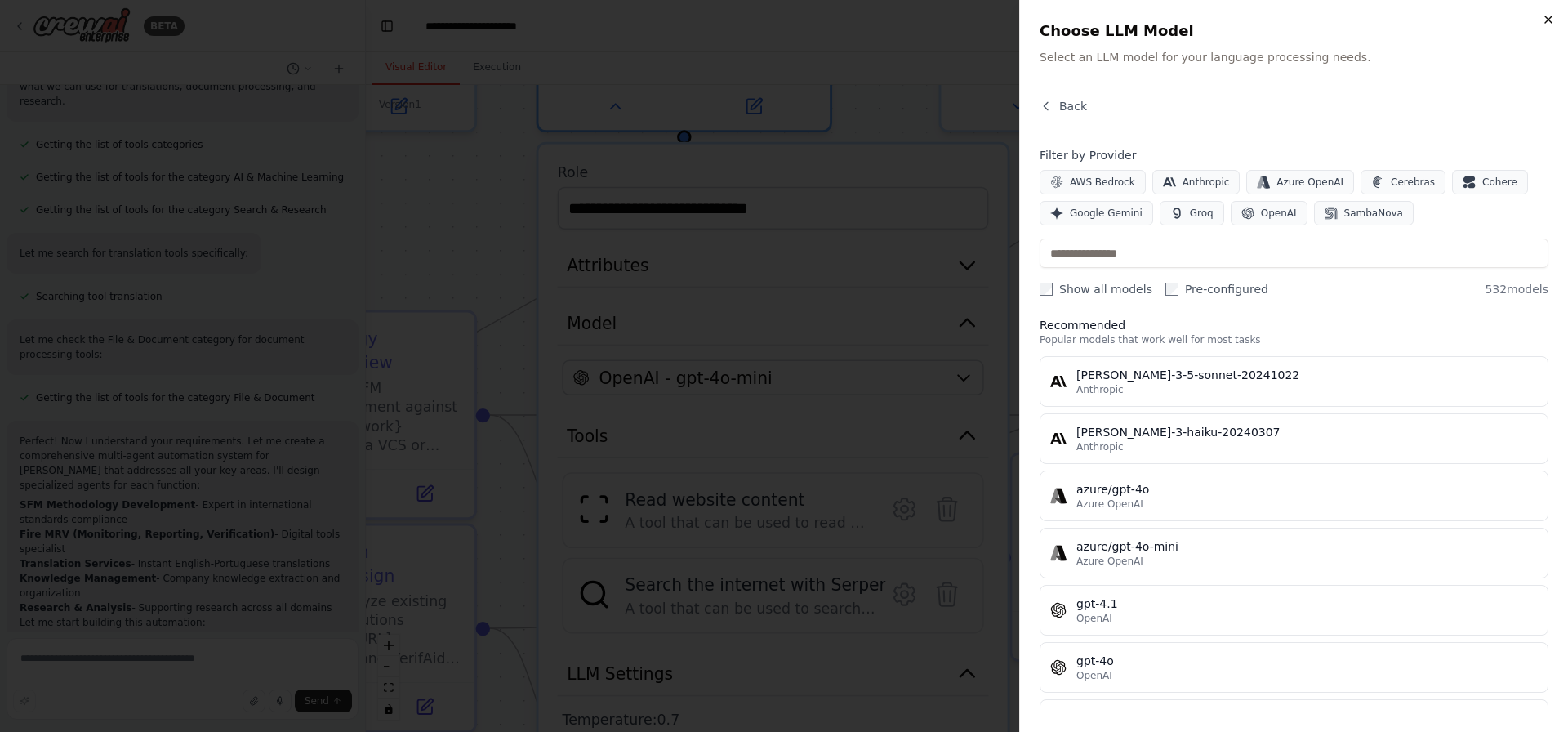
click at [1254, 24] on icon "button" at bounding box center [1549, 20] width 13 height 13
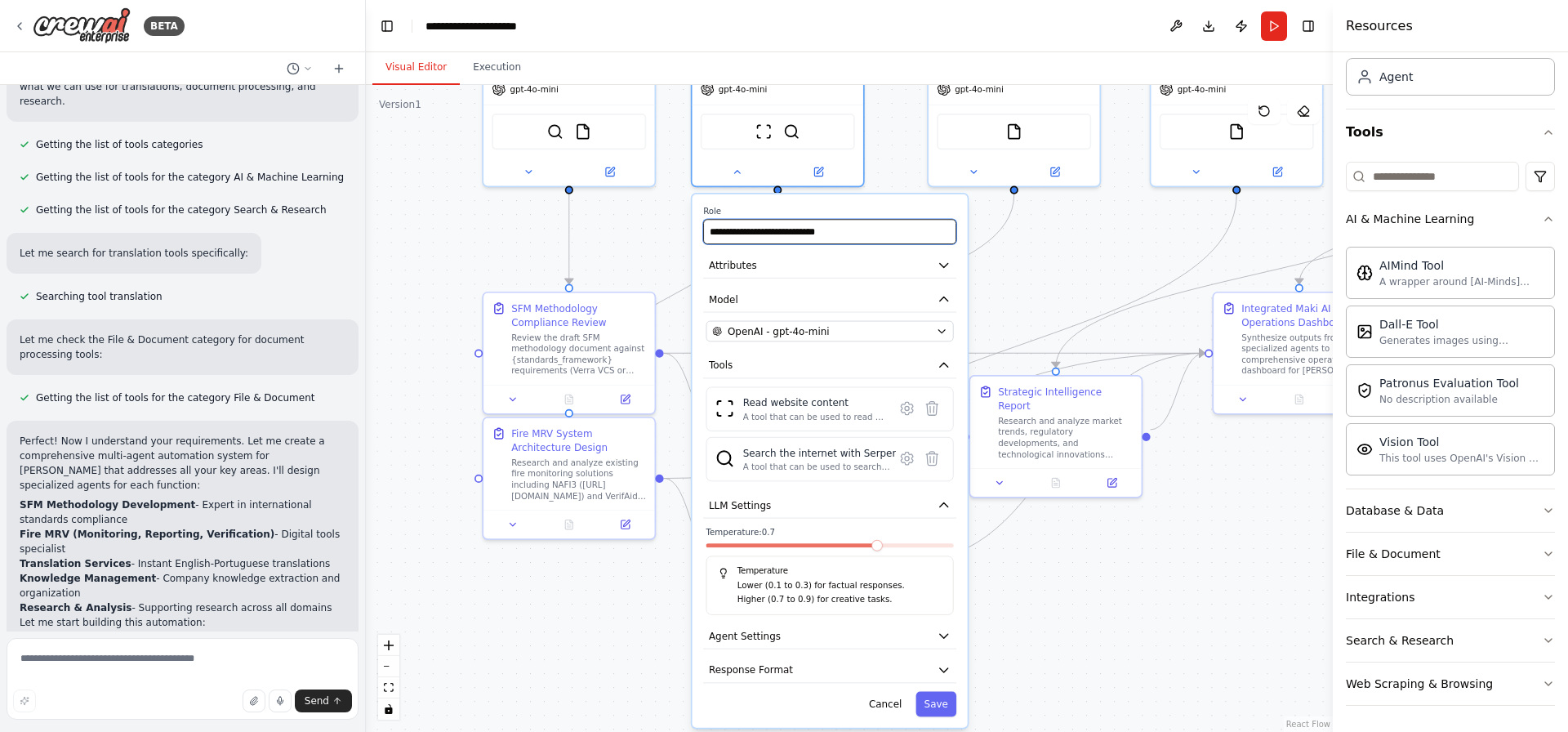
click at [890, 221] on input "**********" at bounding box center [830, 231] width 253 height 25
click at [884, 288] on button "Model" at bounding box center [830, 299] width 253 height 26
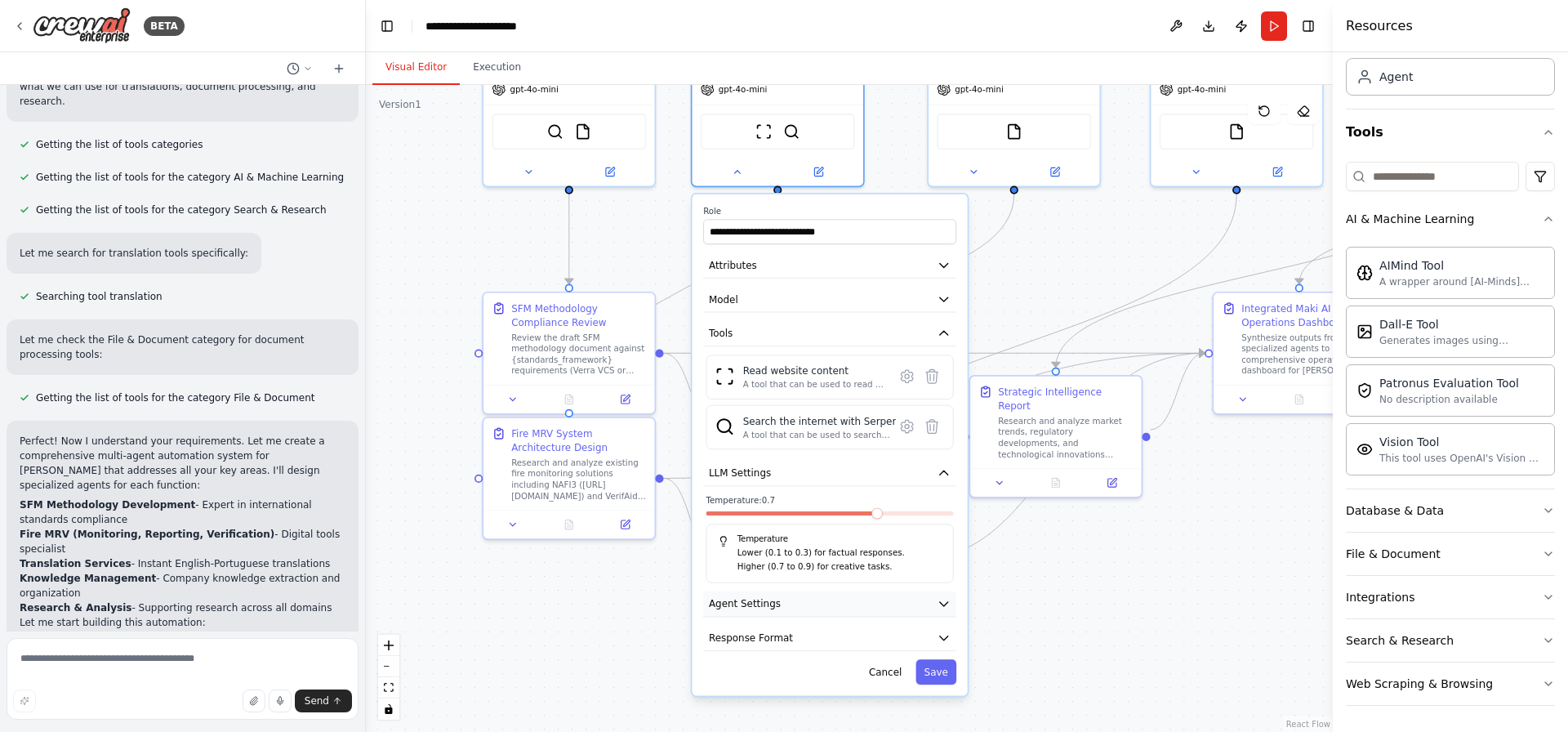
click at [788, 584] on button "Agent Settings" at bounding box center [830, 604] width 253 height 26
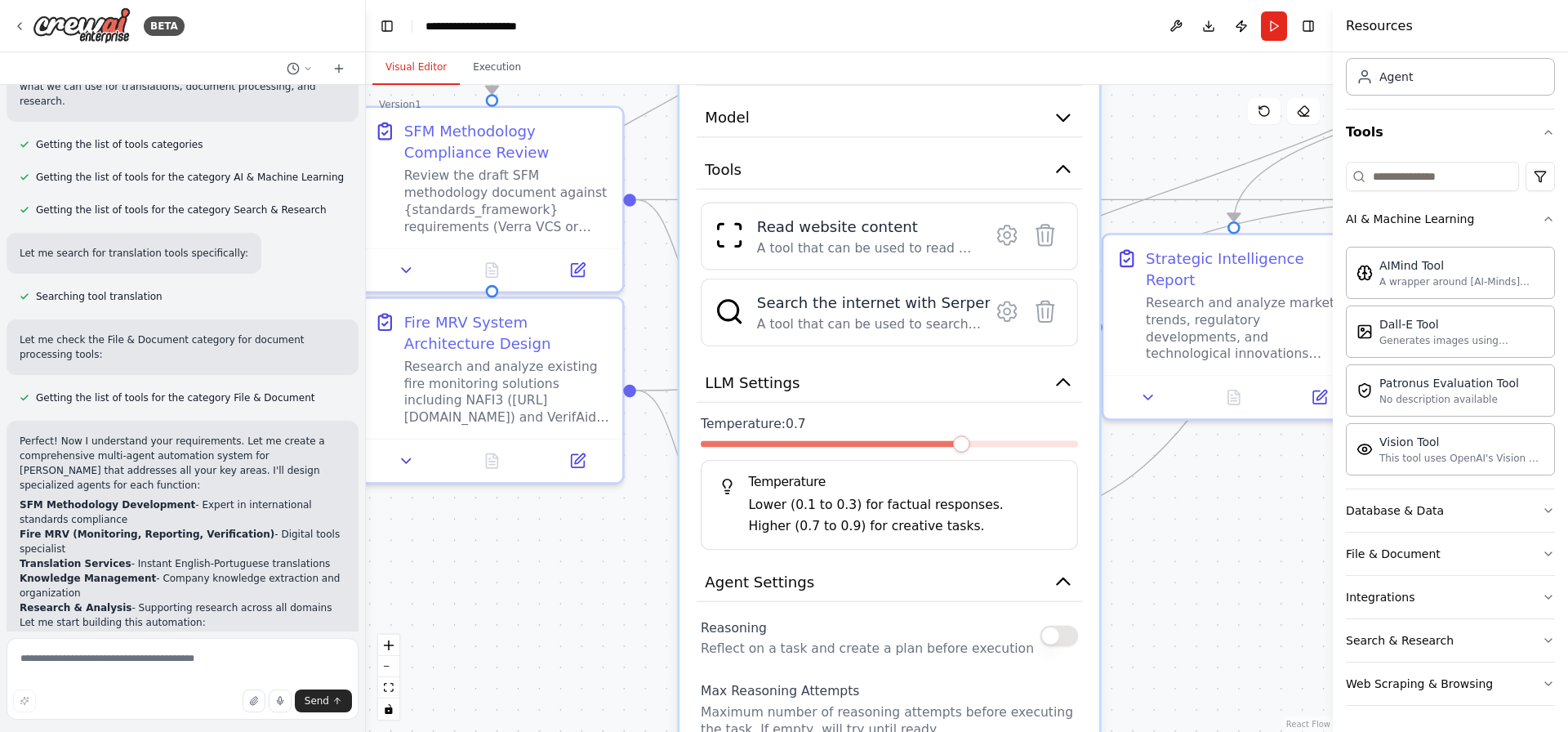
drag, startPoint x: 1214, startPoint y: 623, endPoint x: 1251, endPoint y: 716, distance: 100.1
click at [1251, 584] on div ".deletable-edge-delete-btn { width: 20px; height: 20px; border: 0px solid #ffff…" at bounding box center [849, 408] width 967 height 647
click at [480, 323] on div "Fire MRV System Architecture Design" at bounding box center [507, 328] width 206 height 42
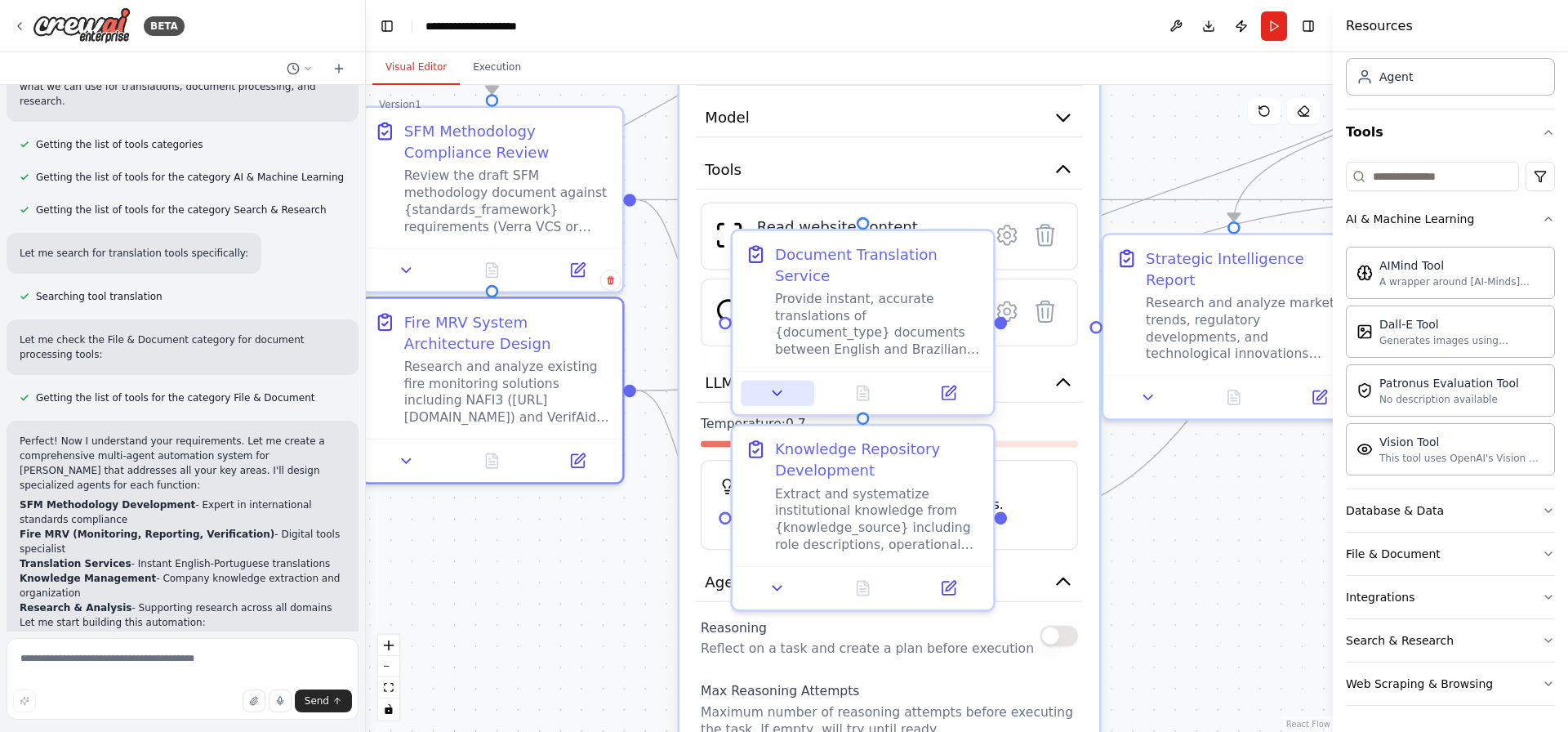
click at [775, 384] on icon at bounding box center [778, 393] width 17 height 17
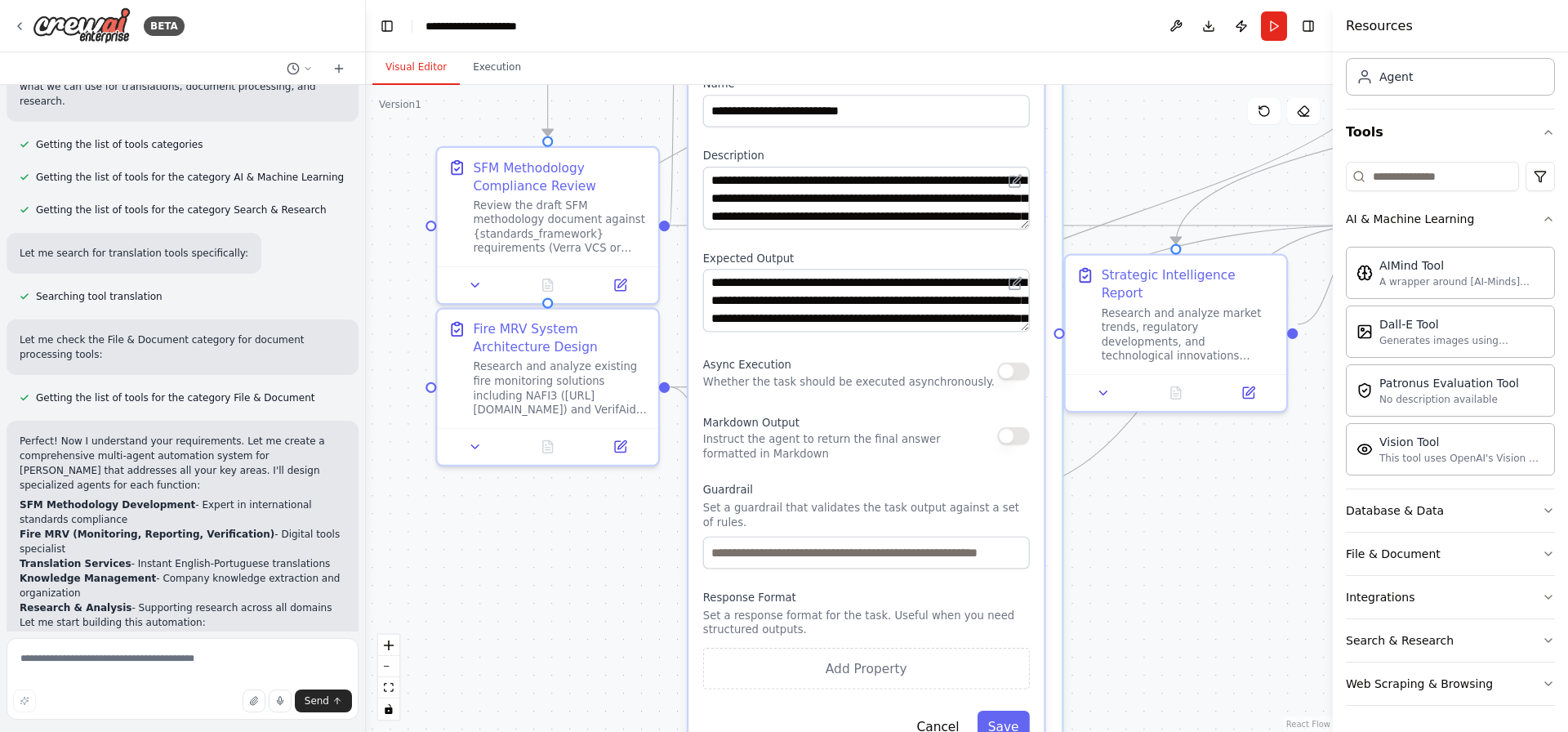
drag, startPoint x: 1099, startPoint y: 509, endPoint x: 988, endPoint y: 226, distance: 304.0
click at [1012, 226] on div "**********" at bounding box center [865, 410] width 356 height 695
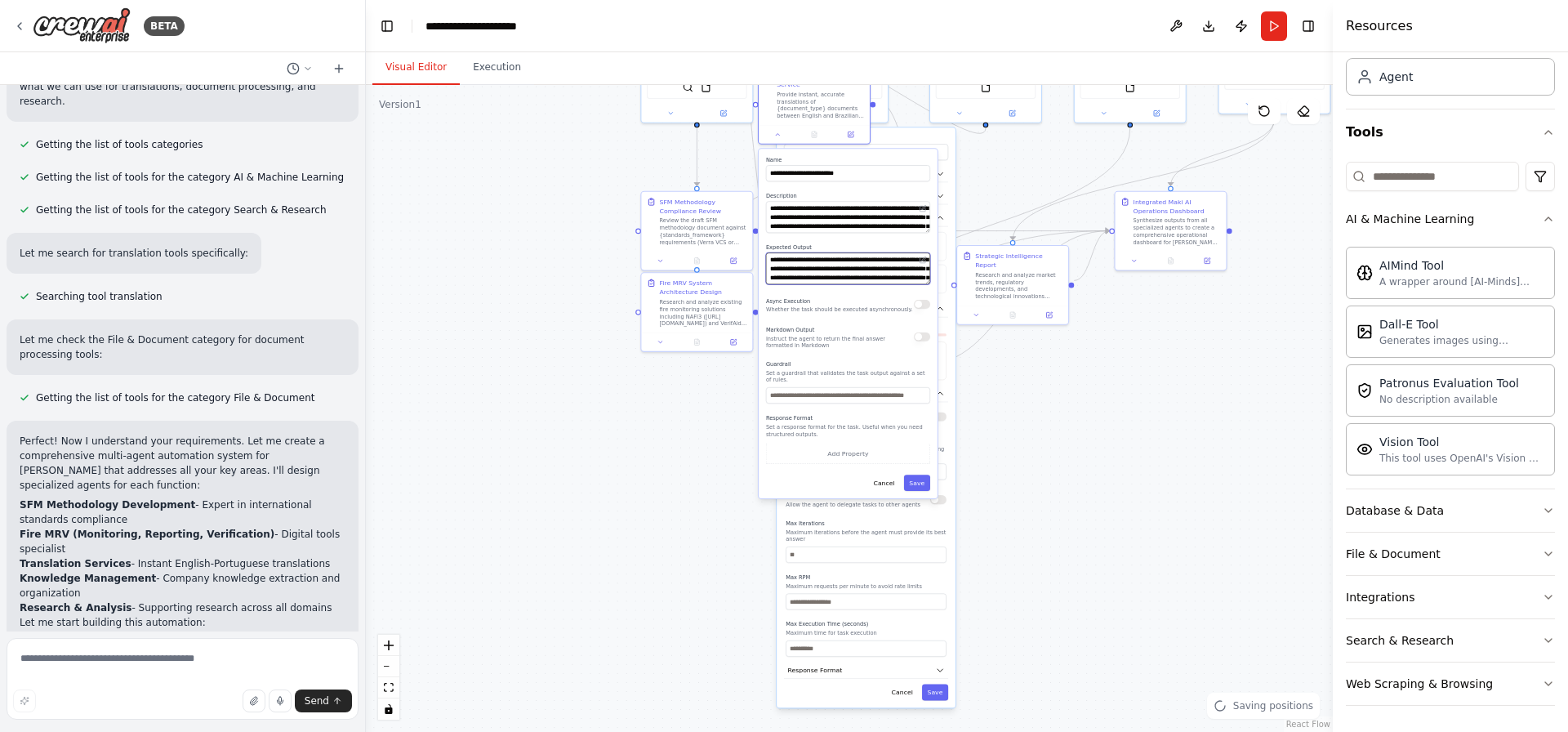
click at [837, 266] on textarea "**********" at bounding box center [847, 267] width 164 height 32
click at [1077, 500] on div ".deletable-edge-delete-btn { width: 20px; height: 20px; border: 0px solid #ffff…" at bounding box center [849, 408] width 967 height 647
click at [887, 474] on button "Cancel" at bounding box center [884, 482] width 32 height 16
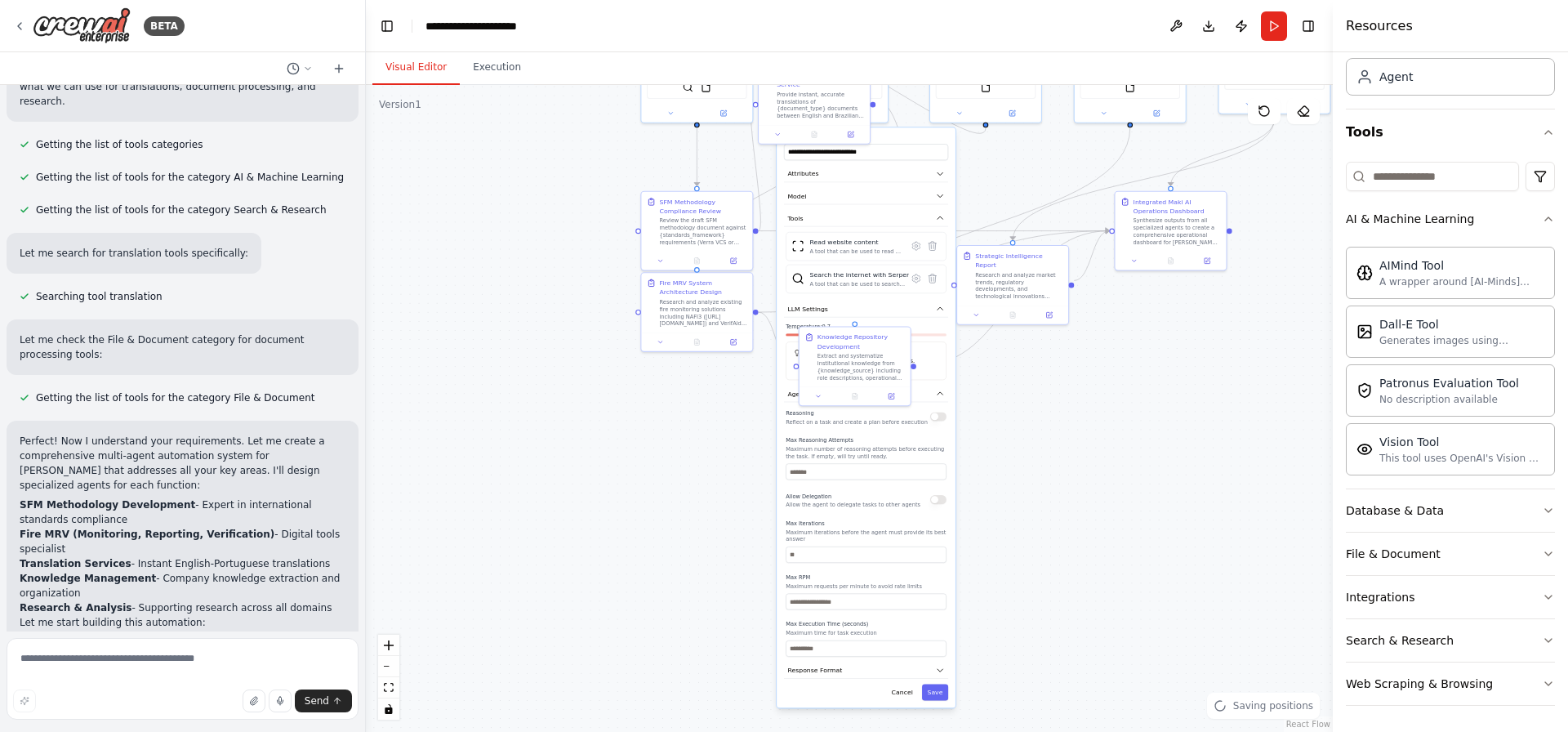
click at [1147, 427] on div ".deletable-edge-delete-btn { width: 20px; height: 20px; border: 0px solid #ffff…" at bounding box center [849, 408] width 967 height 647
click at [893, 584] on button "Cancel" at bounding box center [902, 692] width 32 height 16
click at [964, 451] on div ".deletable-edge-delete-btn { width: 20px; height: 20px; border: 0px solid #ffff…" at bounding box center [849, 408] width 967 height 647
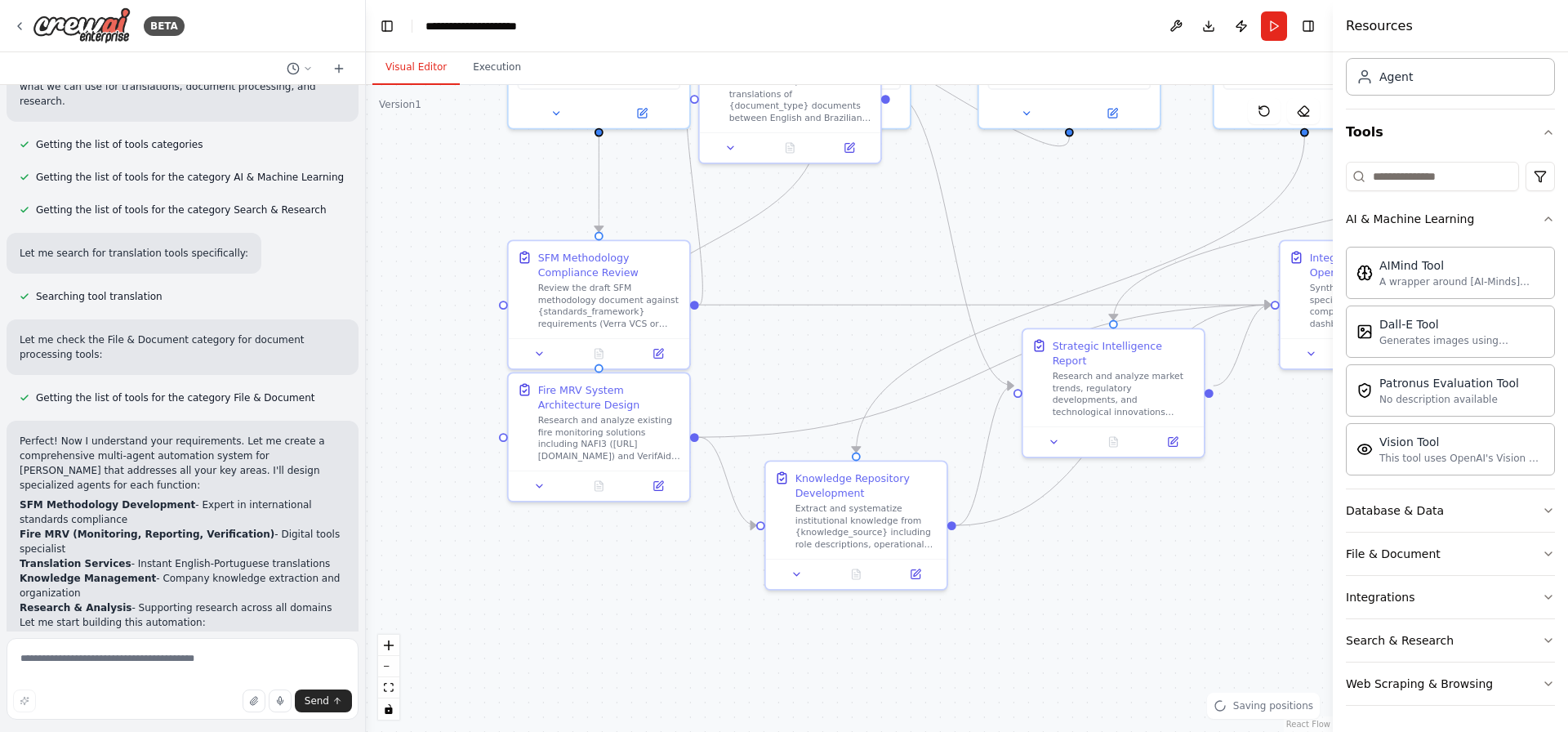
drag, startPoint x: 1030, startPoint y: 423, endPoint x: 1145, endPoint y: 655, distance: 258.9
click at [1144, 584] on div ".deletable-edge-delete-btn { width: 20px; height: 20px; border: 0px solid #ffff…" at bounding box center [849, 408] width 967 height 647
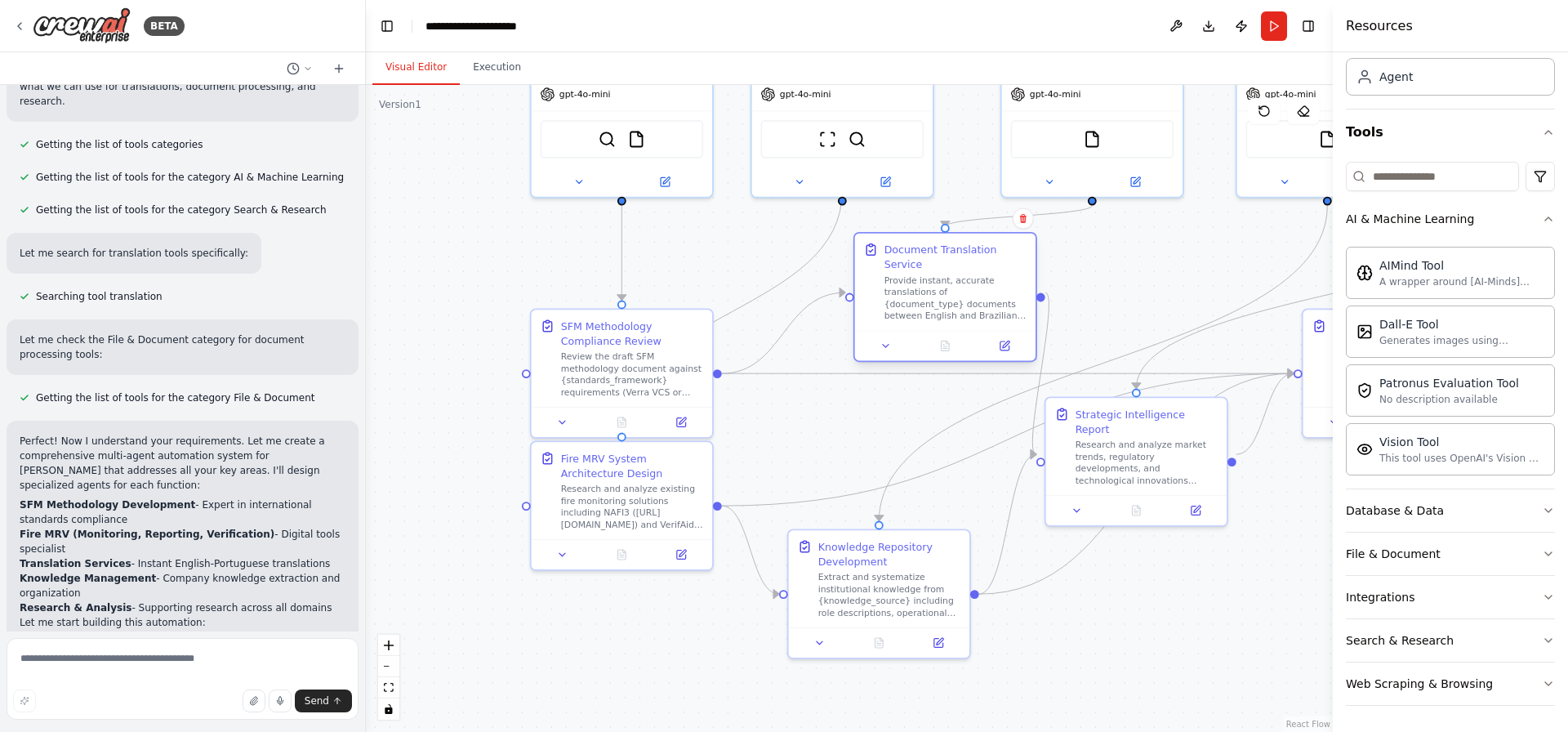
drag, startPoint x: 801, startPoint y: 154, endPoint x: 936, endPoint y: 285, distance: 188.1
click at [936, 285] on div "Provide instant, accurate translations of {document_type} documents between Eng…" at bounding box center [956, 297] width 143 height 47
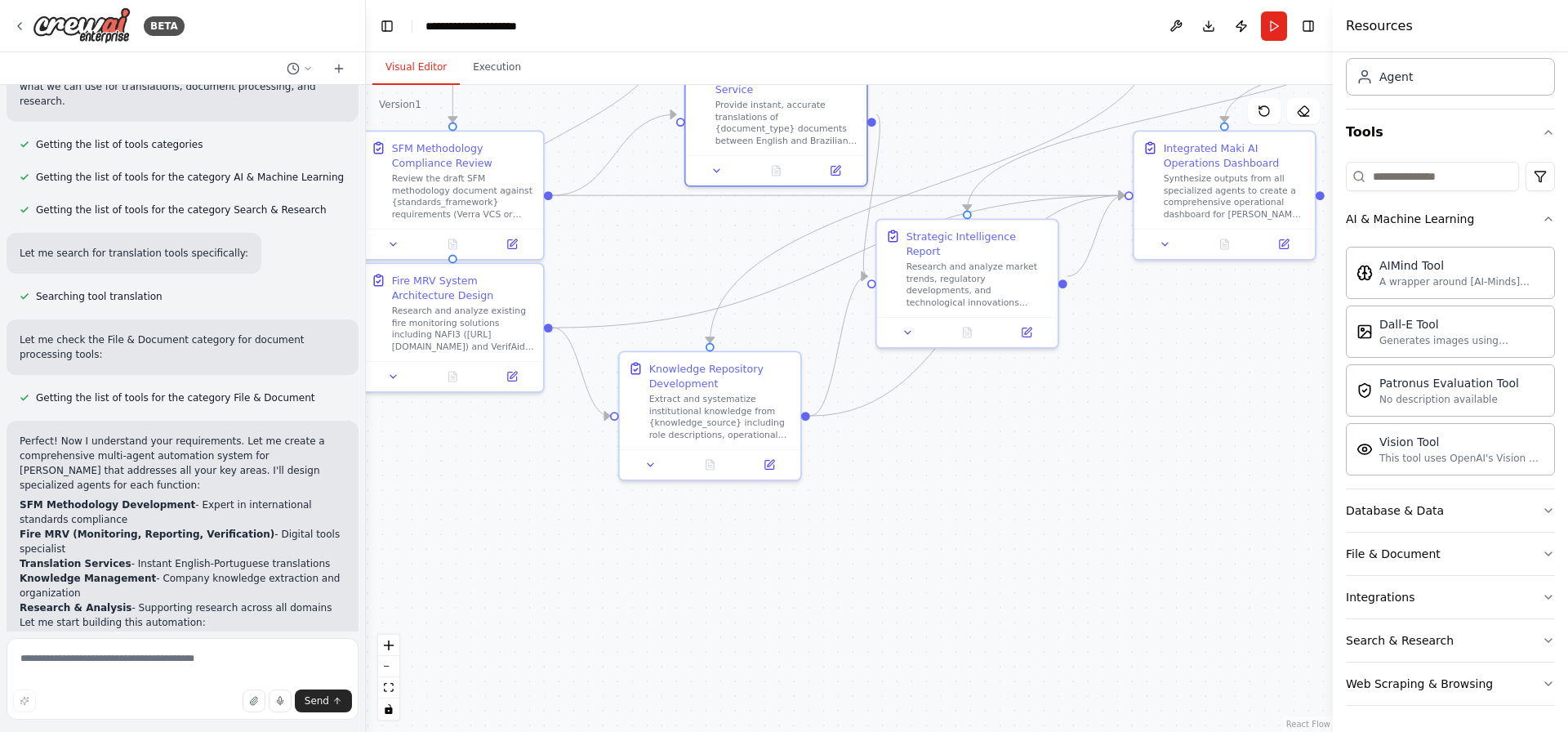
drag, startPoint x: 1164, startPoint y: 620, endPoint x: 988, endPoint y: 428, distance: 260.5
click at [988, 429] on div ".deletable-edge-delete-btn { width: 20px; height: 20px; border: 0px solid #ffff…" at bounding box center [849, 408] width 967 height 647
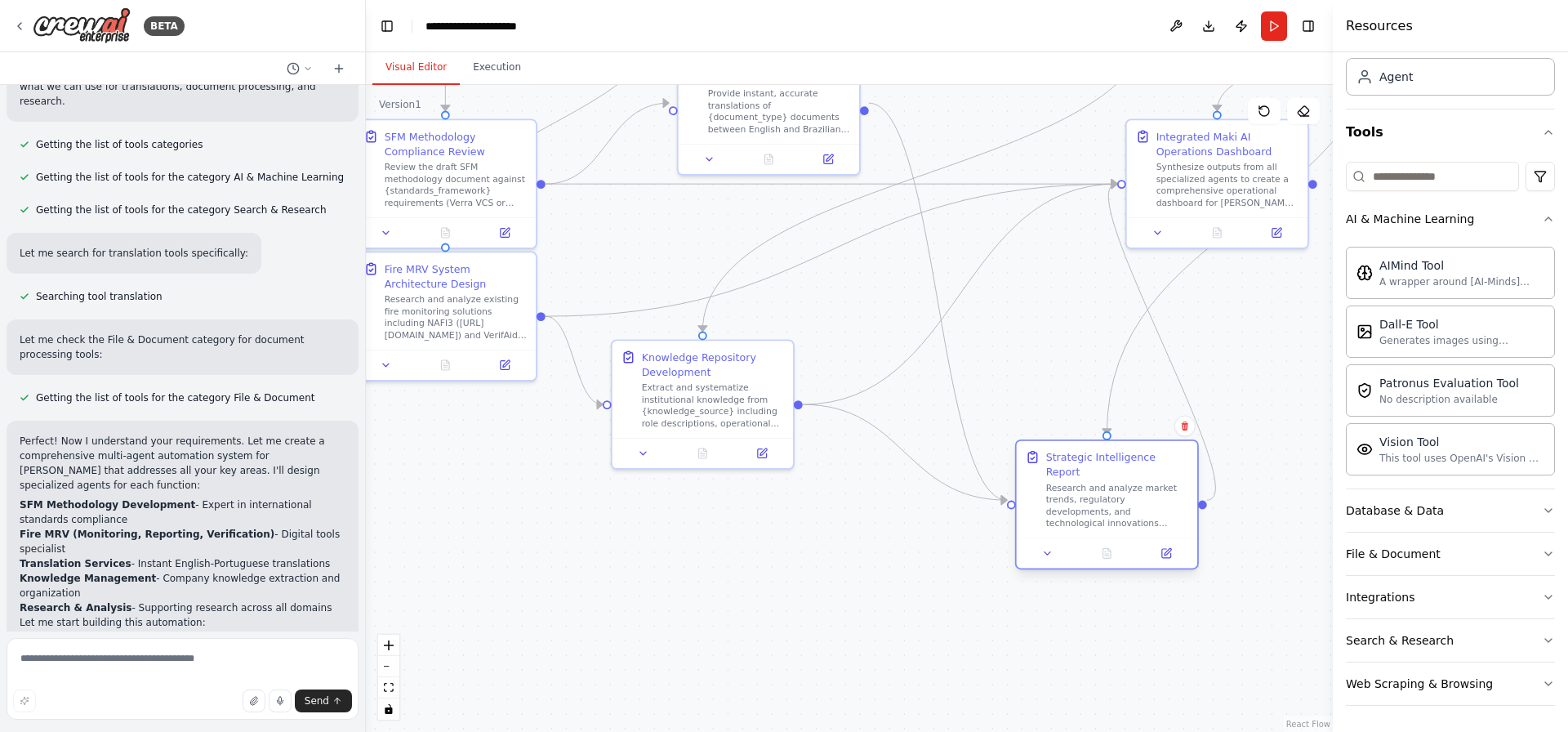
drag, startPoint x: 964, startPoint y: 245, endPoint x: 1109, endPoint y: 451, distance: 251.9
click at [1108, 482] on div "Research and analyze market trends, regulatory developments, and technological …" at bounding box center [1118, 505] width 143 height 47
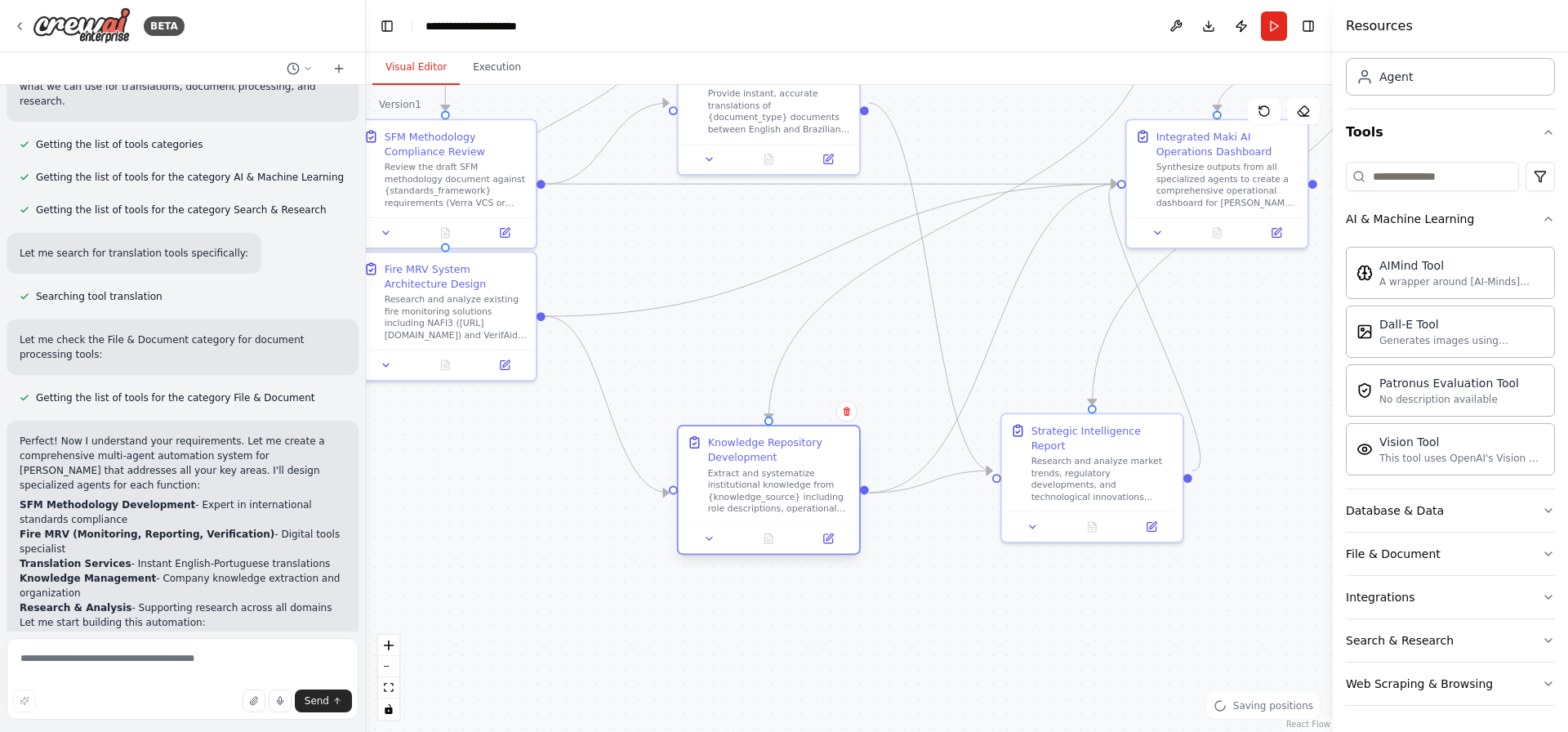
drag, startPoint x: 699, startPoint y: 385, endPoint x: 786, endPoint y: 470, distance: 121.6
click at [762, 486] on div "Extract and systematize institutional knowledge from {knowledge_source} includi…" at bounding box center [779, 490] width 143 height 47
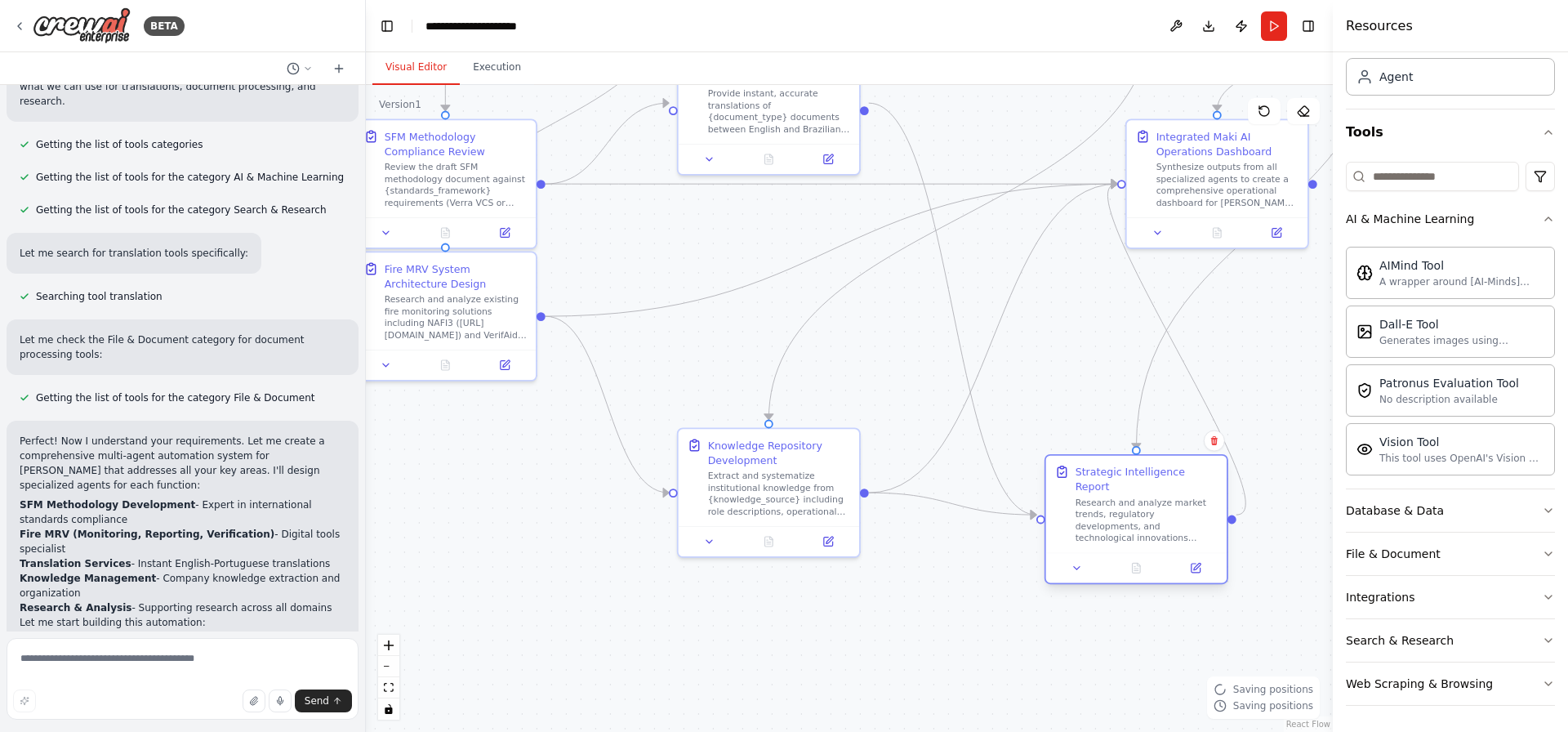
drag, startPoint x: 1109, startPoint y: 456, endPoint x: 1157, endPoint y: 495, distance: 61.8
click at [1157, 496] on div "Research and analyze market trends, regulatory developments, and technological …" at bounding box center [1146, 519] width 143 height 47
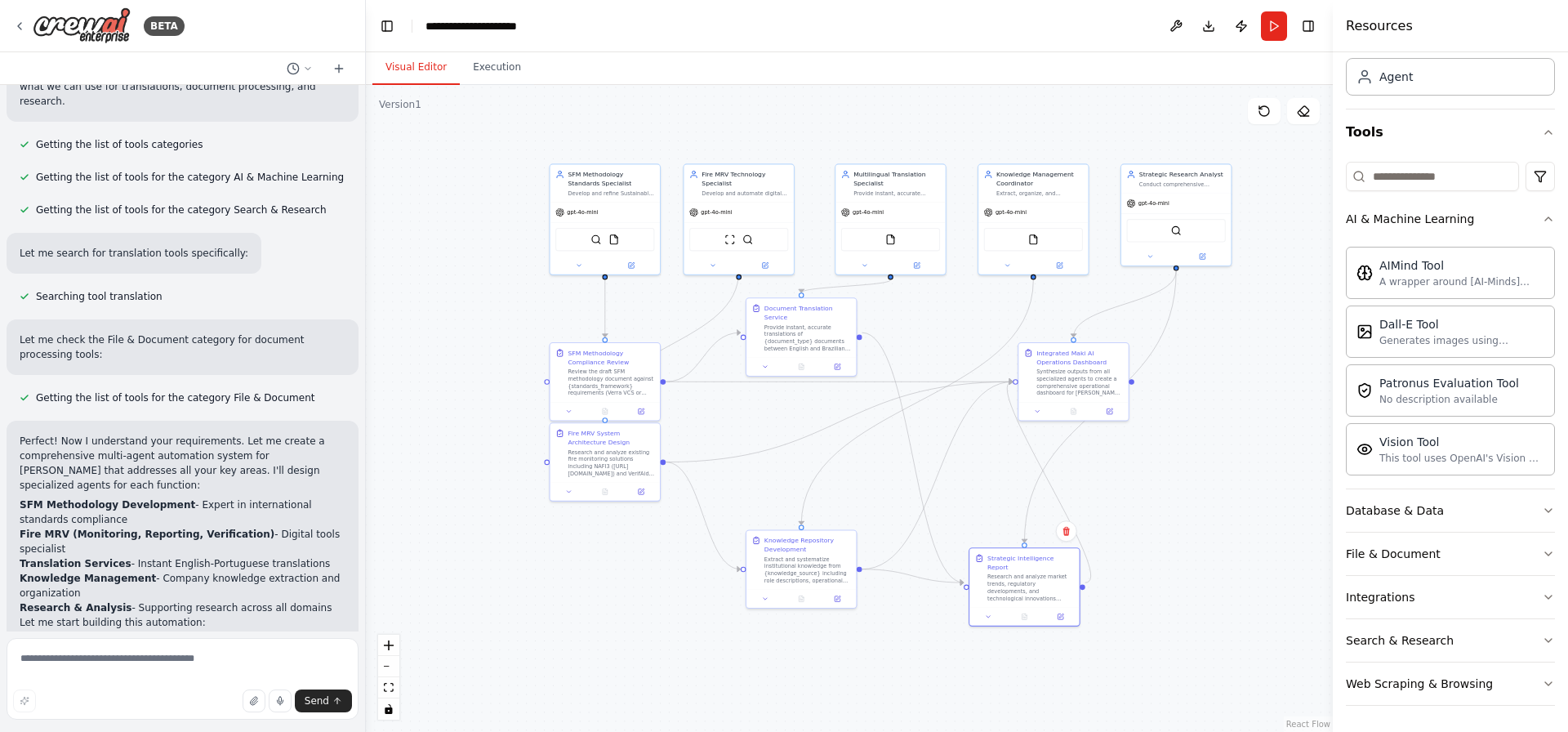
drag, startPoint x: 801, startPoint y: 406, endPoint x: 771, endPoint y: 460, distance: 61.8
click at [771, 460] on div ".deletable-edge-delete-btn { width: 20px; height: 20px; border: 0px solid #ffff…" at bounding box center [849, 408] width 967 height 647
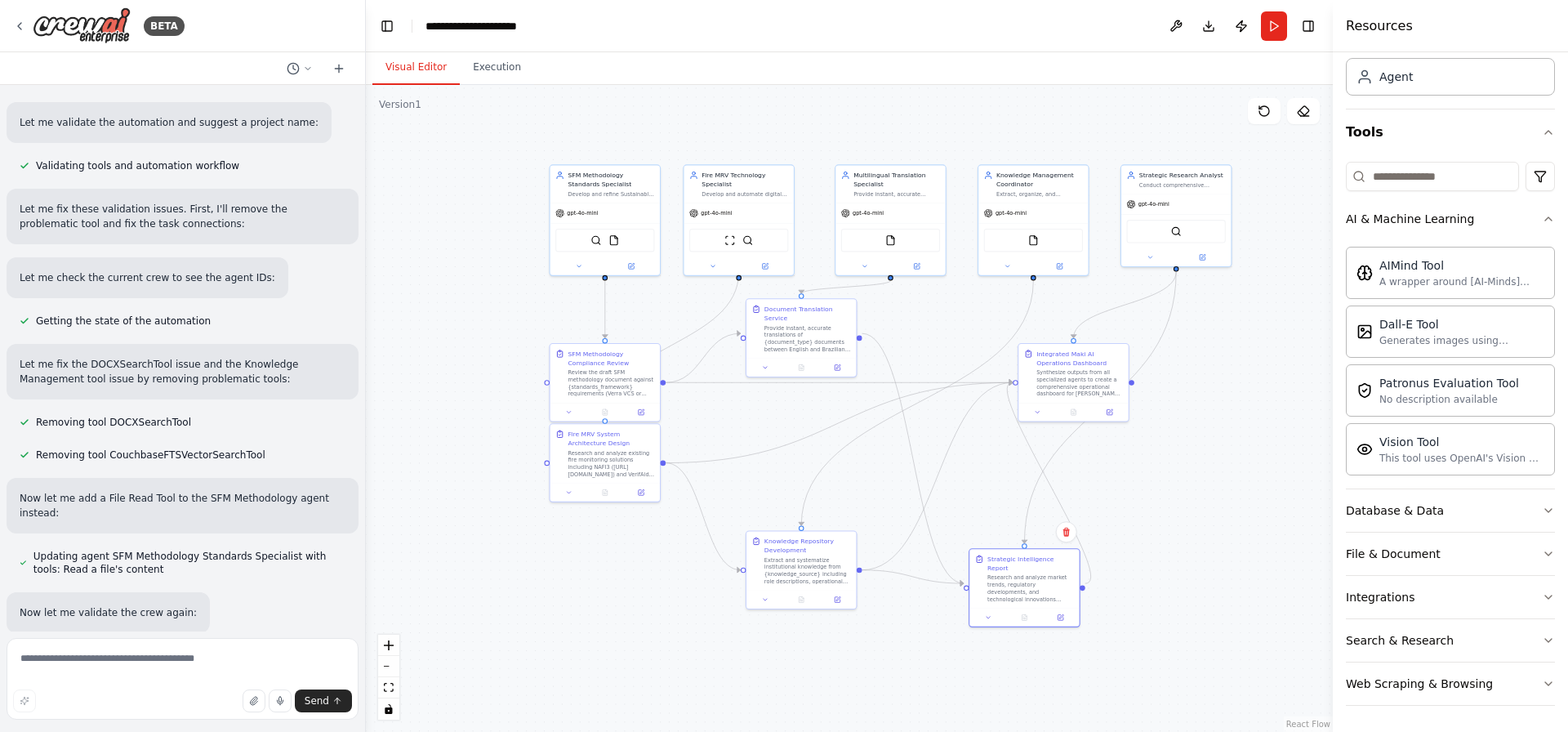
scroll to position [2759, 0]
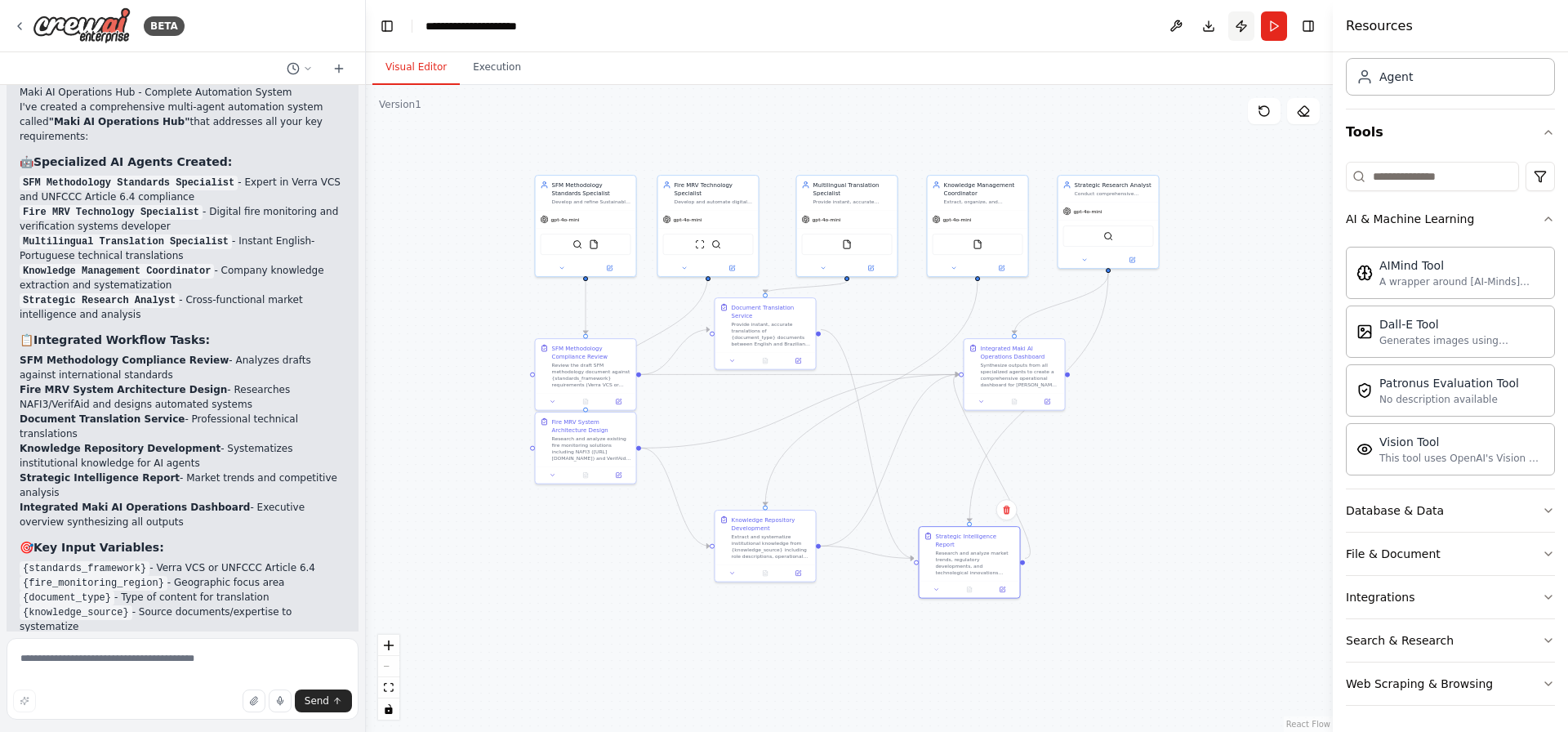
click at [1239, 27] on button "Publish" at bounding box center [1241, 26] width 26 height 30
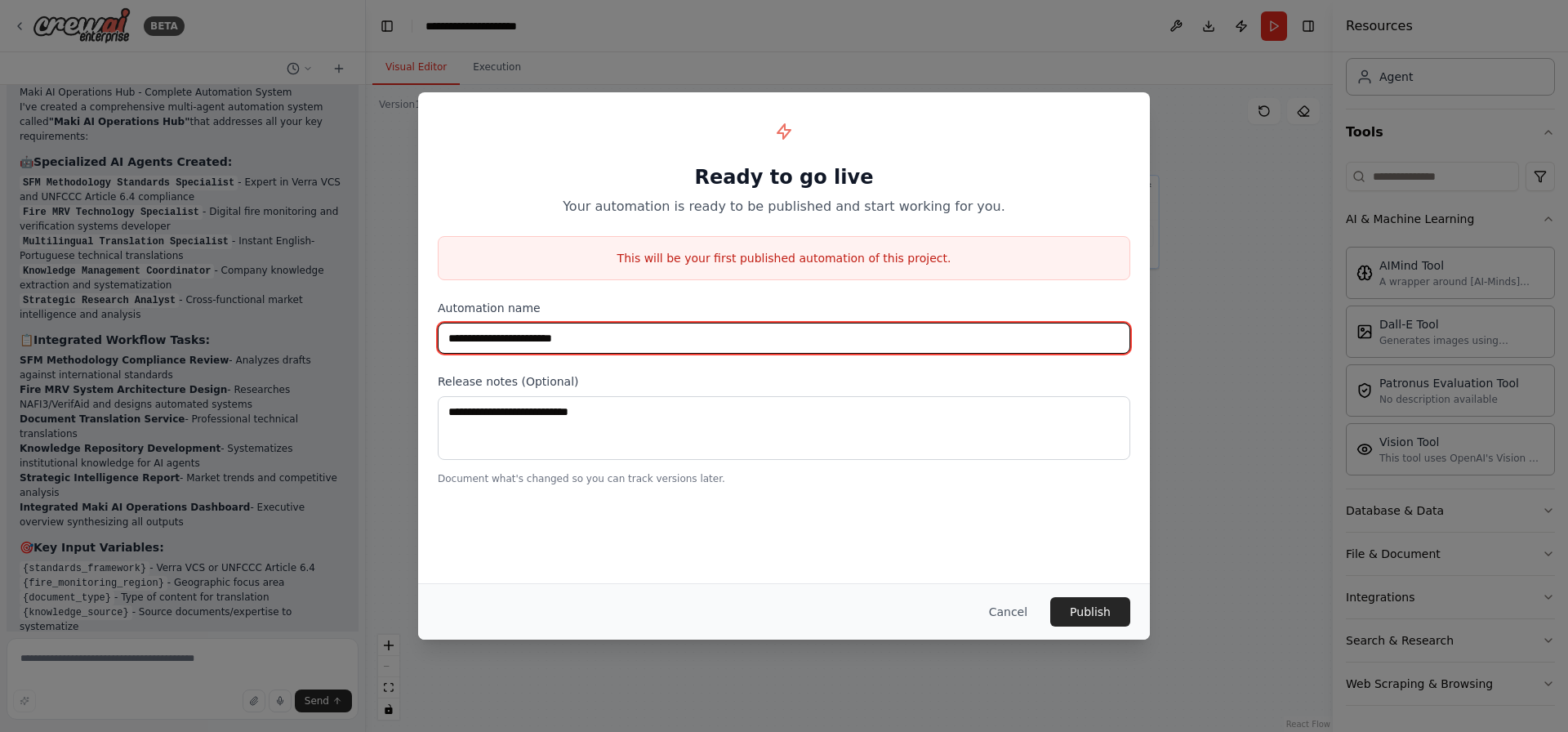
click at [553, 336] on input "**********" at bounding box center [784, 338] width 693 height 31
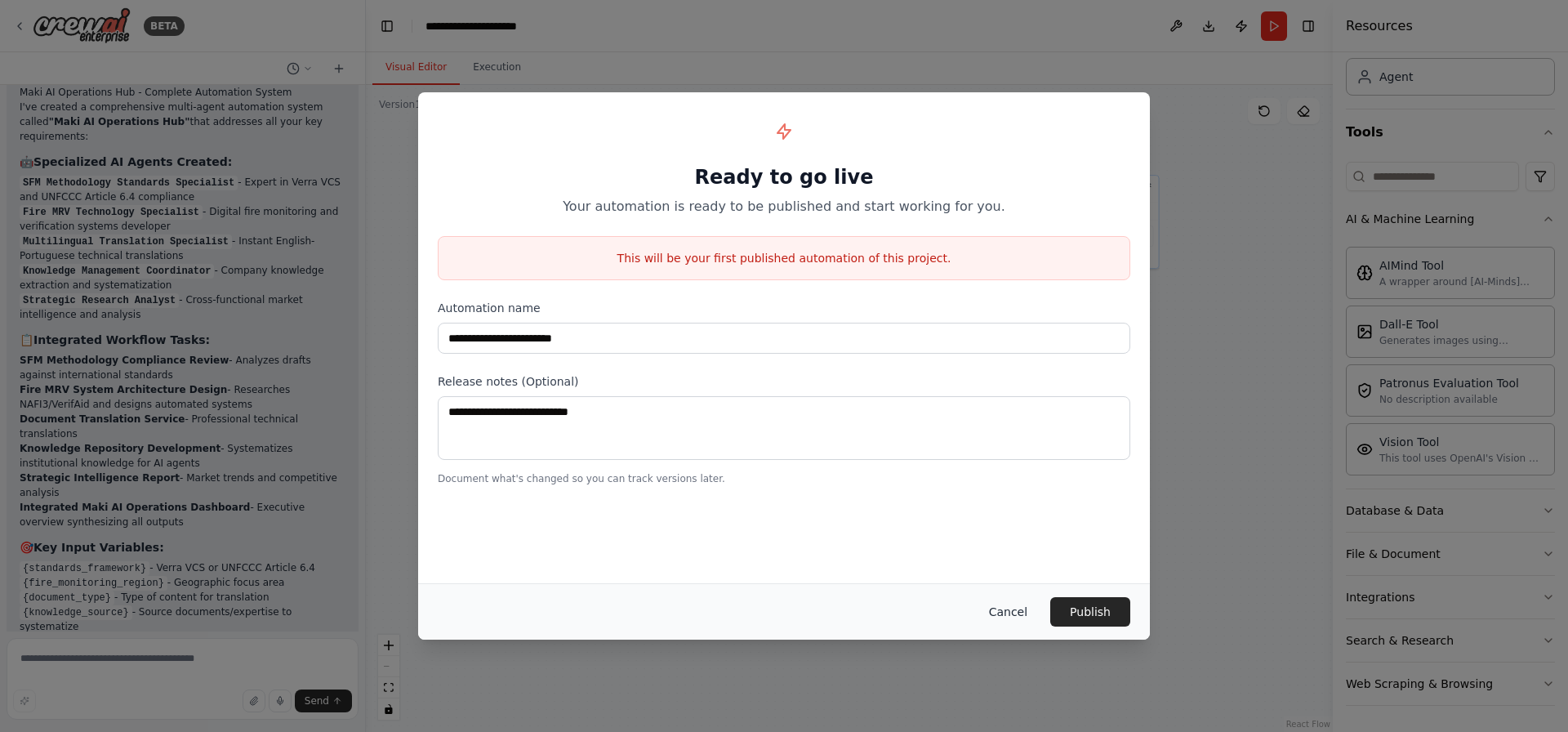
click at [1003, 584] on button "Cancel" at bounding box center [1007, 611] width 64 height 30
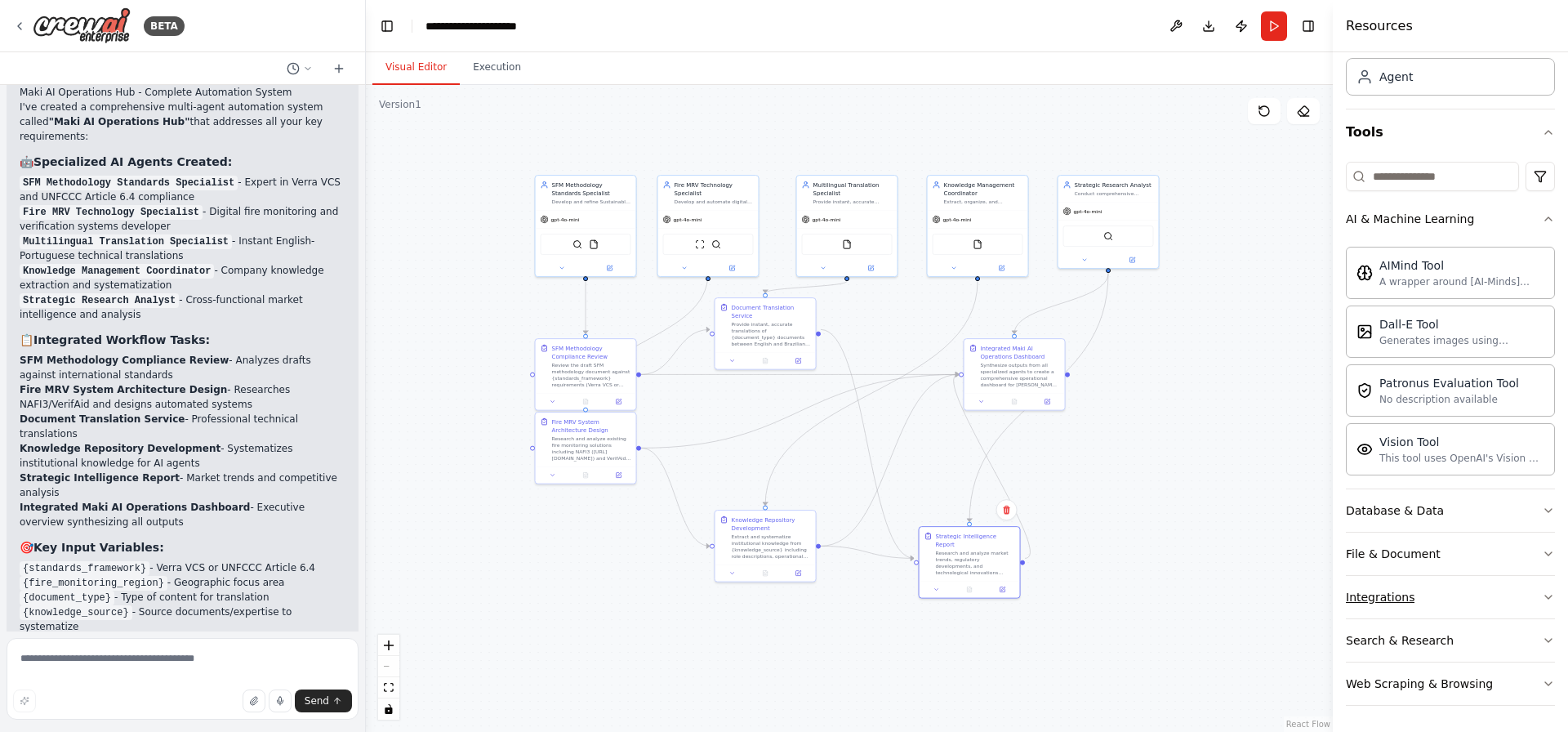
click at [1254, 584] on button "Integrations" at bounding box center [1450, 597] width 209 height 42
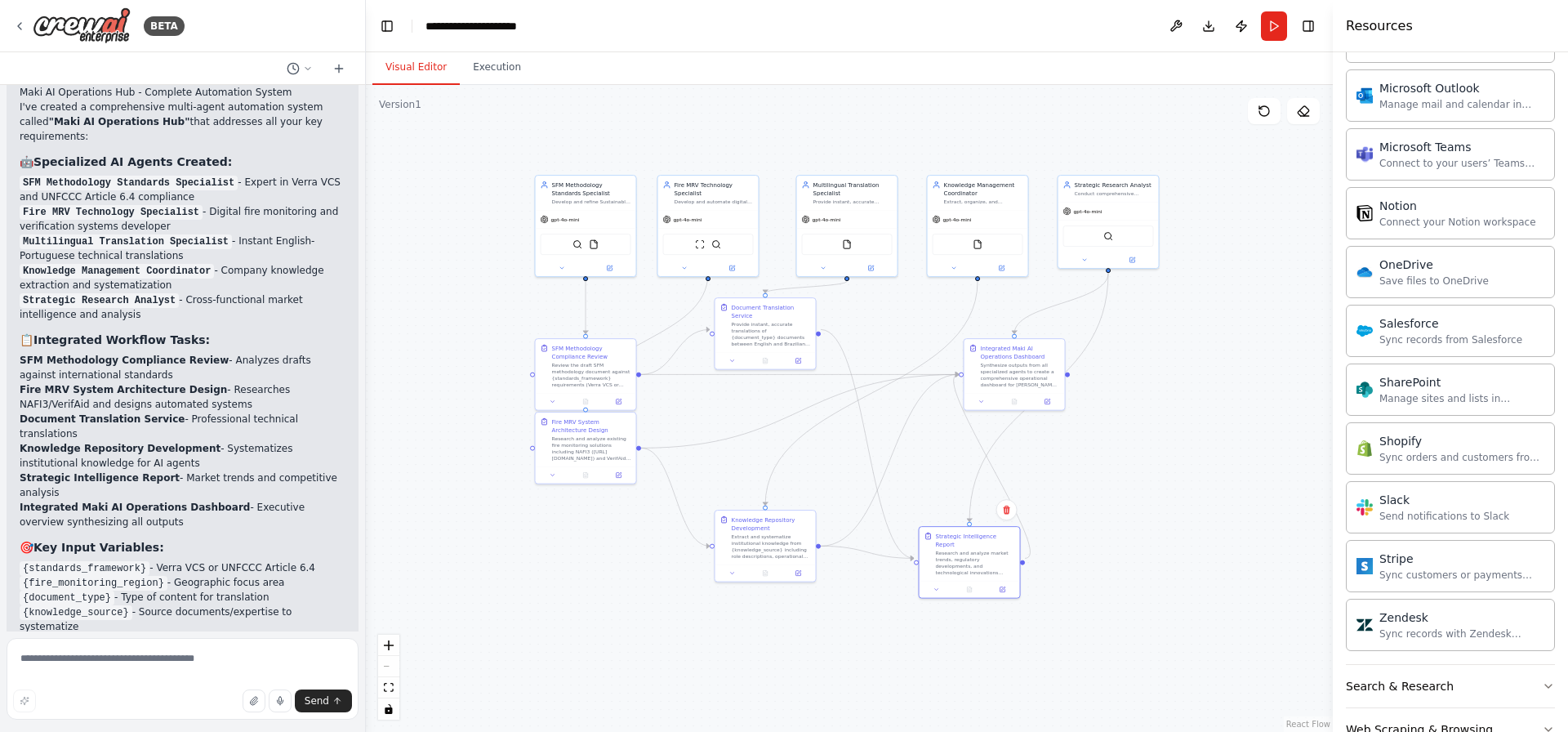
scroll to position [1404, 0]
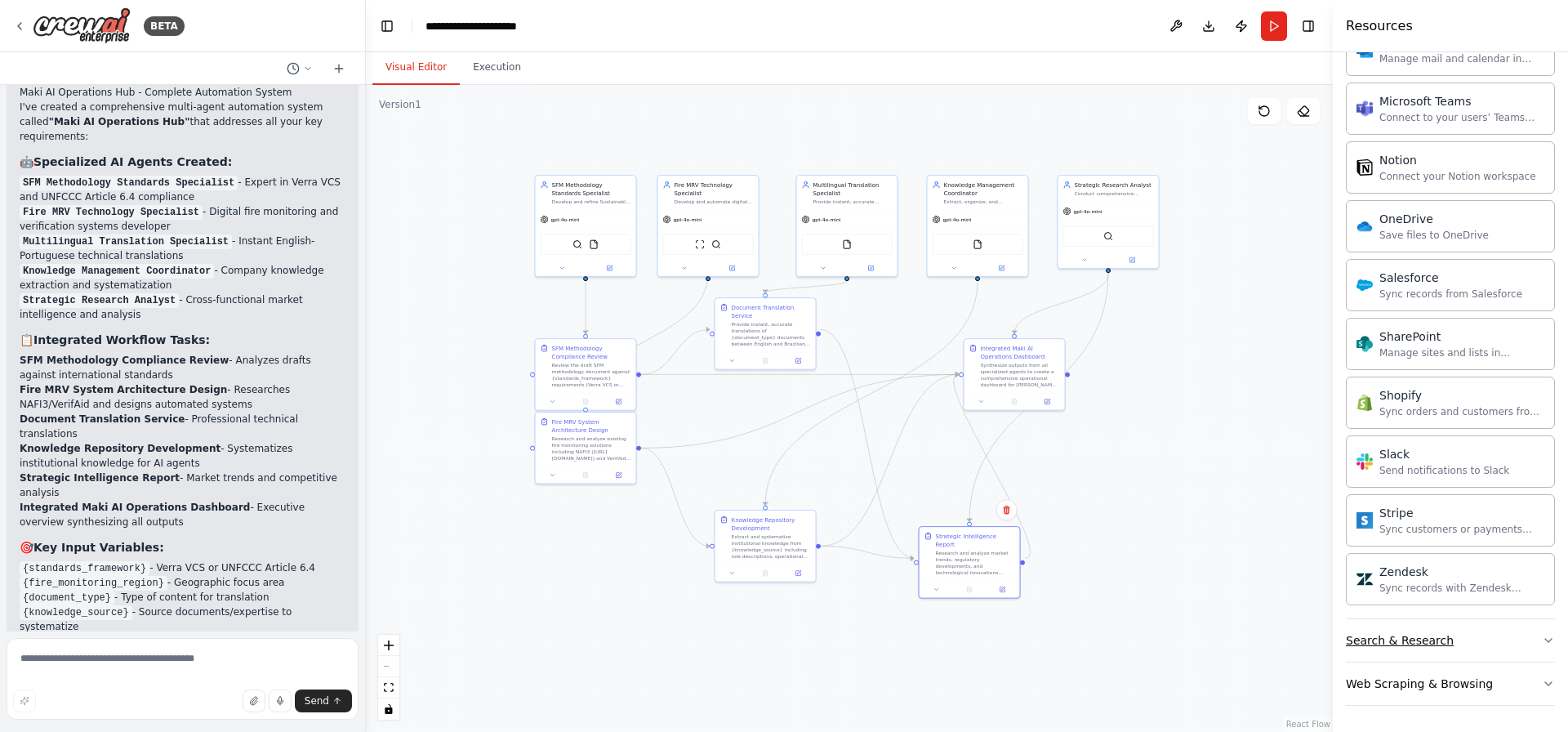
click at [1254, 584] on div "Search & Research" at bounding box center [1399, 640] width 107 height 16
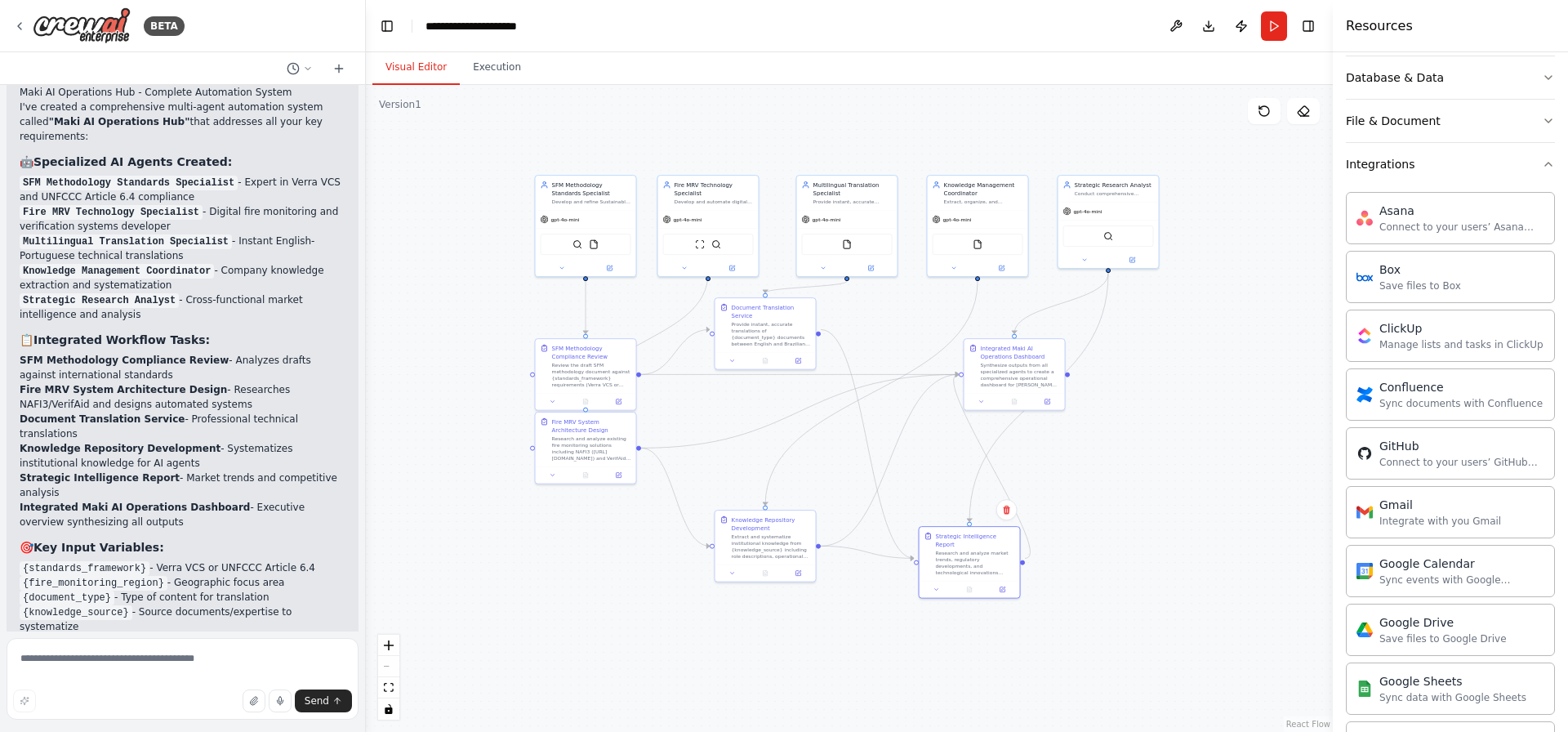
scroll to position [0, 0]
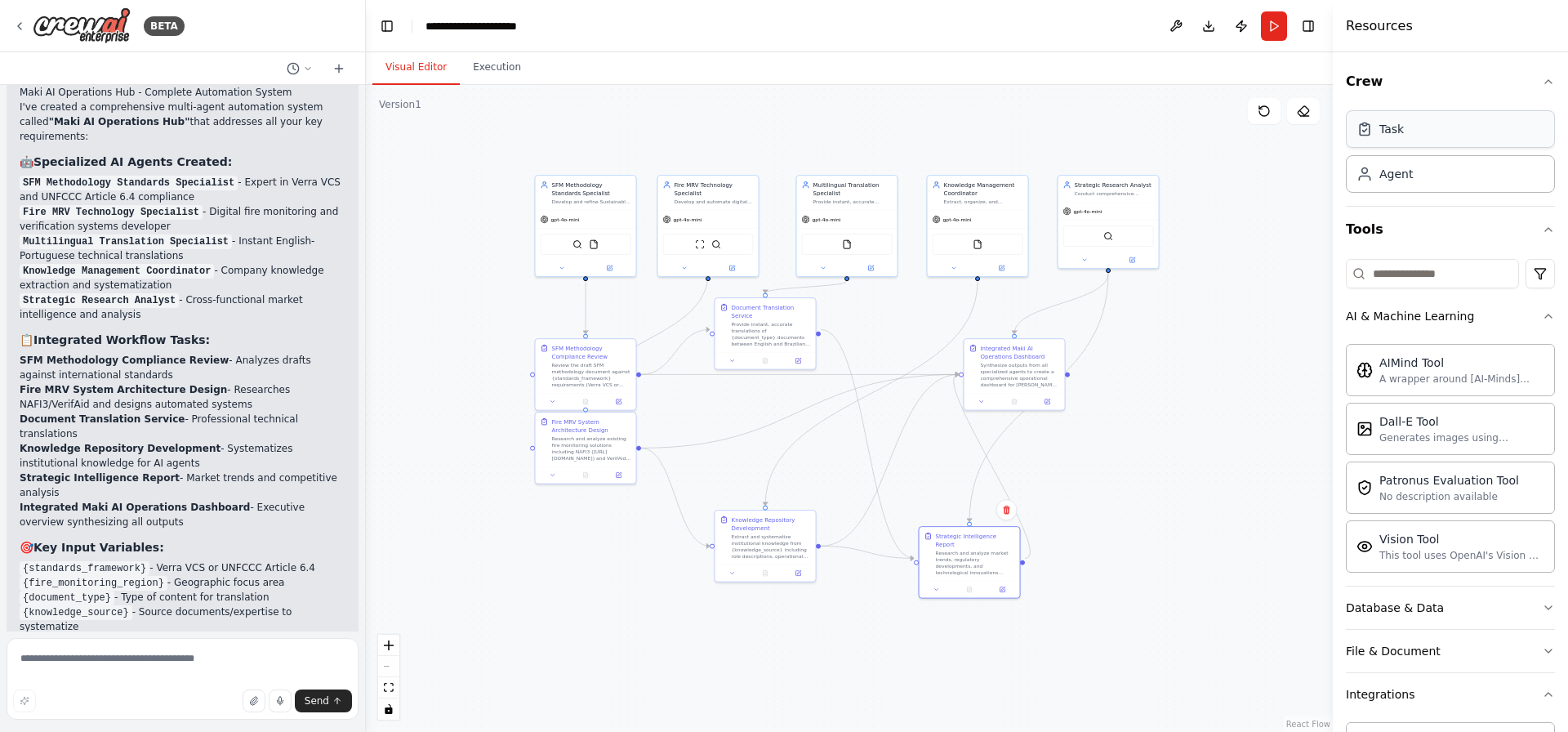
click at [1254, 144] on div "Task" at bounding box center [1450, 128] width 209 height 37
click at [1254, 81] on button "Crew" at bounding box center [1450, 81] width 209 height 46
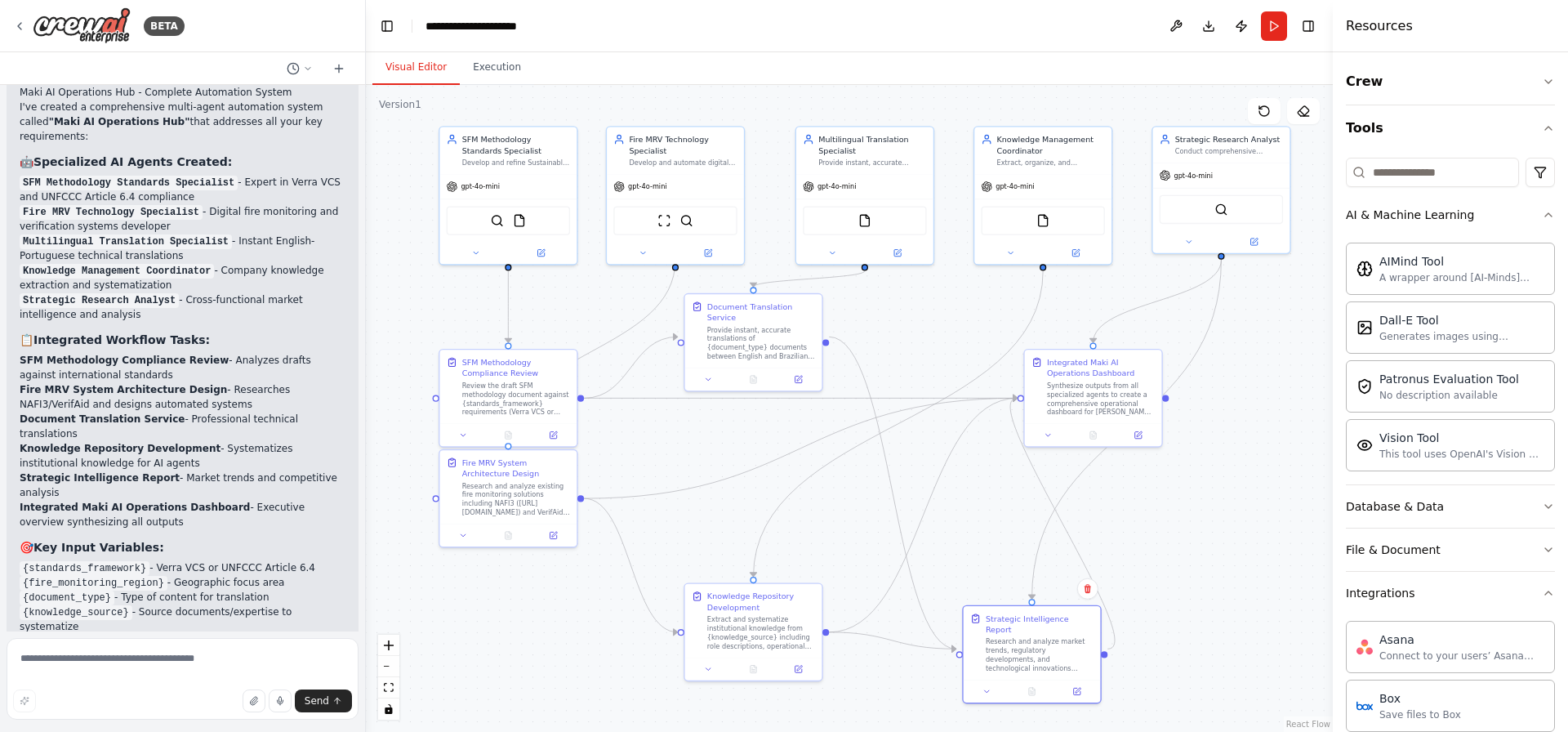
drag, startPoint x: 873, startPoint y: 326, endPoint x: 923, endPoint y: 339, distance: 51.7
click at [923, 339] on div ".deletable-edge-delete-btn { width: 20px; height: 20px; border: 0px solid #ffff…" at bounding box center [849, 408] width 967 height 647
click at [190, 64] on div at bounding box center [182, 69] width 365 height 33
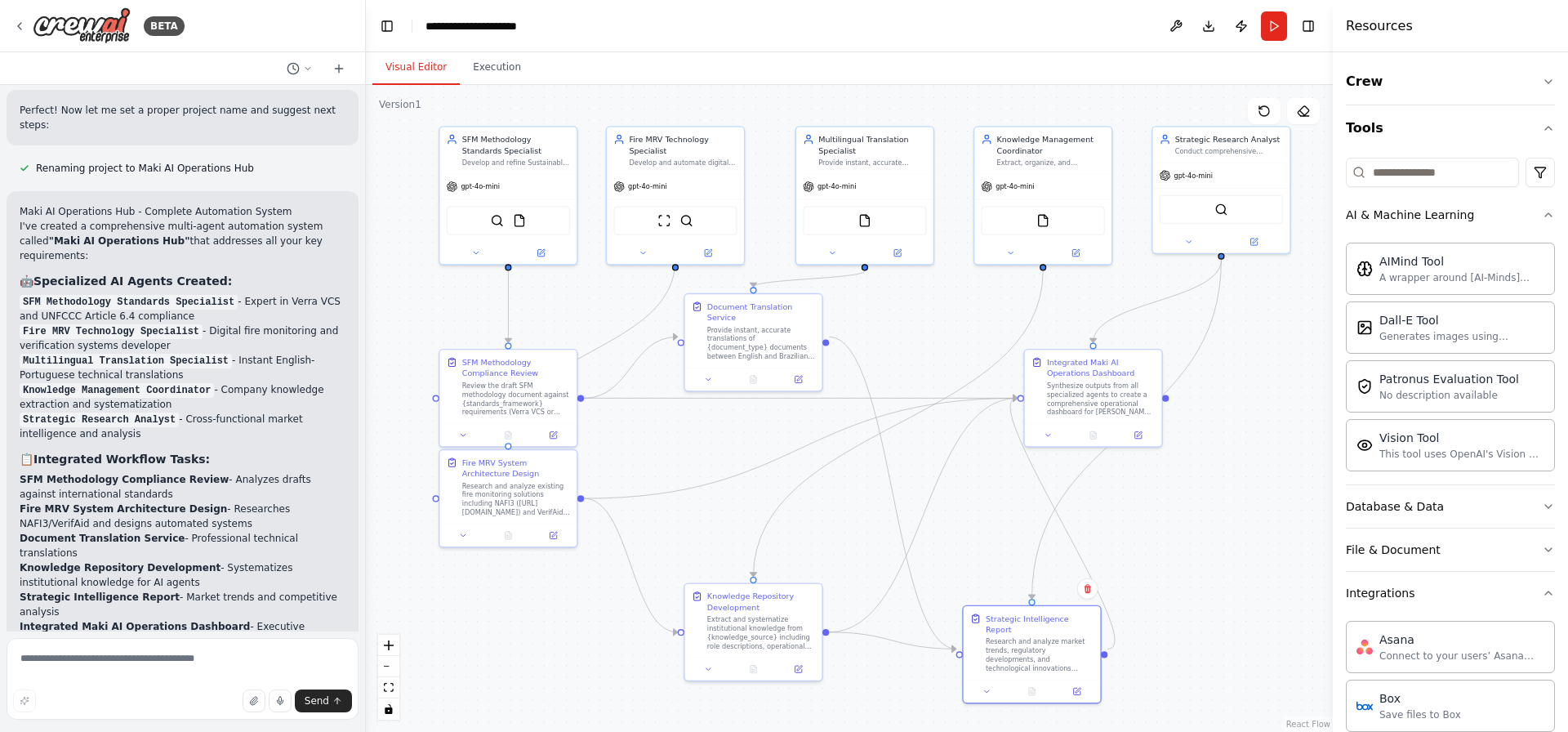
scroll to position [2759, 0]
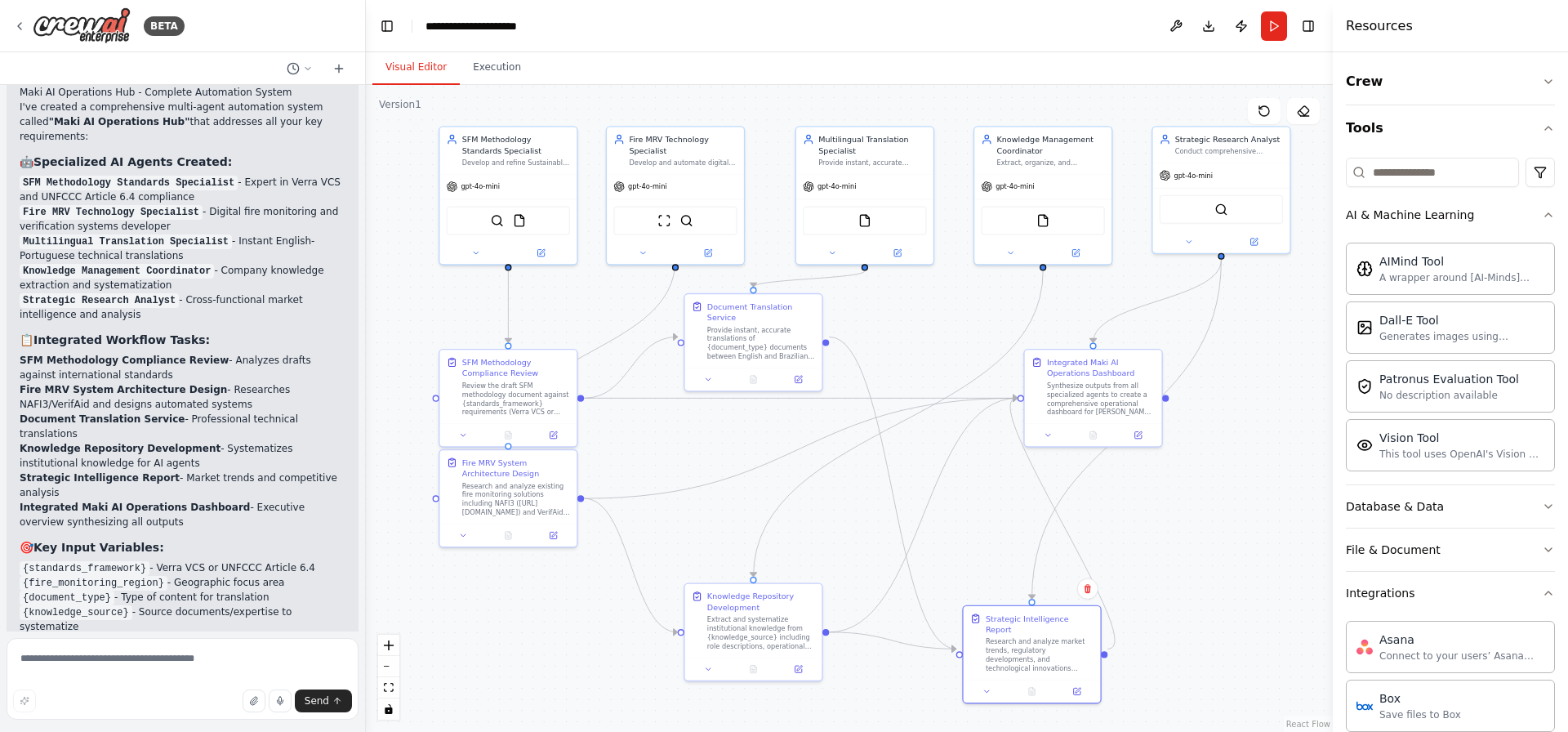
click at [68, 584] on code "{research_topic}" at bounding box center [69, 641] width 101 height 14
click at [81, 576] on code "{fire_monitoring_region}" at bounding box center [93, 583] width 148 height 14
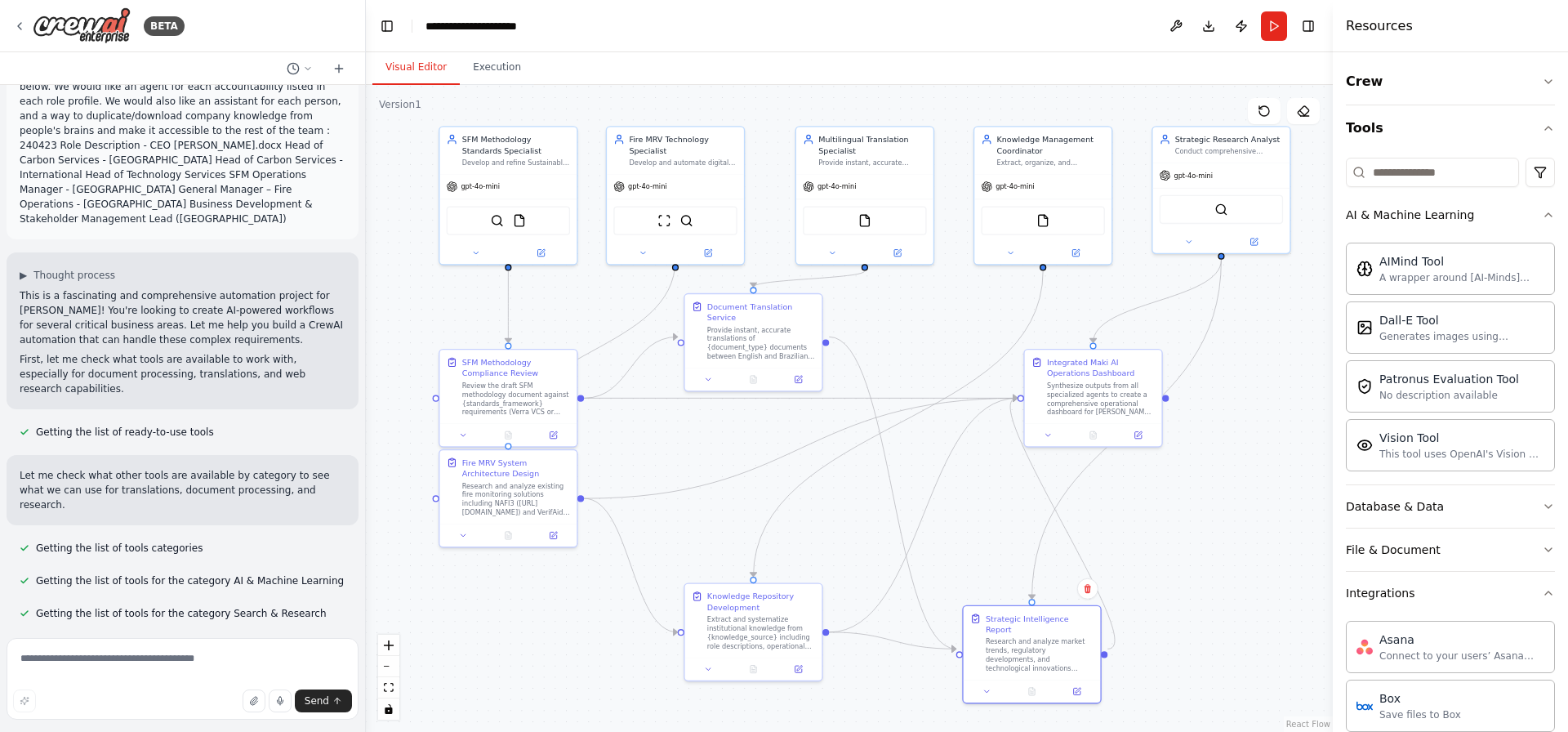
scroll to position [307, 0]
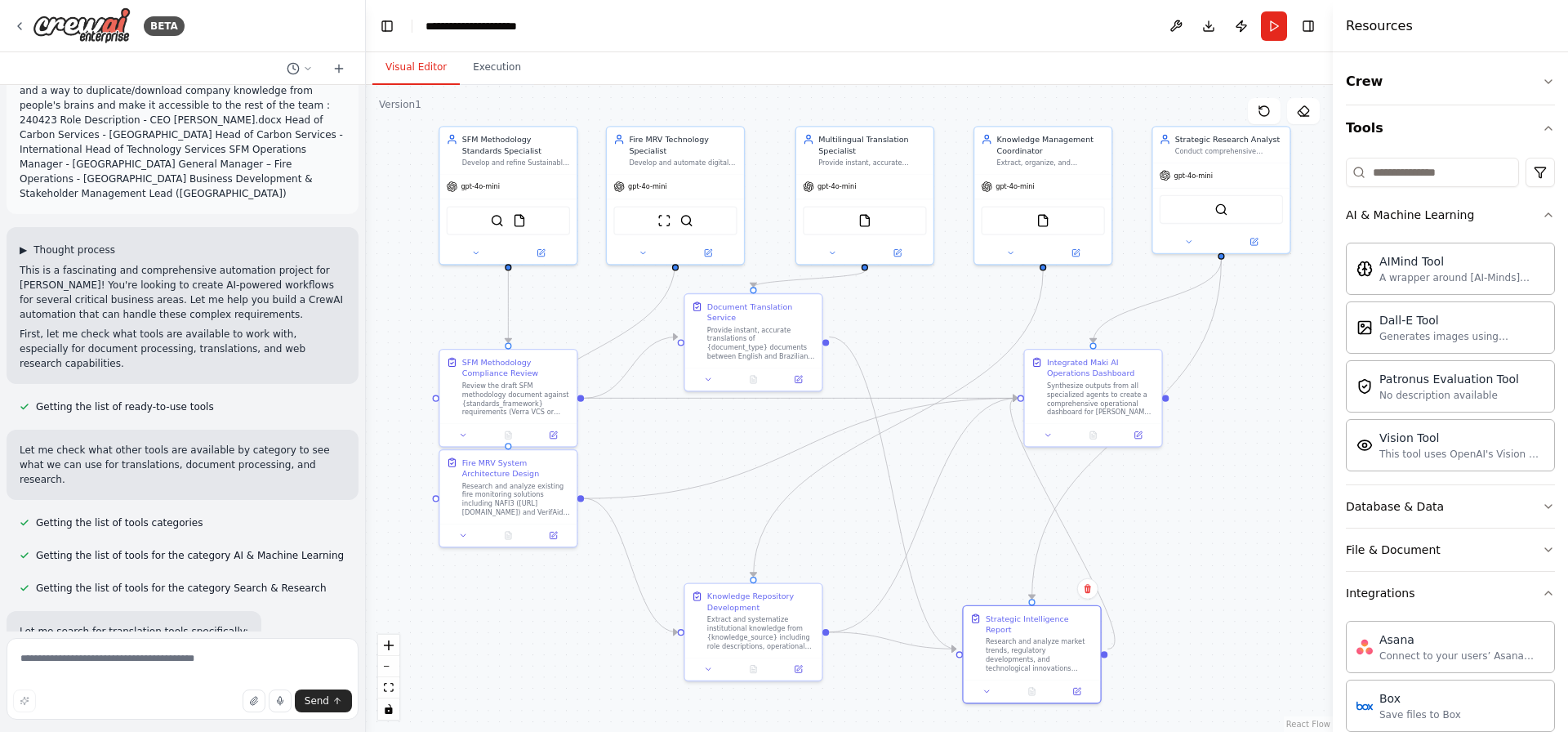
click at [29, 243] on button "▶ Thought process" at bounding box center [67, 250] width 96 height 13
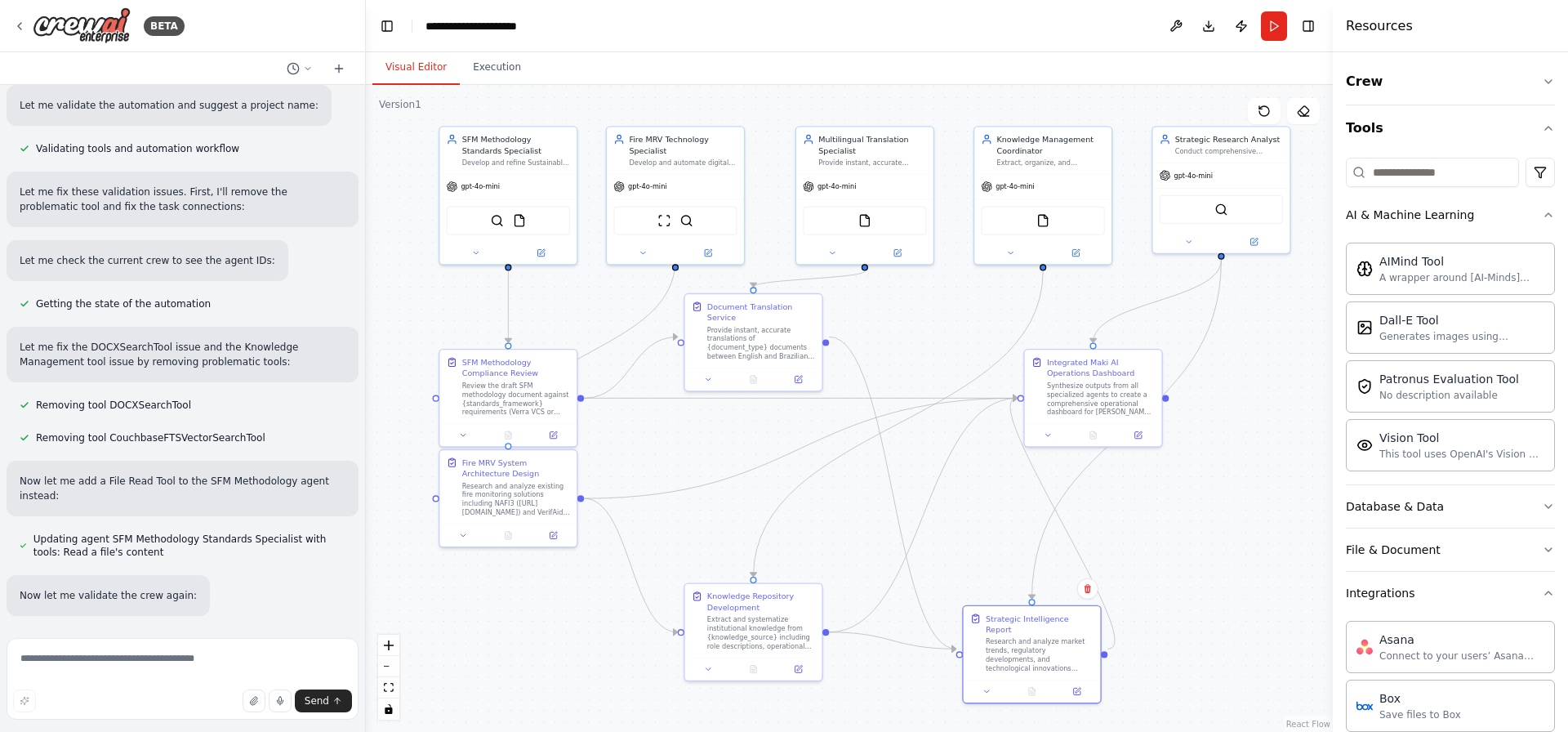
scroll to position [3035, 0]
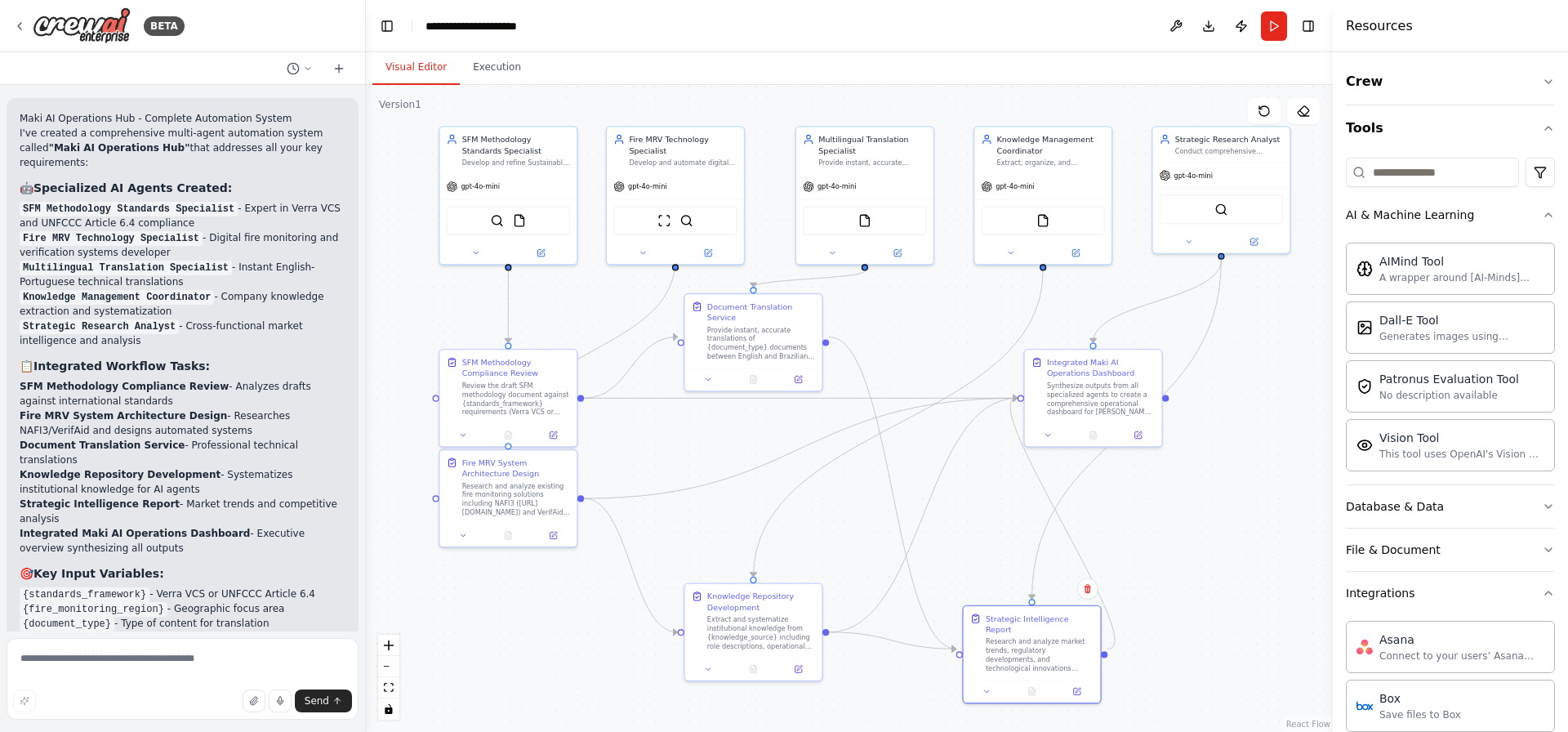
click at [267, 378] on li "SFM Methodology Compliance Review - Analyzes drafts against international stand…" at bounding box center [182, 393] width 326 height 30
click at [239, 408] on li "Fire MRV System Architecture Design - Researches NAFI3/VerifAid and designs aut…" at bounding box center [182, 423] width 326 height 30
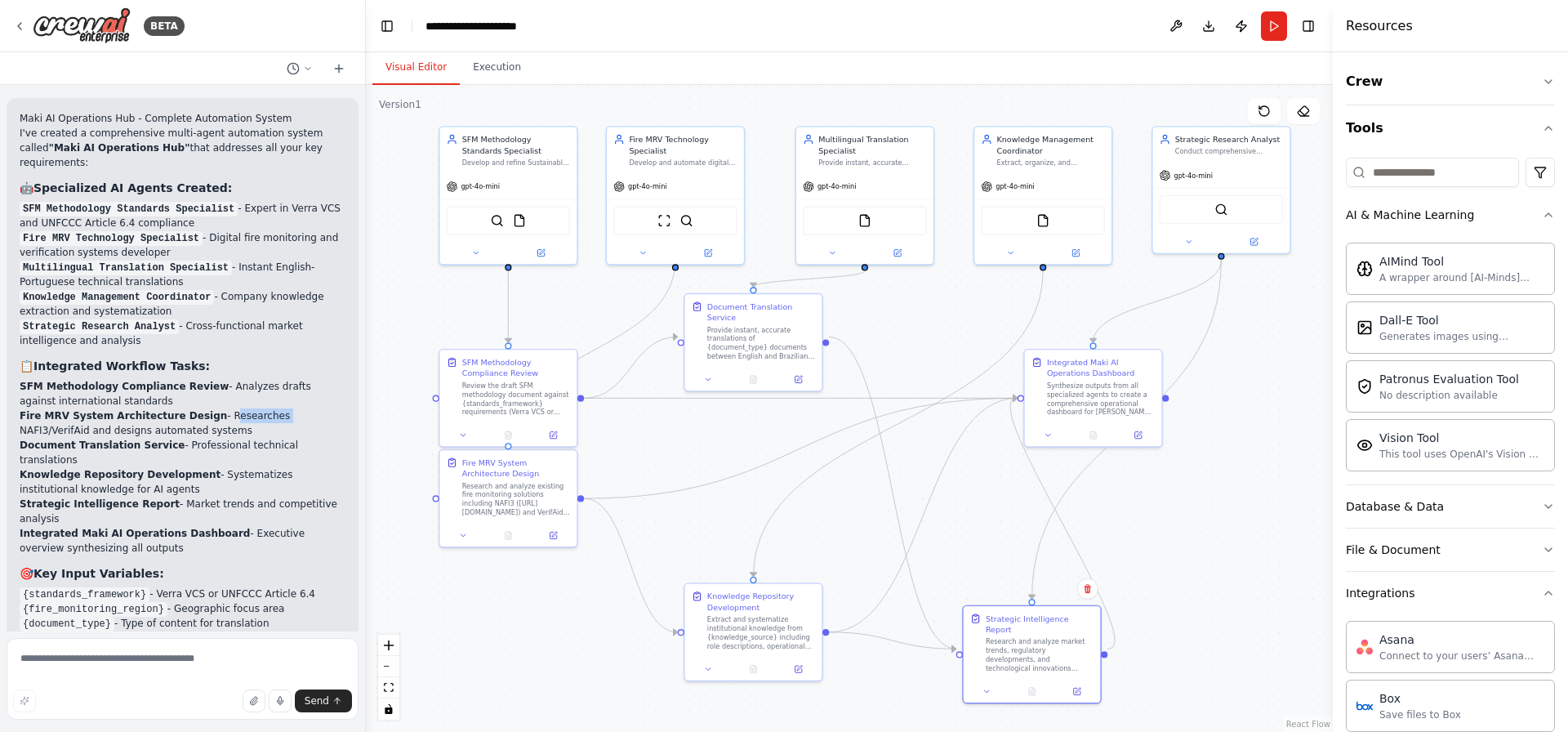
click at [239, 408] on li "Fire MRV System Architecture Design - Researches NAFI3/VerifAid and designs aut…" at bounding box center [182, 423] width 326 height 30
click at [196, 408] on li "Fire MRV System Architecture Design - Researches NAFI3/VerifAid and designs aut…" at bounding box center [182, 423] width 326 height 30
click at [211, 378] on li "SFM Methodology Compliance Review - Analyzes drafts against international stand…" at bounding box center [182, 393] width 326 height 30
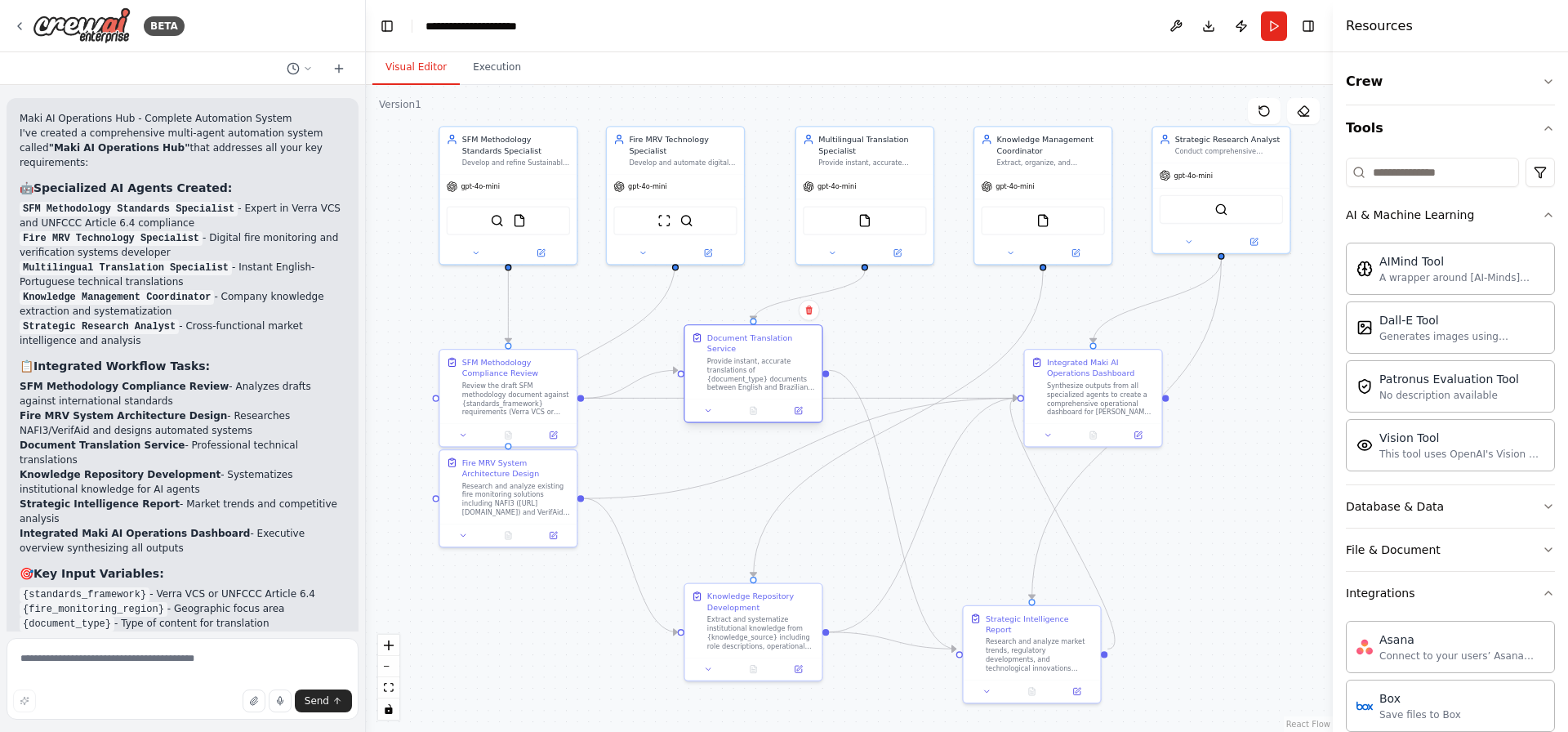
drag, startPoint x: 754, startPoint y: 344, endPoint x: 751, endPoint y: 371, distance: 27.2
click at [751, 372] on div "Provide instant, accurate translations of {document_type} documents between Eng…" at bounding box center [761, 374] width 107 height 35
drag, startPoint x: 781, startPoint y: 548, endPoint x: 755, endPoint y: 527, distance: 33.4
click at [746, 520] on div "Extract and systematize institutional knowledge from {knowledge_source} includi…" at bounding box center [716, 507] width 107 height 35
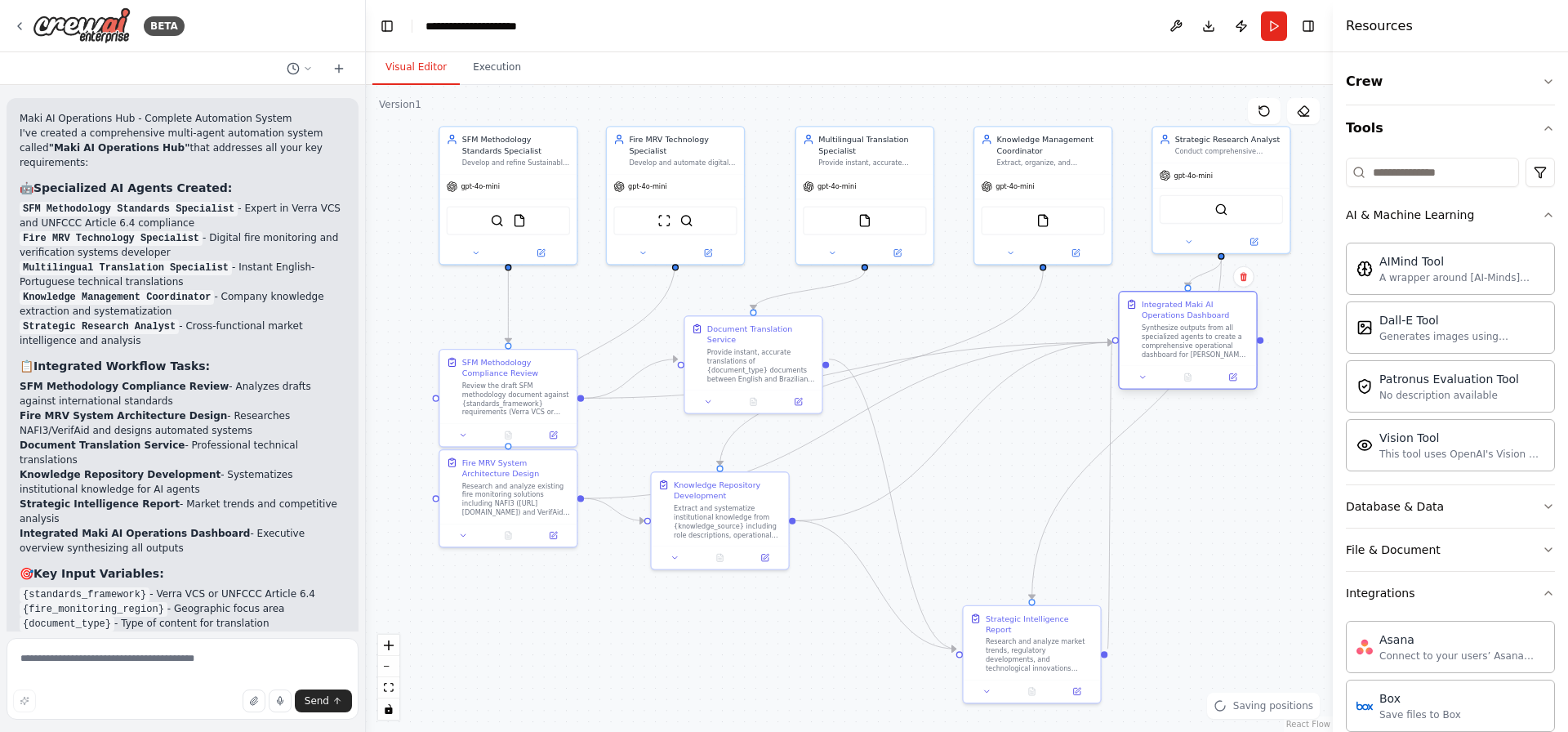
drag, startPoint x: 1104, startPoint y: 406, endPoint x: 1208, endPoint y: 345, distance: 120.6
click at [1208, 345] on div "Synthesize outputs from all specialized agents to create a comprehensive operat…" at bounding box center [1195, 340] width 107 height 35
drag, startPoint x: 1046, startPoint y: 652, endPoint x: 1206, endPoint y: 506, distance: 216.6
click at [1206, 504] on div "Research and analyze market trends, regulatory developments, and technological …" at bounding box center [1217, 485] width 107 height 35
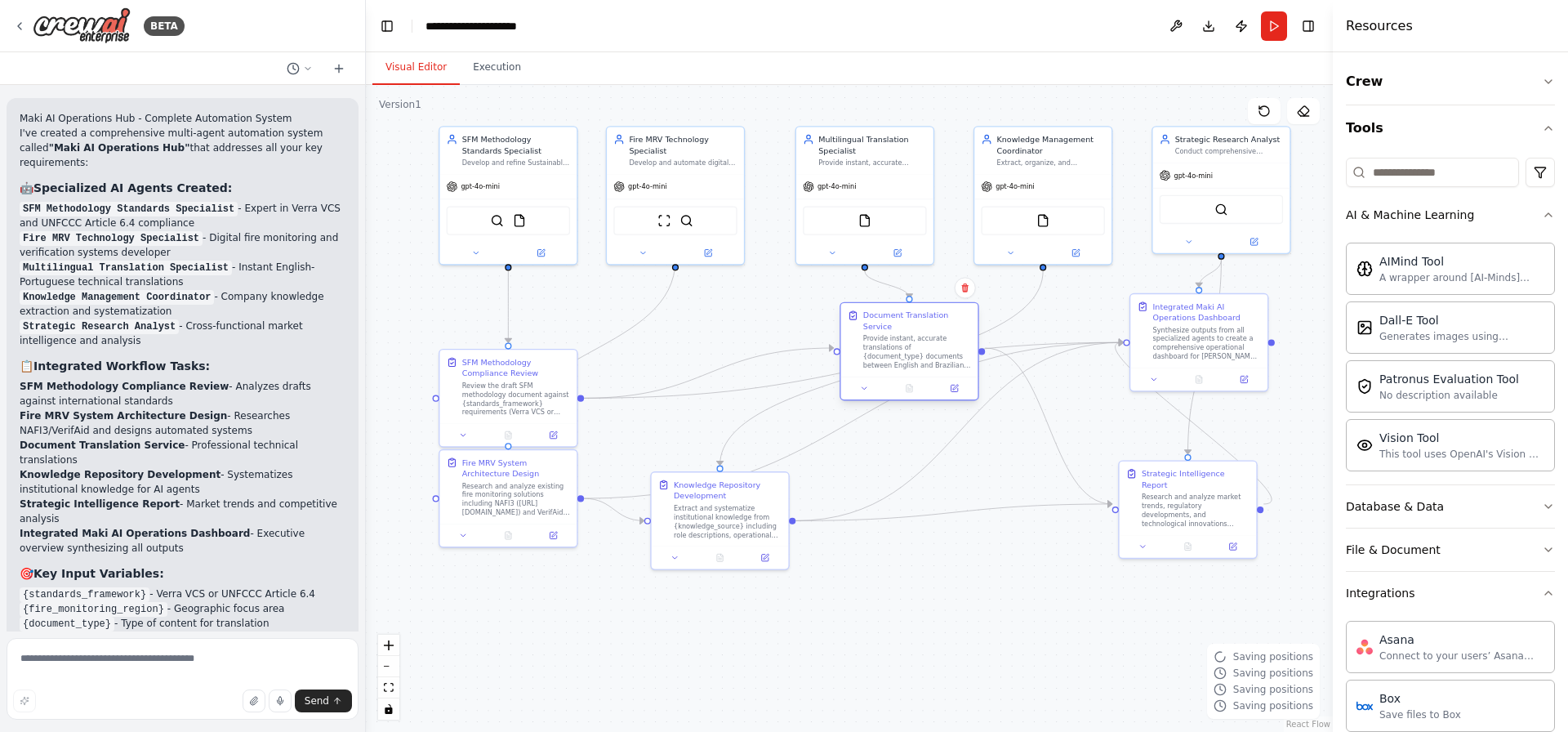
drag, startPoint x: 764, startPoint y: 367, endPoint x: 908, endPoint y: 365, distance: 144.0
click at [947, 354] on div "Provide instant, accurate translations of {document_type} documents between Eng…" at bounding box center [917, 352] width 107 height 35
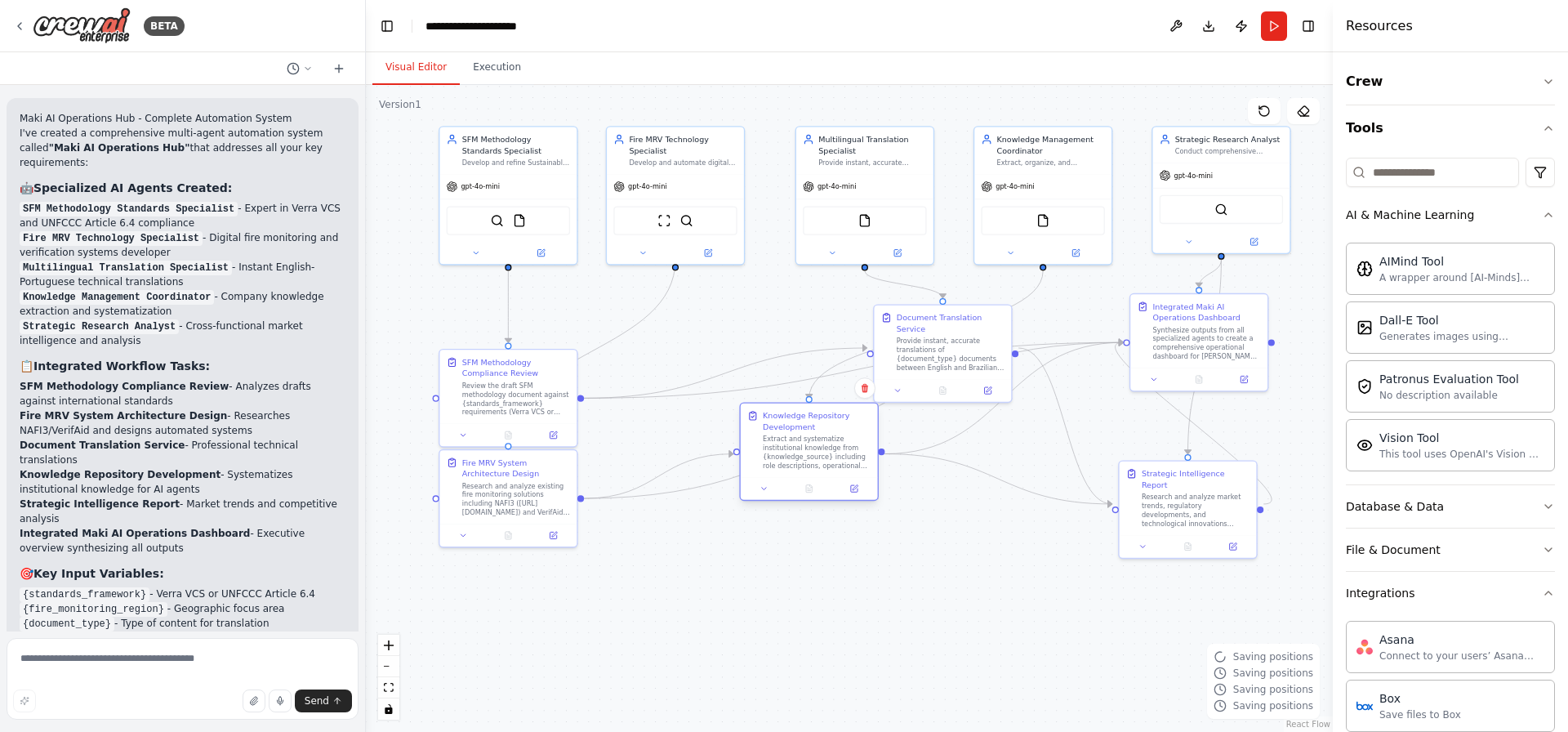
drag, startPoint x: 723, startPoint y: 526, endPoint x: 804, endPoint y: 466, distance: 100.8
click at [804, 465] on div "Extract and systematize institutional knowledge from {knowledge_source} includi…" at bounding box center [817, 451] width 107 height 35
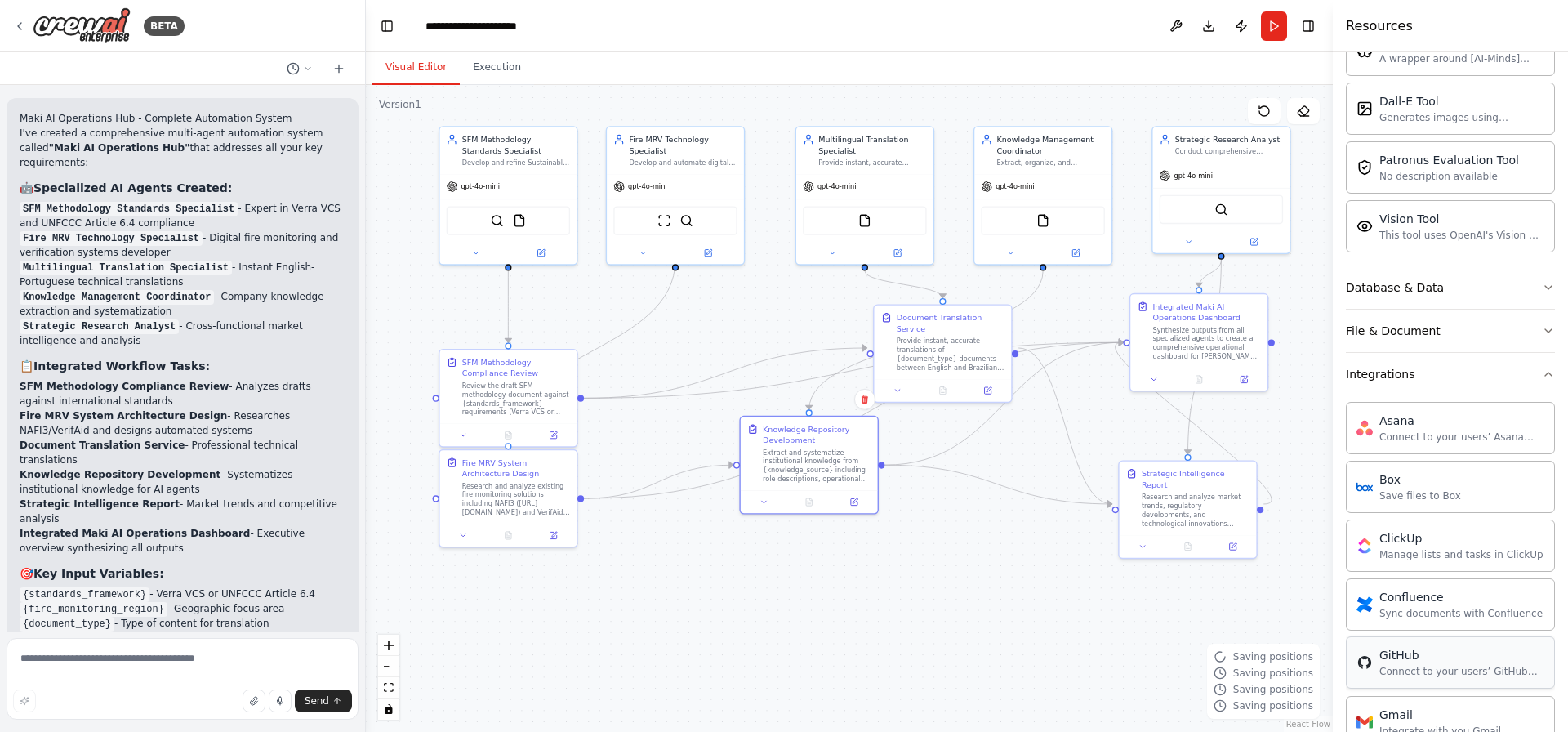
scroll to position [339, 0]
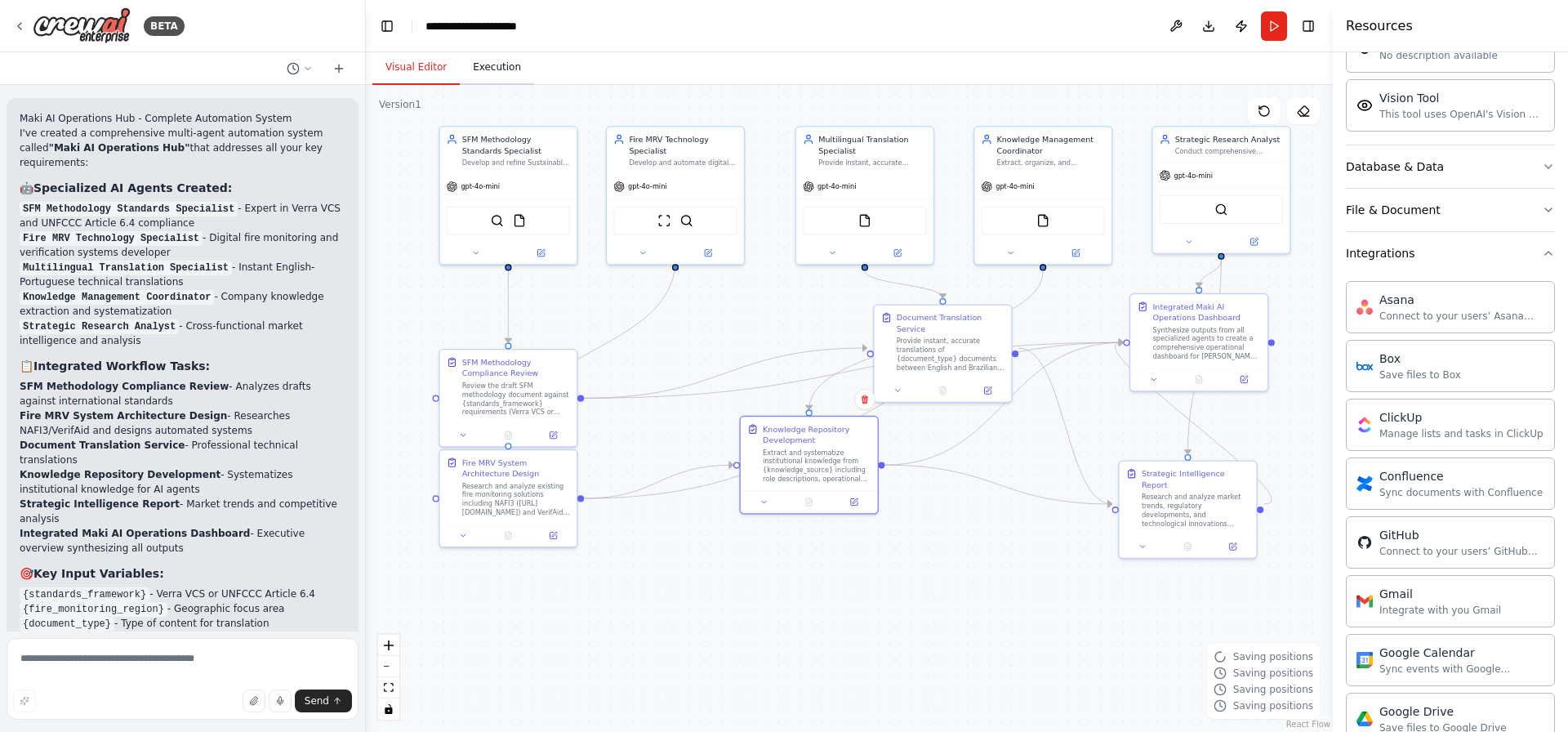
click at [505, 67] on button "Execution" at bounding box center [497, 68] width 75 height 34
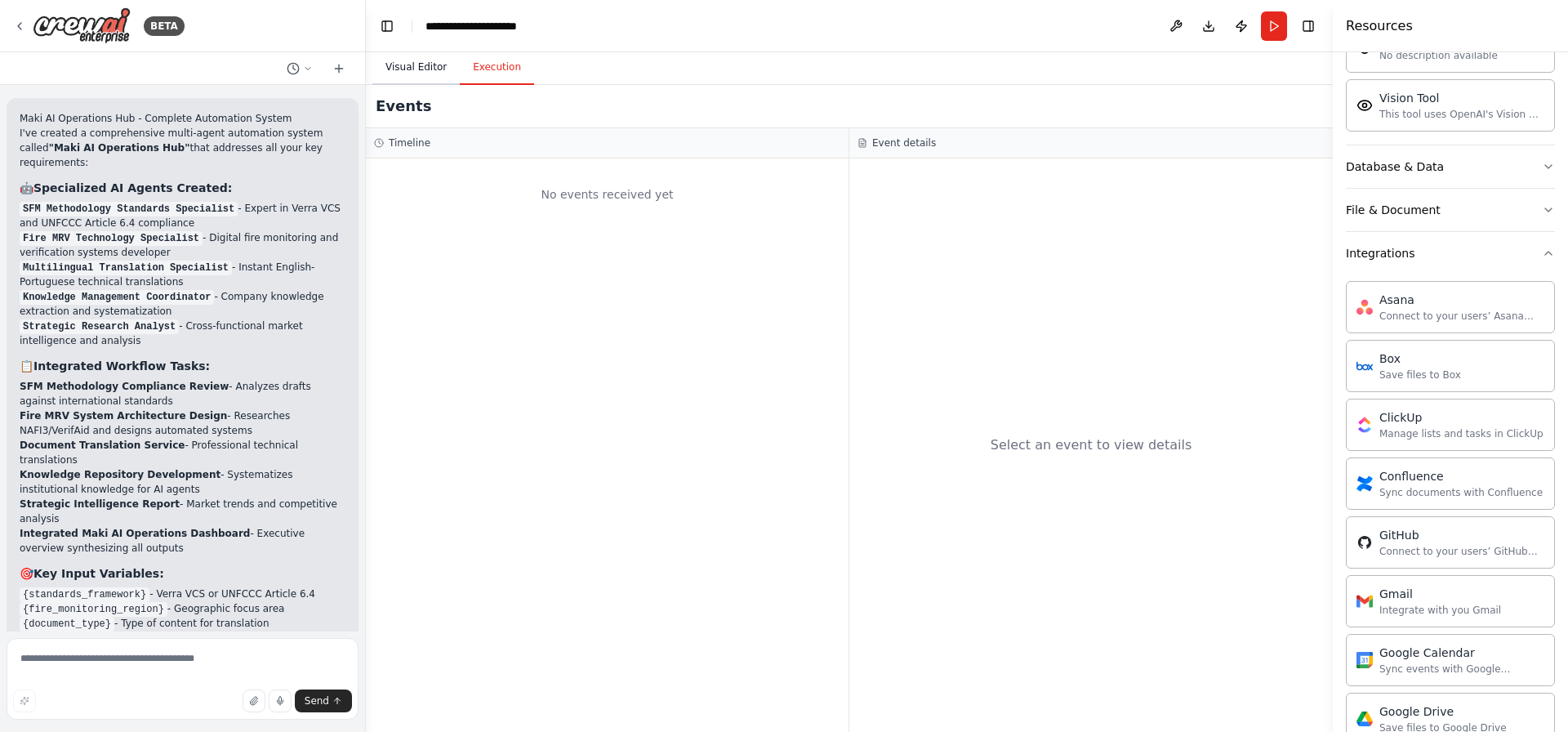
click at [409, 70] on button "Visual Editor" at bounding box center [416, 68] width 87 height 34
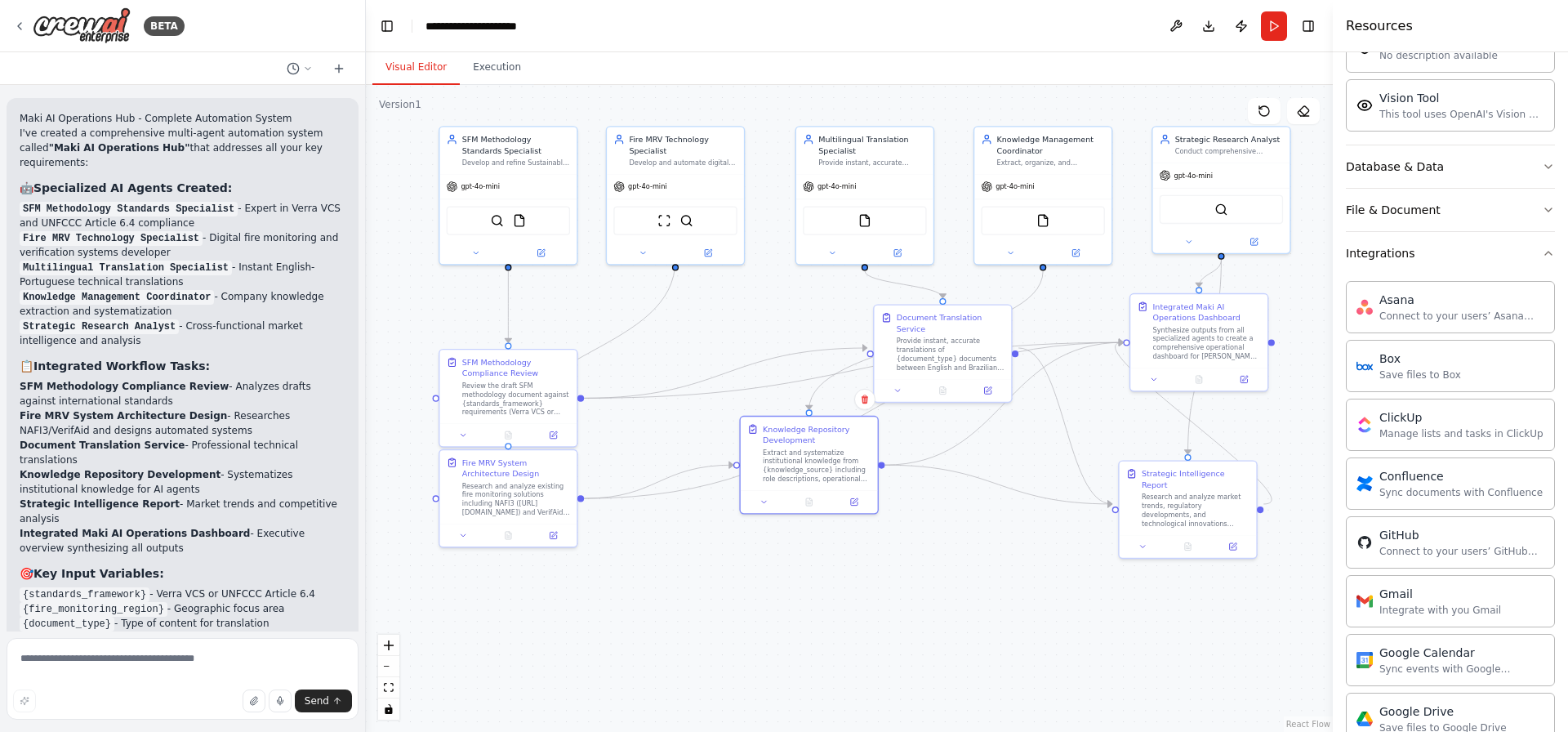
click at [848, 584] on div ".deletable-edge-delete-btn { width: 20px; height: 20px; border: 0px solid #ffff…" at bounding box center [849, 408] width 967 height 647
